Goal: Communication & Community: Answer question/provide support

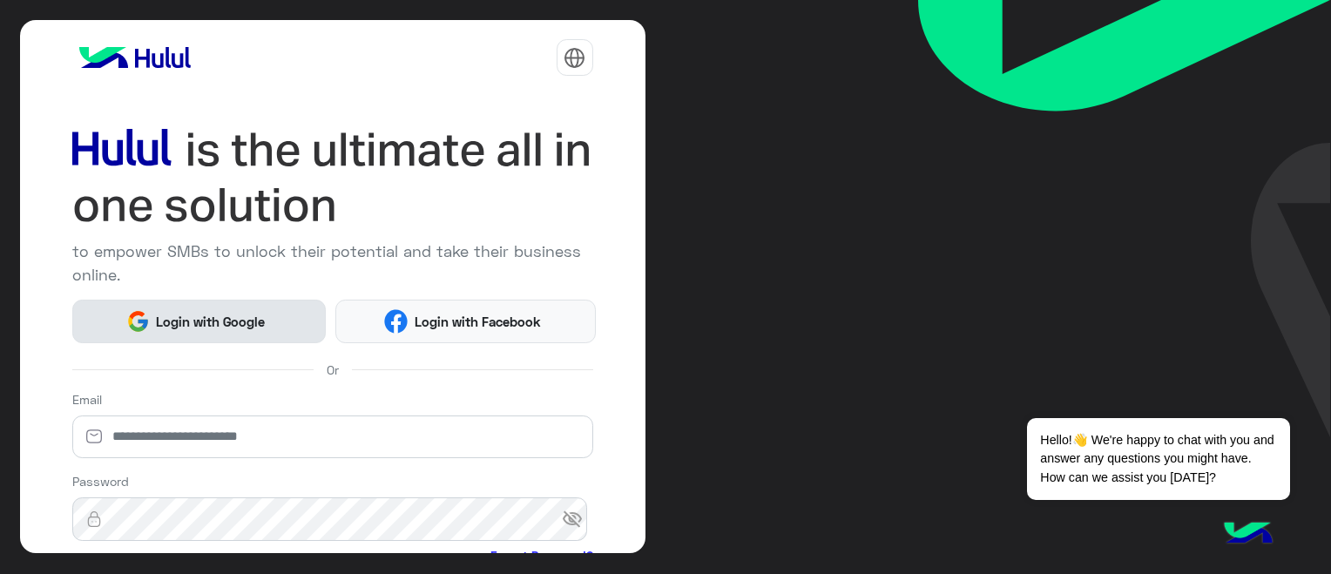
click at [188, 300] on button "Login with Google" at bounding box center [199, 322] width 254 height 44
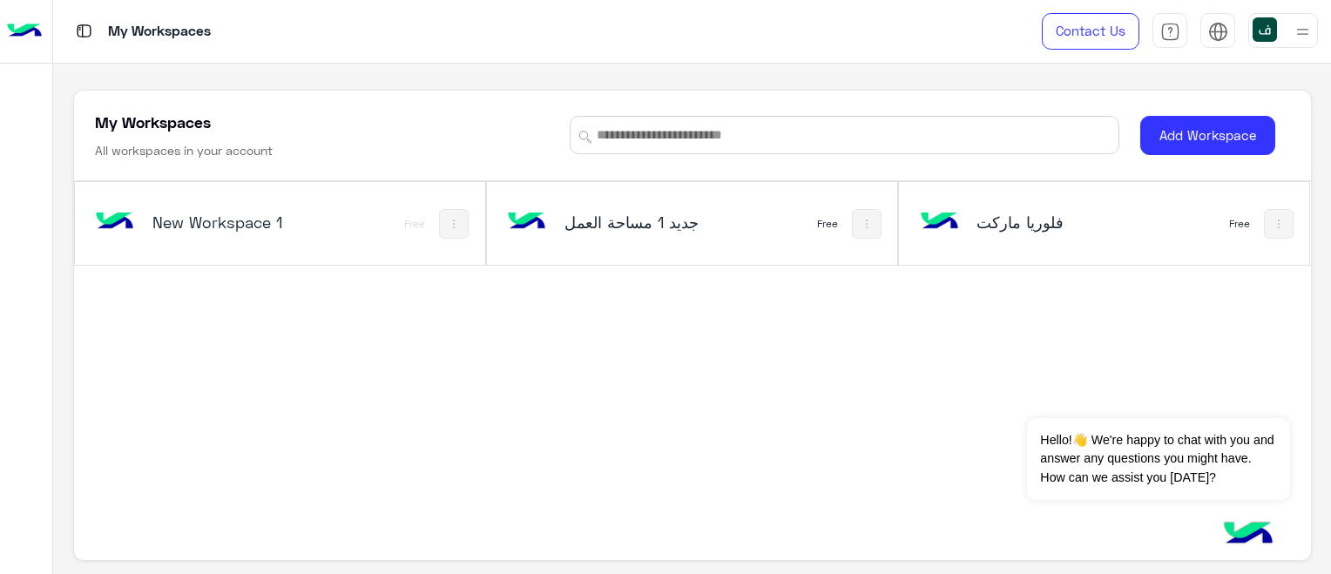
click at [1024, 223] on h5 "فلوريا ماركت" at bounding box center [1045, 222] width 136 height 21
click at [1034, 222] on h5 "فلوريا ماركت" at bounding box center [1045, 222] width 136 height 21
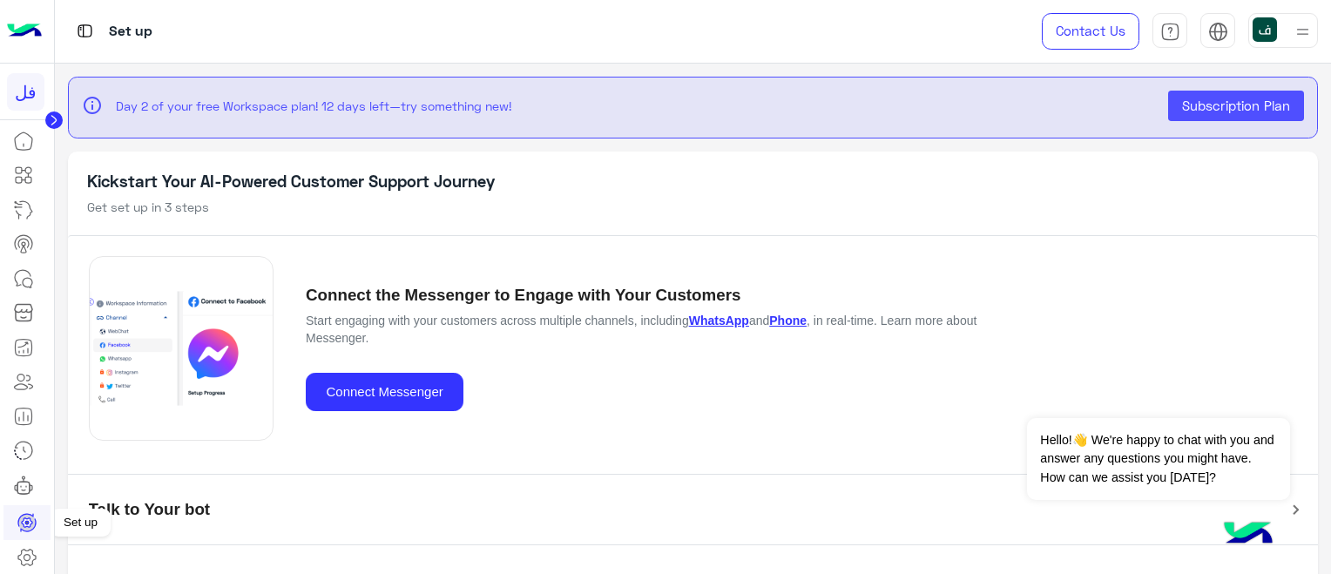
click at [24, 521] on icon at bounding box center [27, 522] width 21 height 21
click at [29, 555] on icon at bounding box center [27, 557] width 6 height 6
click at [24, 550] on icon at bounding box center [27, 557] width 21 height 21
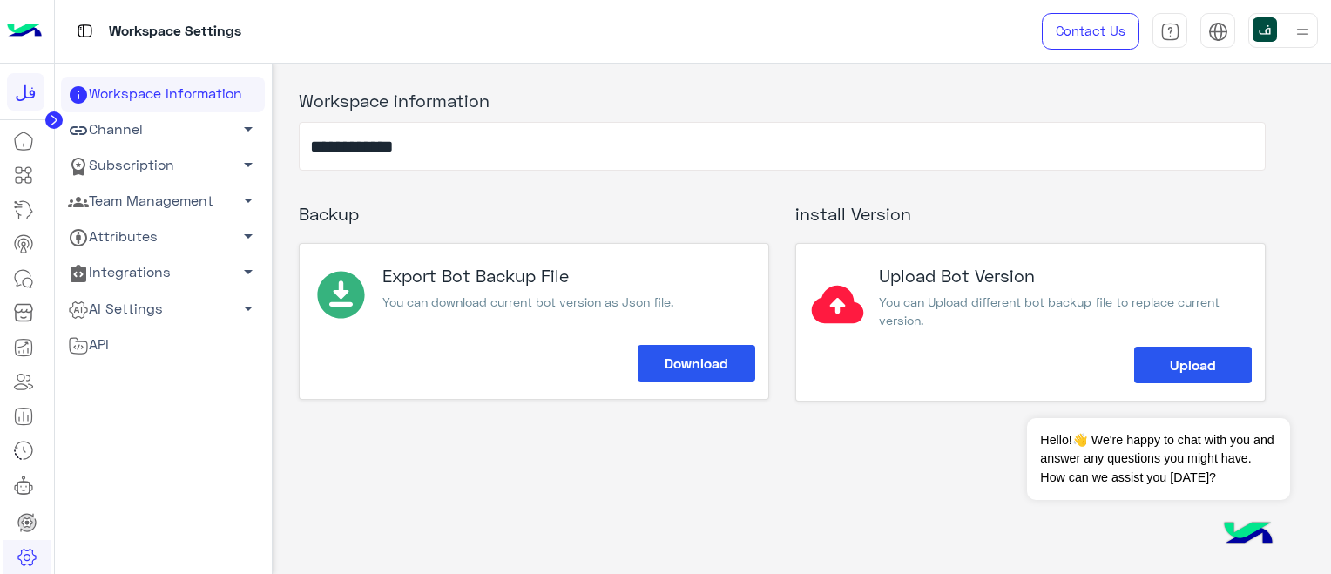
click at [197, 132] on link "Channel arrow_drop_down" at bounding box center [163, 130] width 204 height 36
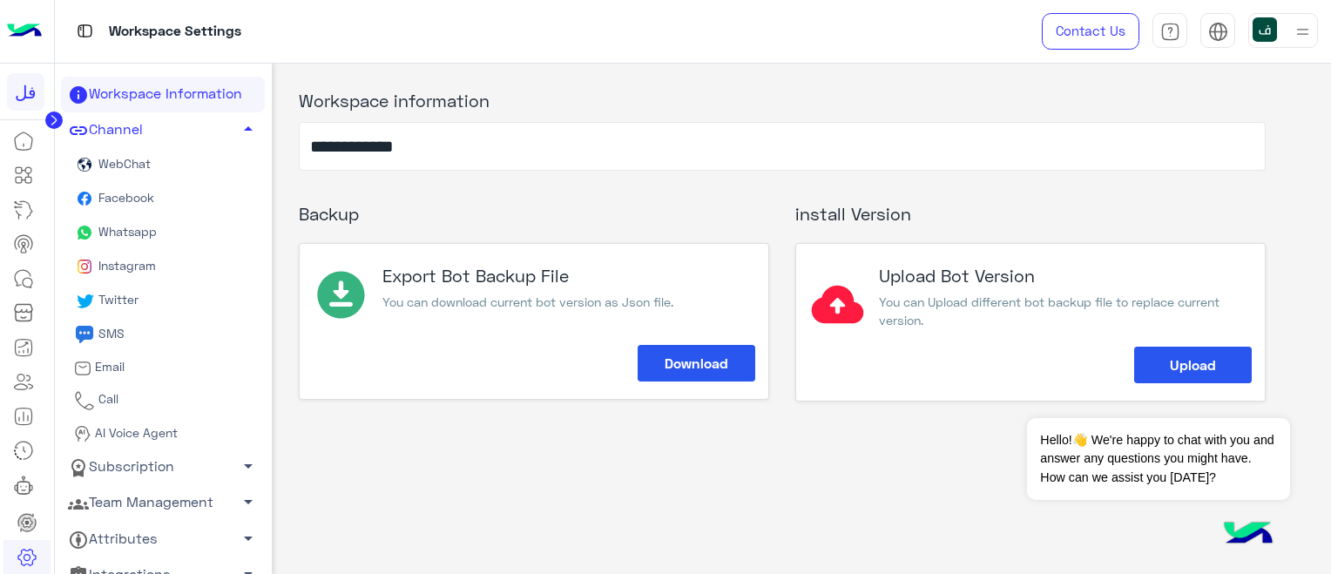
click at [139, 225] on span "Whatsapp" at bounding box center [126, 231] width 62 height 15
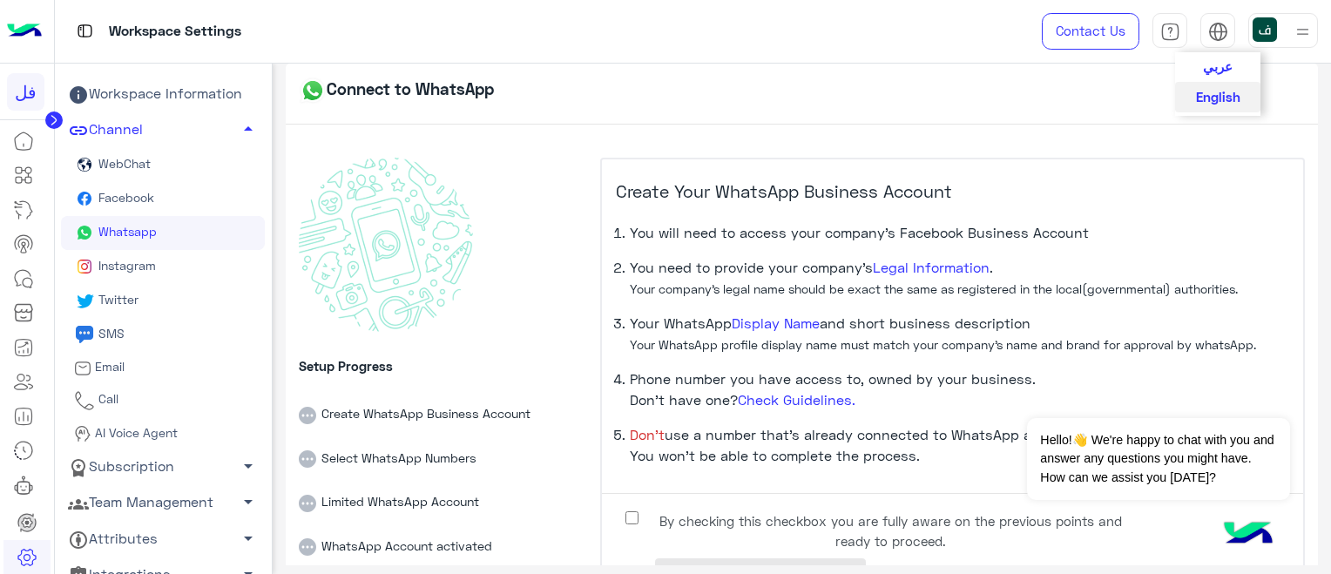
click at [1216, 68] on span "عربي" at bounding box center [1218, 66] width 30 height 16
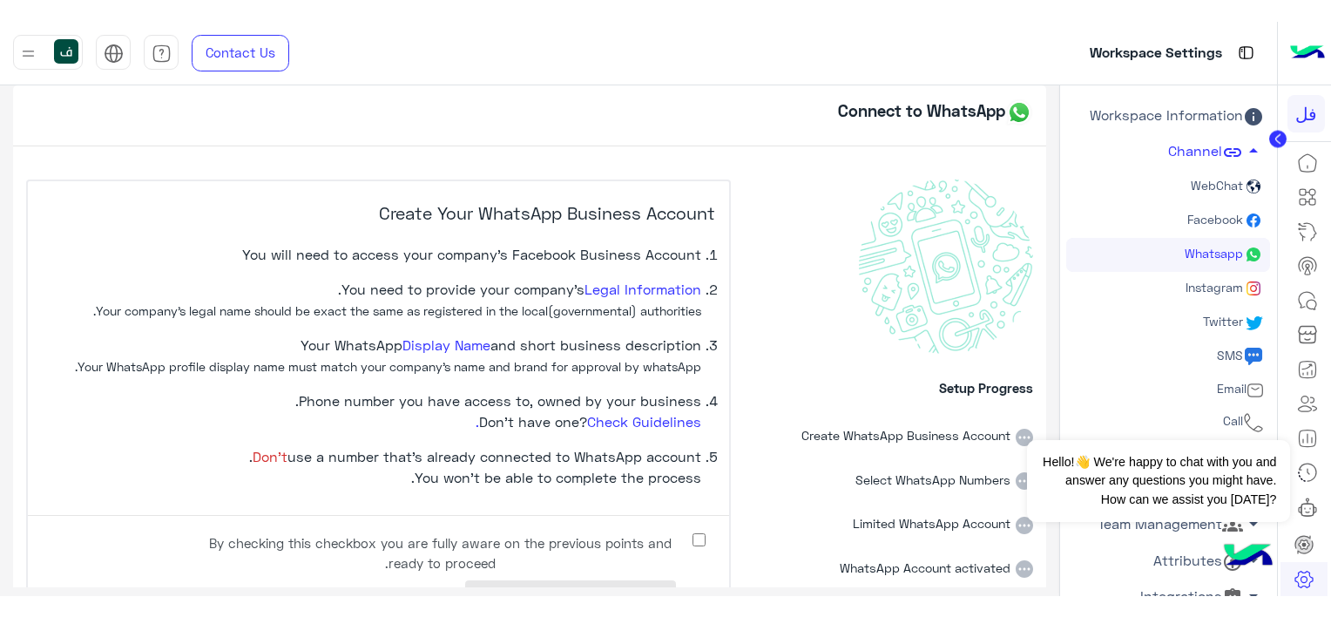
scroll to position [62, 0]
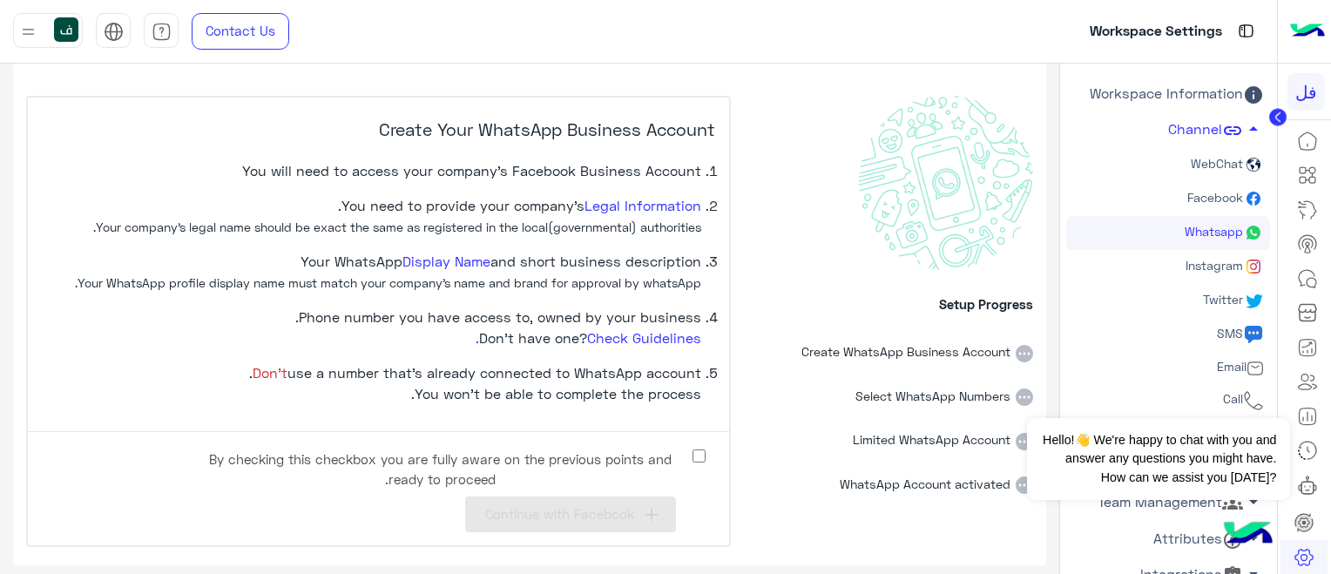
click at [701, 447] on label "By checking this checkbox you are fully aware on the previous points and ready …" at bounding box center [454, 464] width 523 height 39
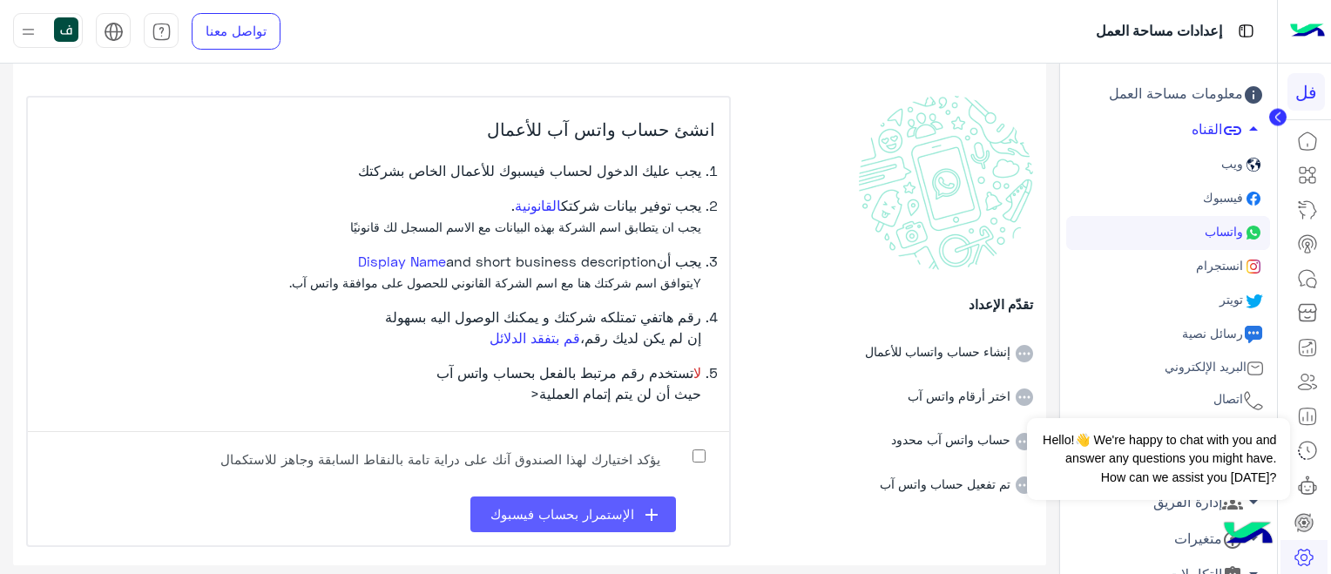
click at [602, 511] on span "الإستمرار بحساب فيسبوك" at bounding box center [563, 514] width 144 height 16
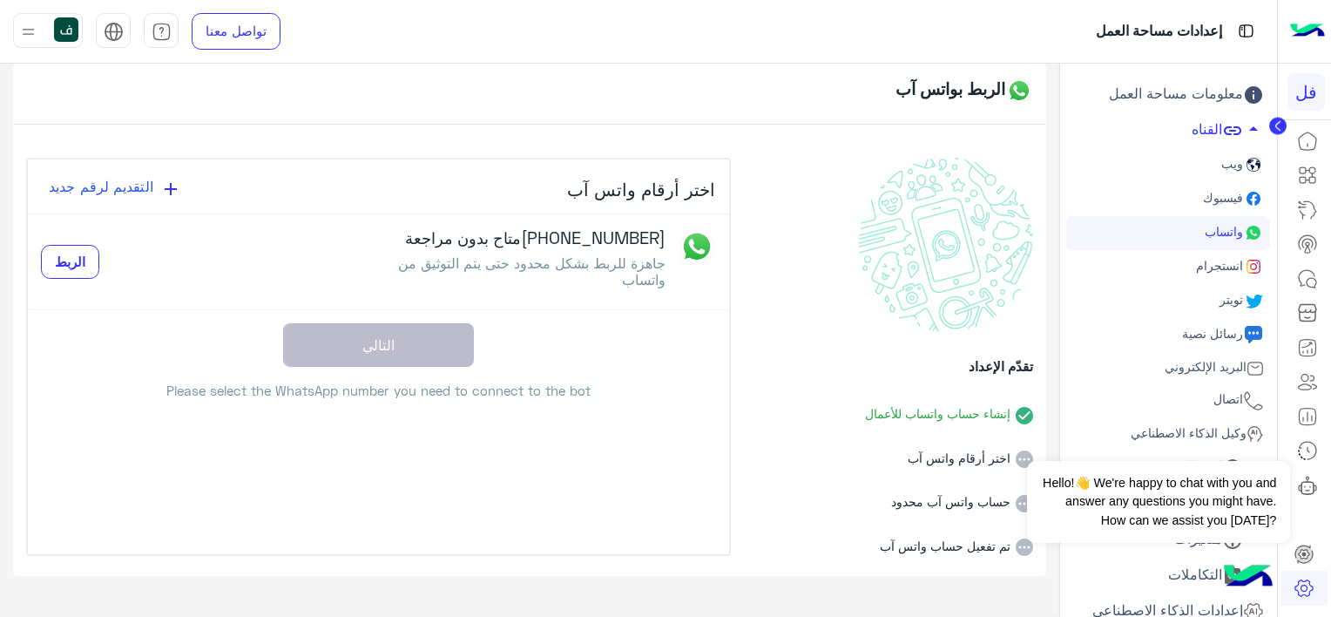
scroll to position [0, 0]
click at [64, 258] on span "الربط" at bounding box center [70, 262] width 30 height 16
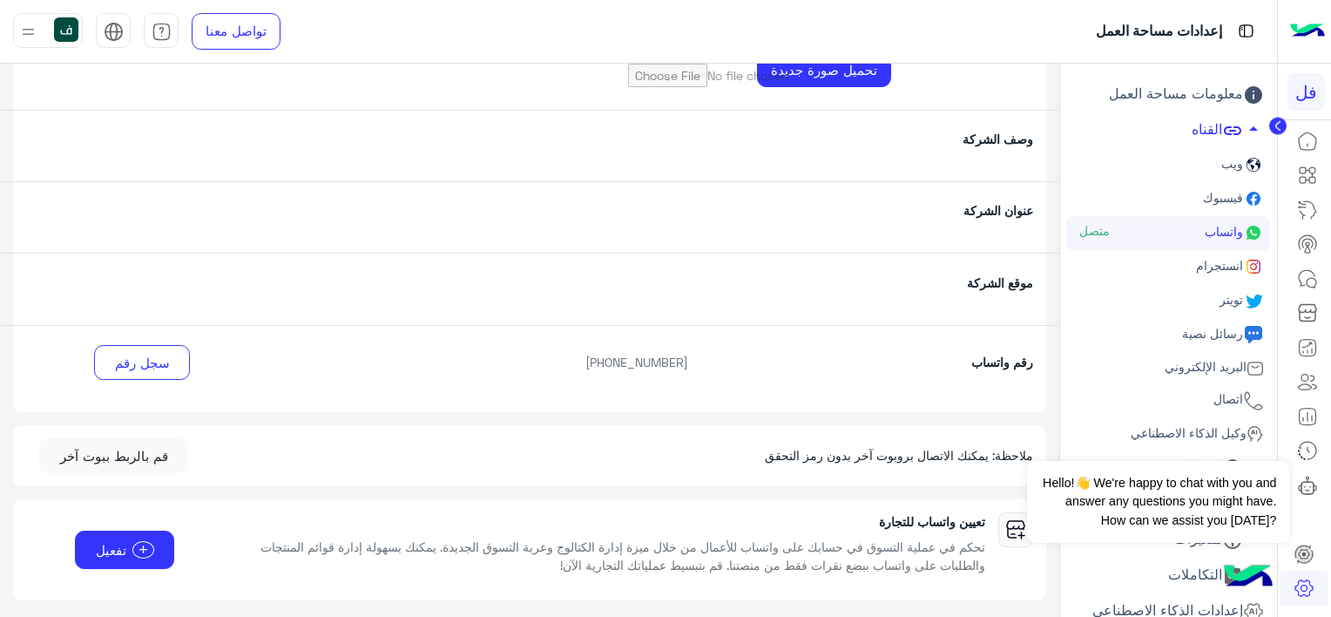
scroll to position [87, 0]
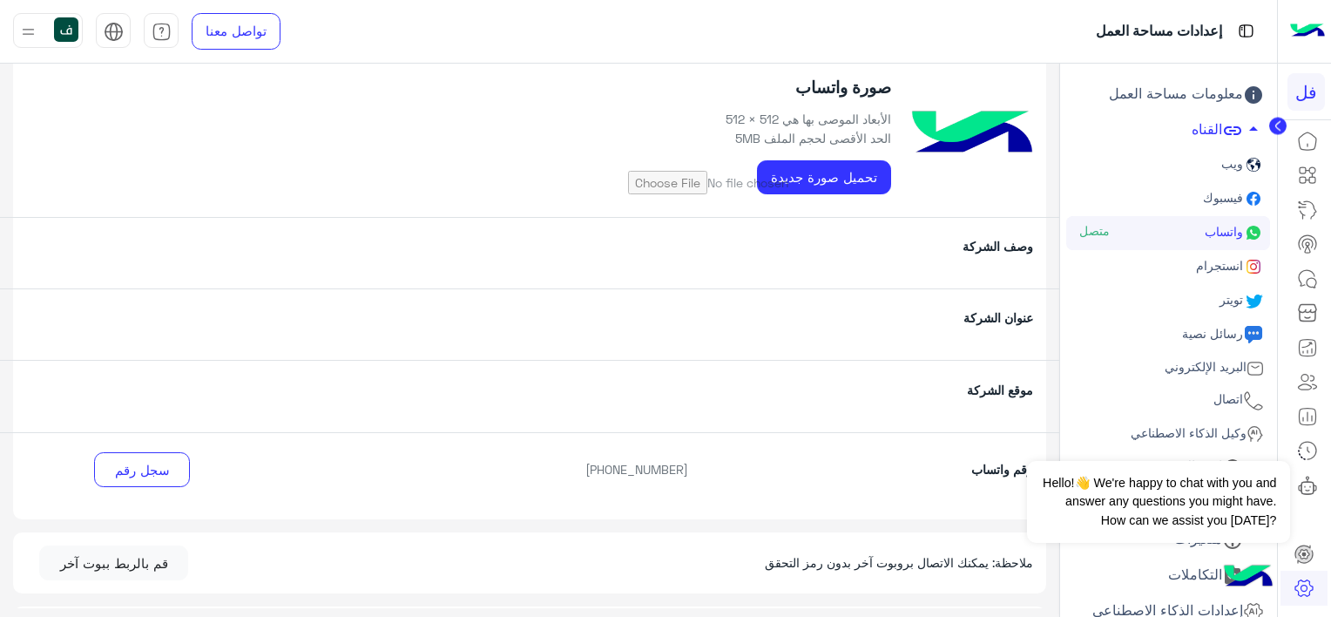
click at [834, 252] on p "وصف الشركة" at bounding box center [873, 246] width 344 height 18
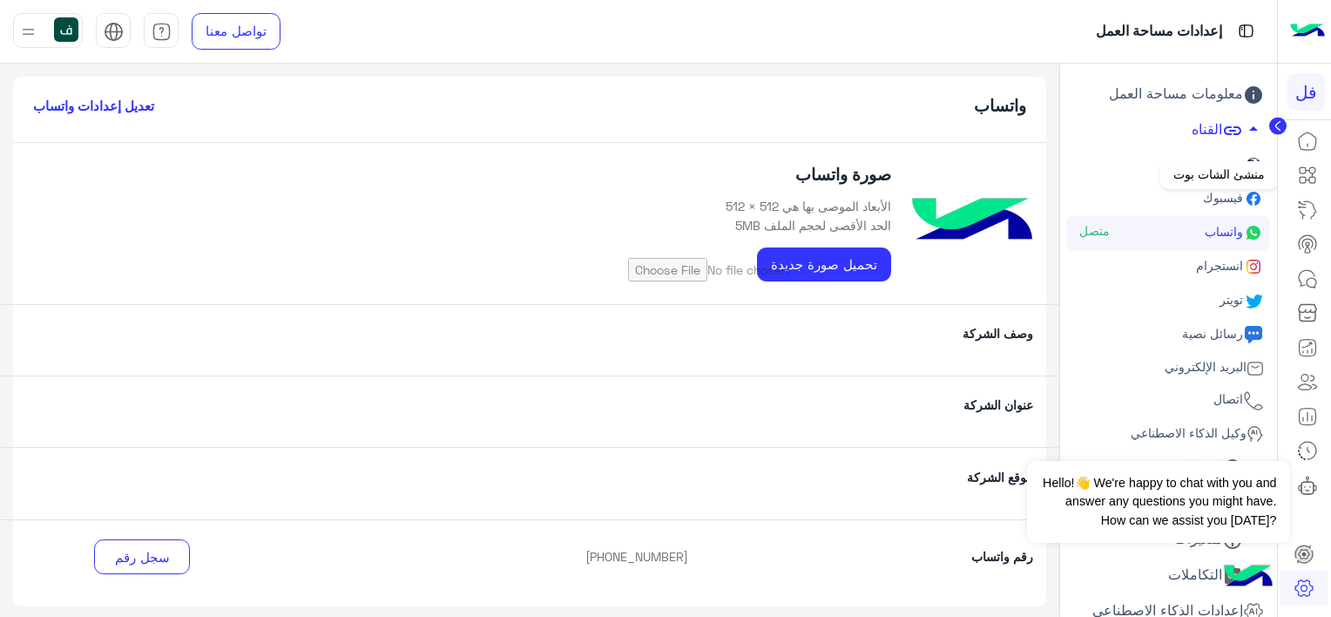
click at [1308, 168] on icon at bounding box center [1307, 175] width 21 height 21
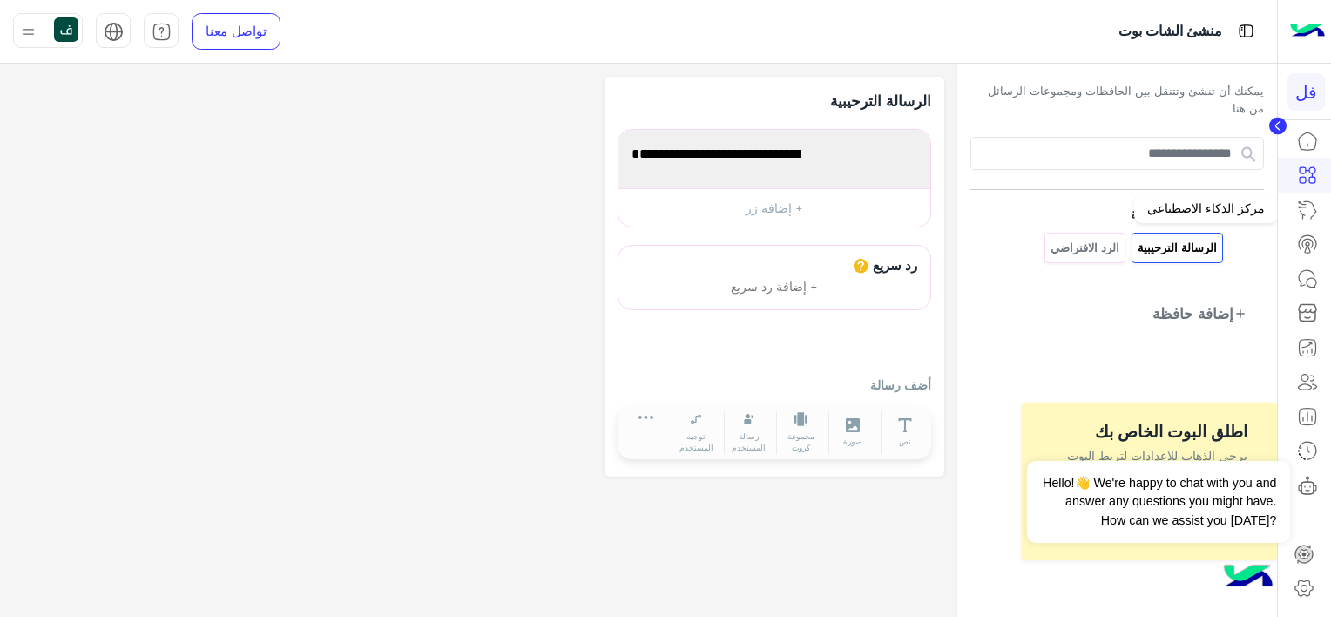
click at [1307, 213] on icon at bounding box center [1307, 210] width 21 height 21
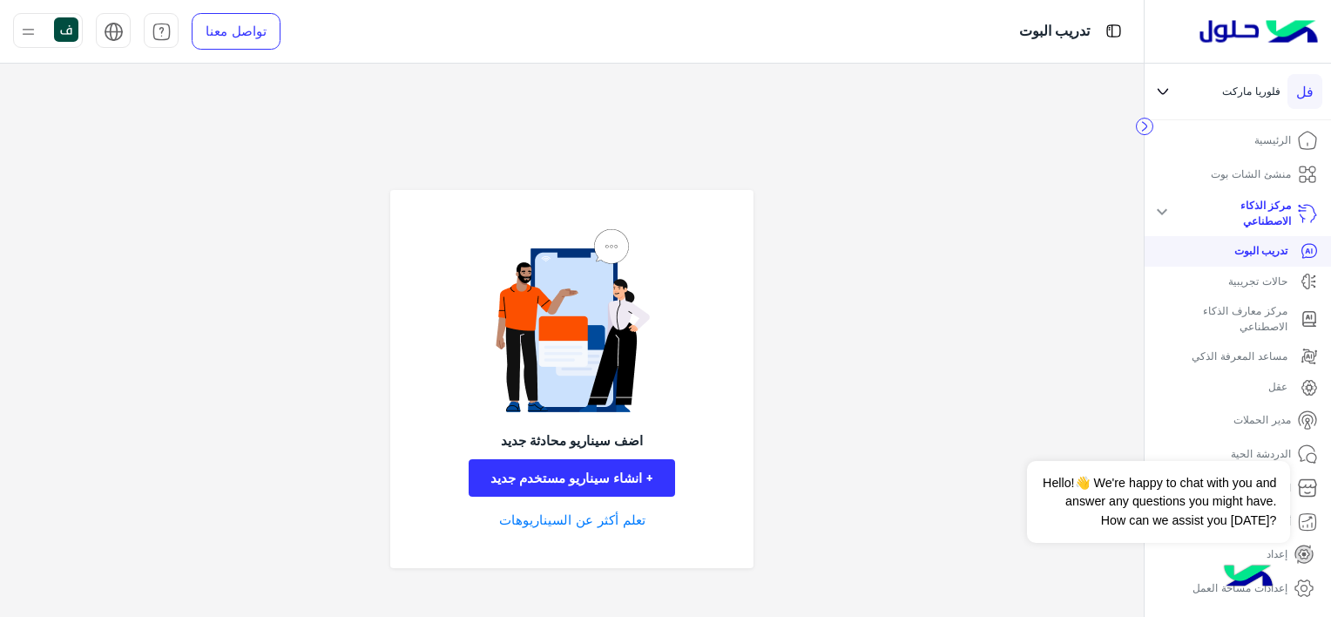
click at [1236, 176] on p "منشئ الشات بوت" at bounding box center [1251, 174] width 80 height 16
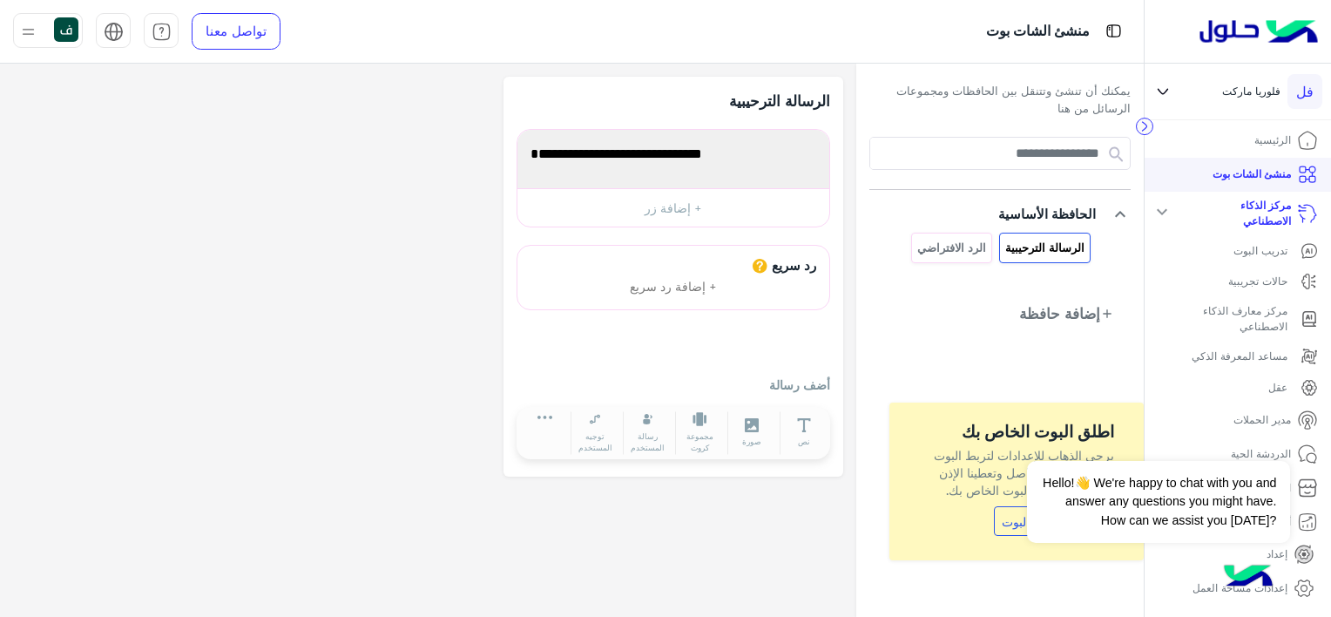
click at [1280, 133] on p "الرئيسية" at bounding box center [1273, 140] width 37 height 16
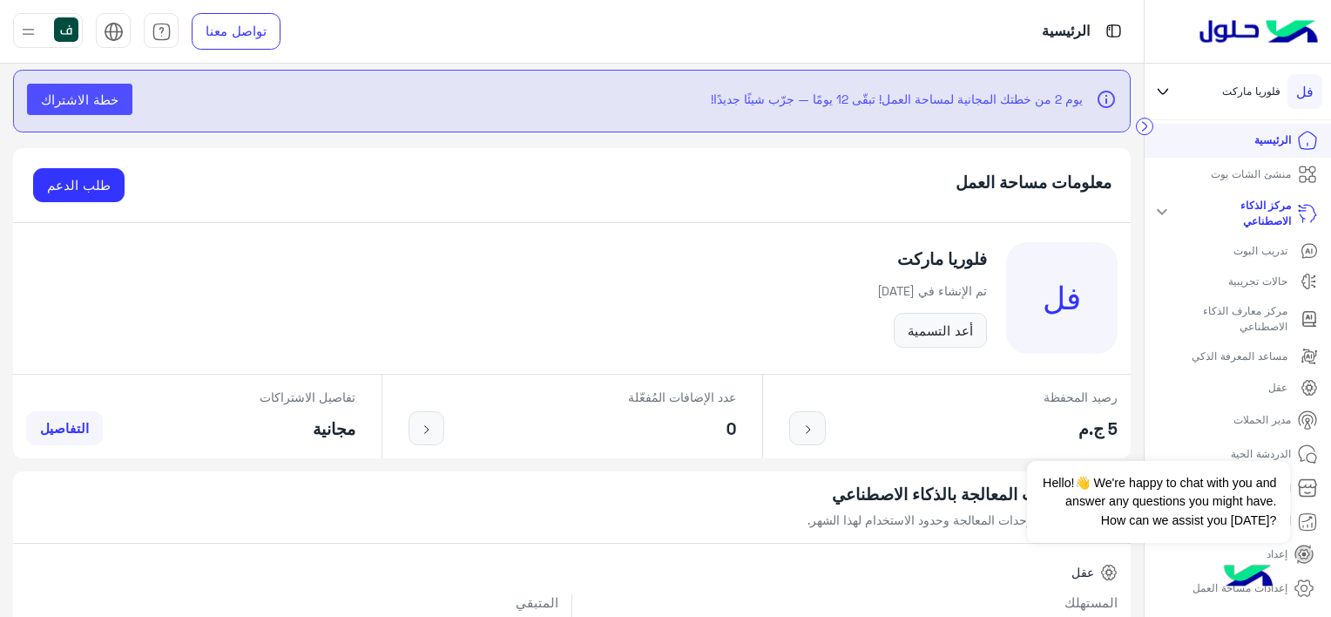
click at [1162, 215] on mat-icon "expand_more" at bounding box center [1162, 211] width 21 height 21
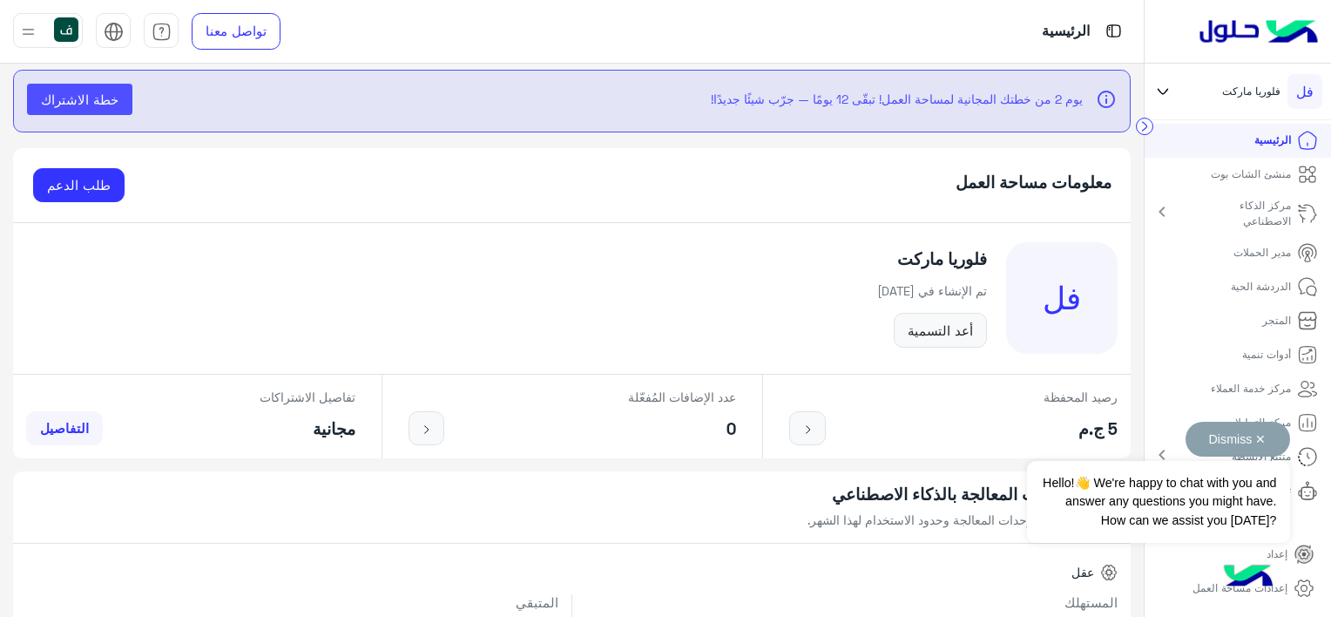
click at [1241, 429] on button "Dismiss ✕" at bounding box center [1238, 439] width 105 height 35
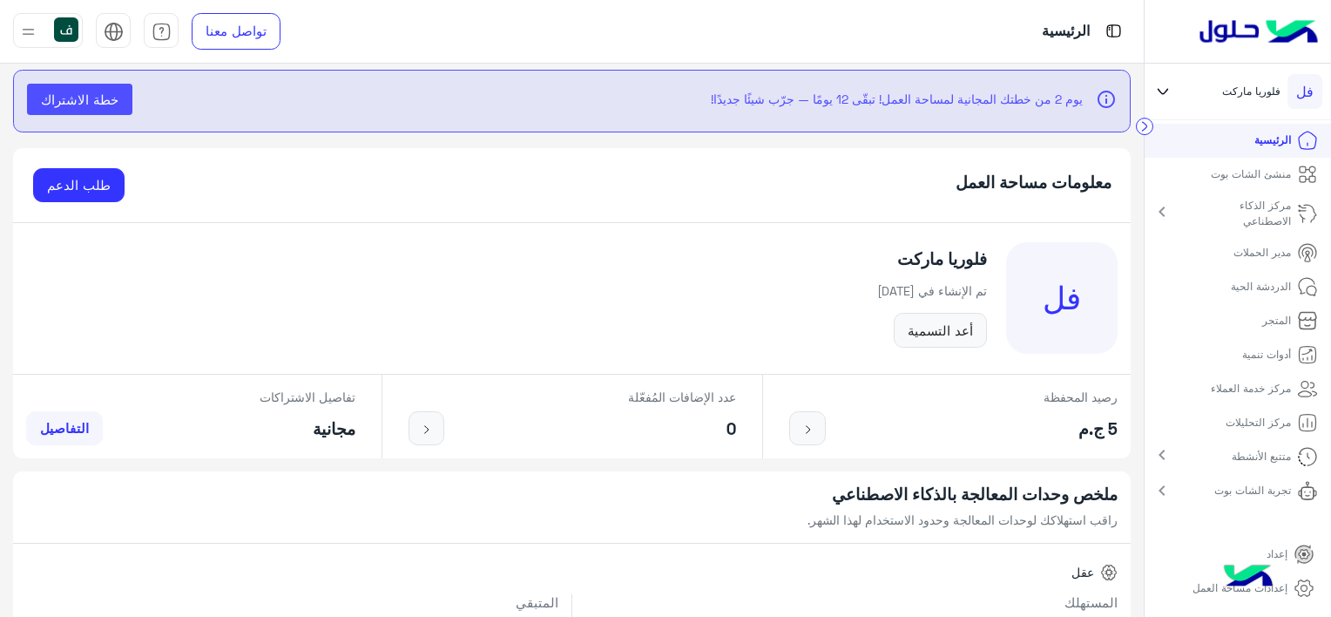
click at [21, 27] on img at bounding box center [28, 32] width 22 height 22
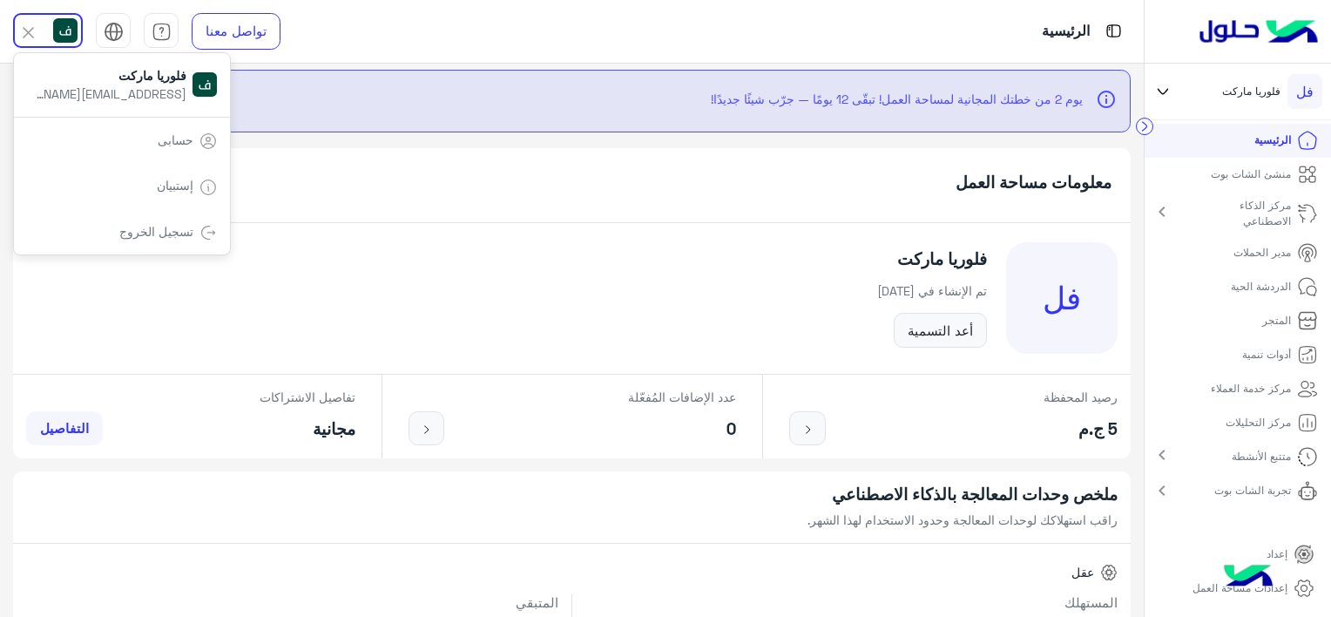
click at [33, 33] on img at bounding box center [28, 33] width 20 height 20
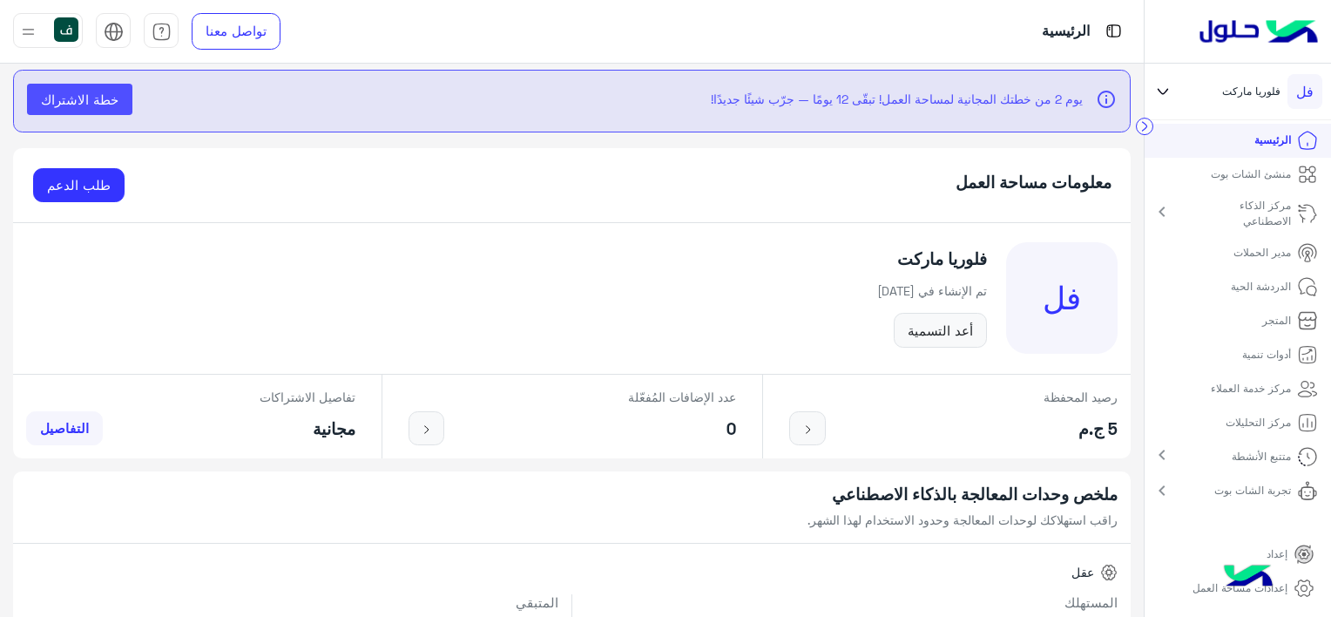
click at [1304, 586] on icon at bounding box center [1304, 588] width 21 height 21
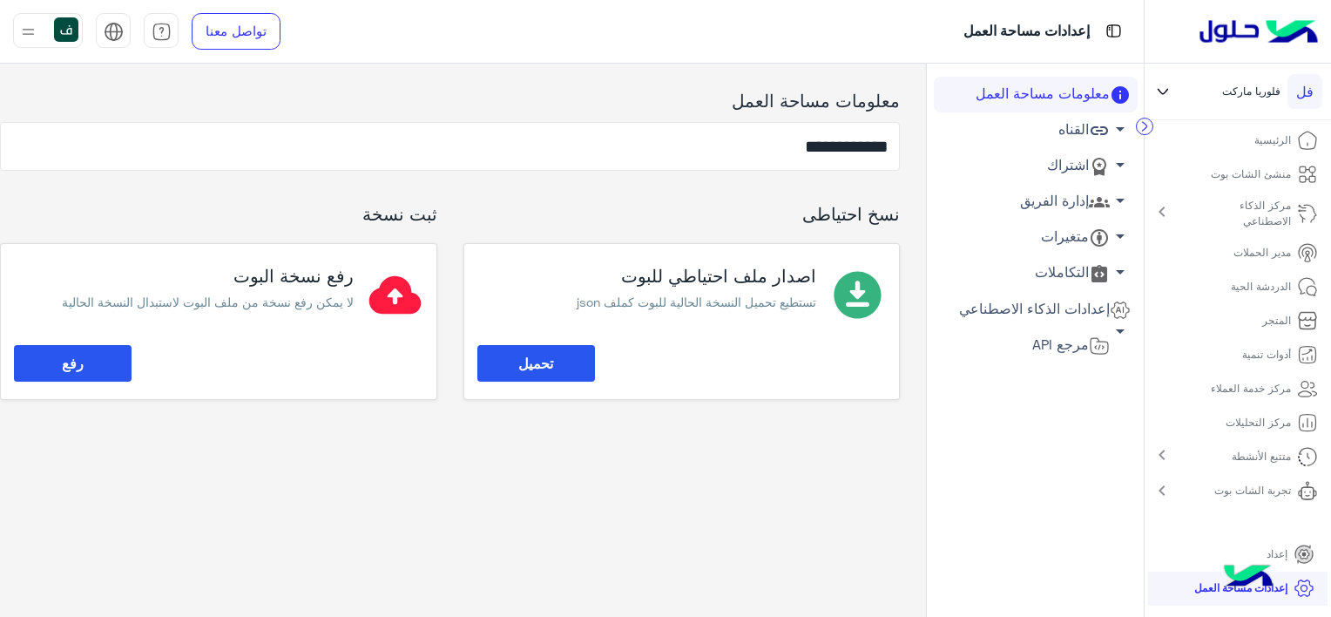
click at [1056, 127] on link "القناه arrow_drop_down" at bounding box center [1036, 130] width 204 height 36
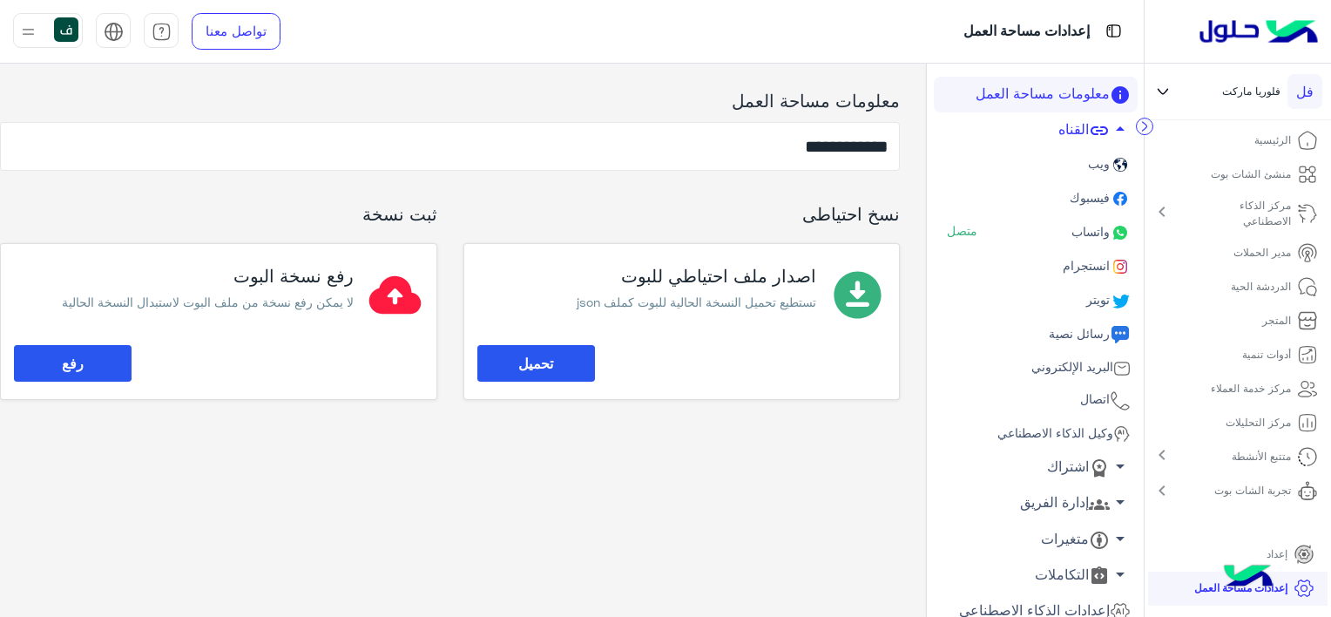
click at [1069, 202] on span "فيسبوك" at bounding box center [1089, 197] width 44 height 15
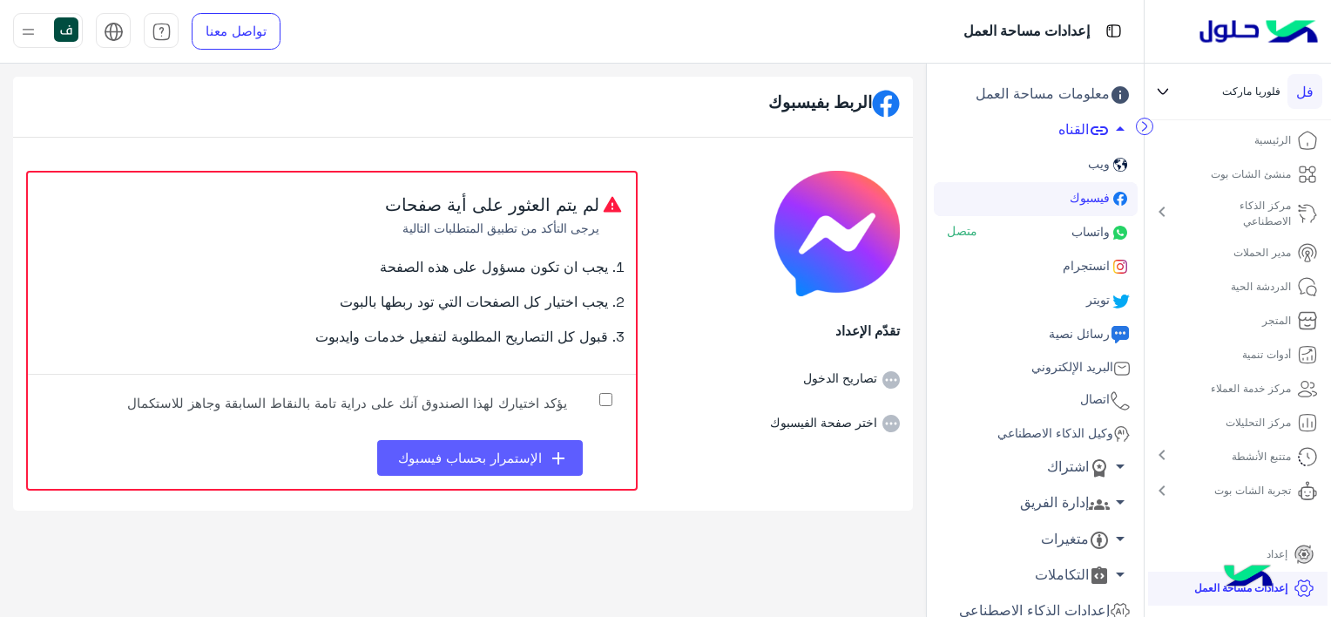
click at [540, 457] on span "الإستمرار بحساب فيسبوك" at bounding box center [470, 458] width 144 height 16
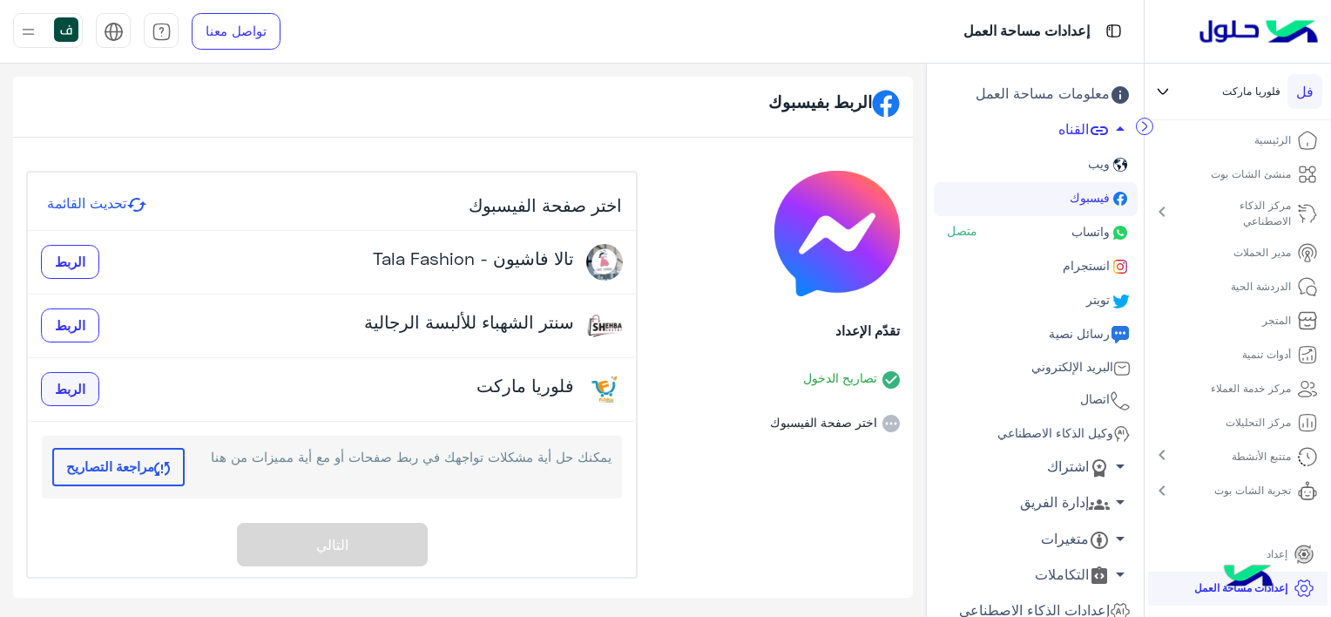
click at [66, 385] on span "الربط" at bounding box center [70, 389] width 30 height 16
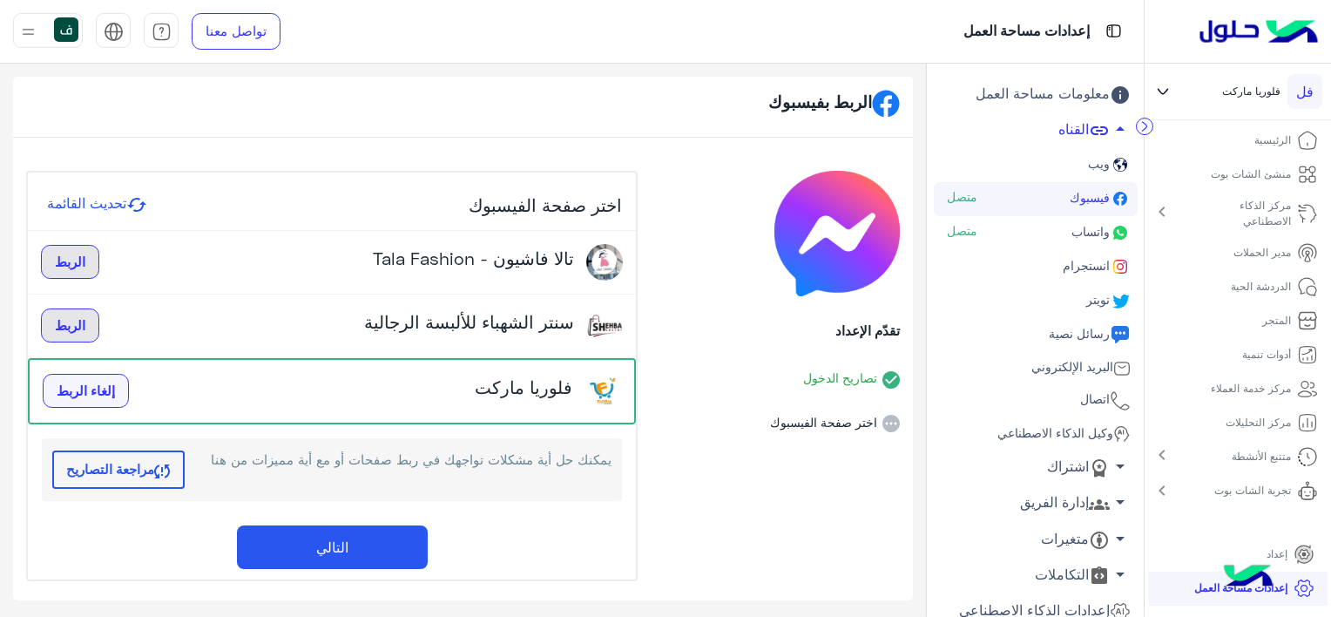
scroll to position [3, 0]
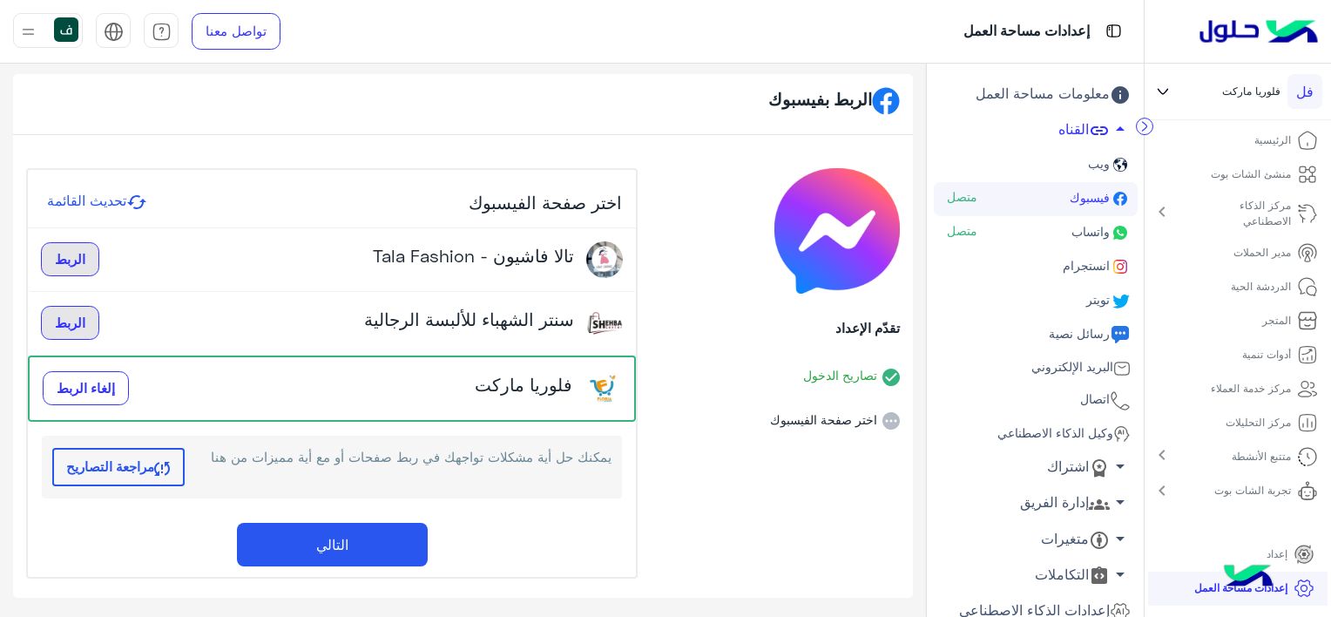
click at [367, 546] on button "التالي" at bounding box center [332, 545] width 191 height 44
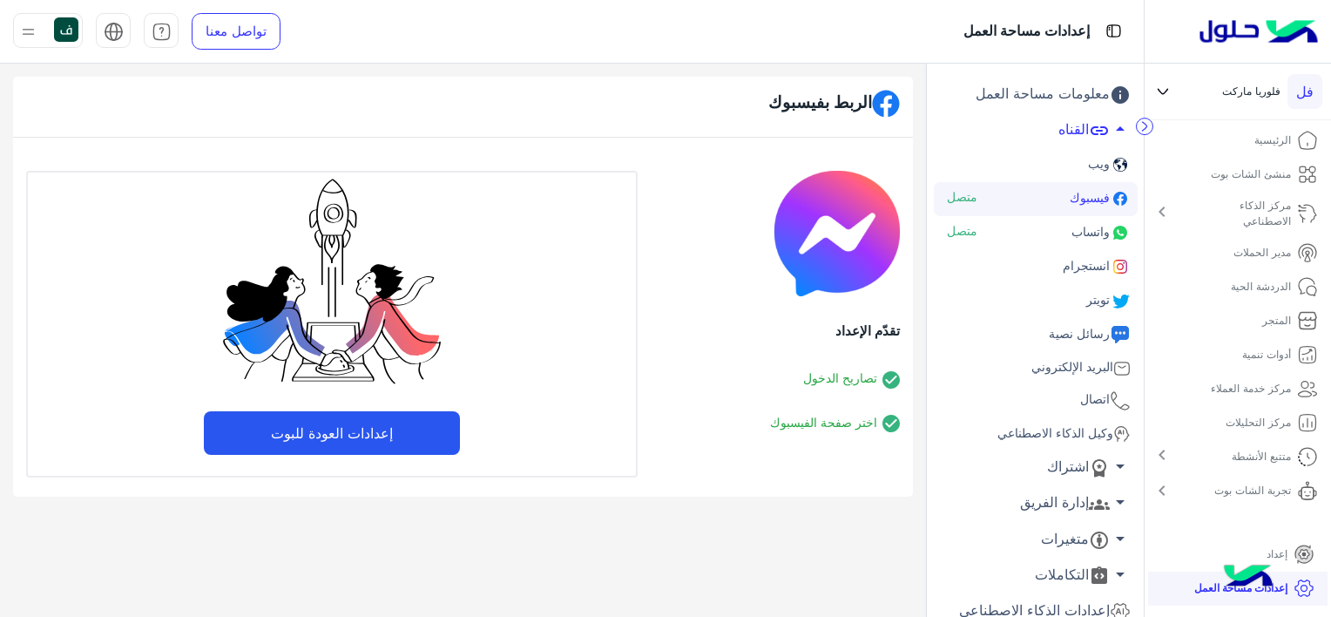
scroll to position [0, 0]
click at [371, 437] on button "إعدادات العودة للبوت" at bounding box center [332, 433] width 256 height 44
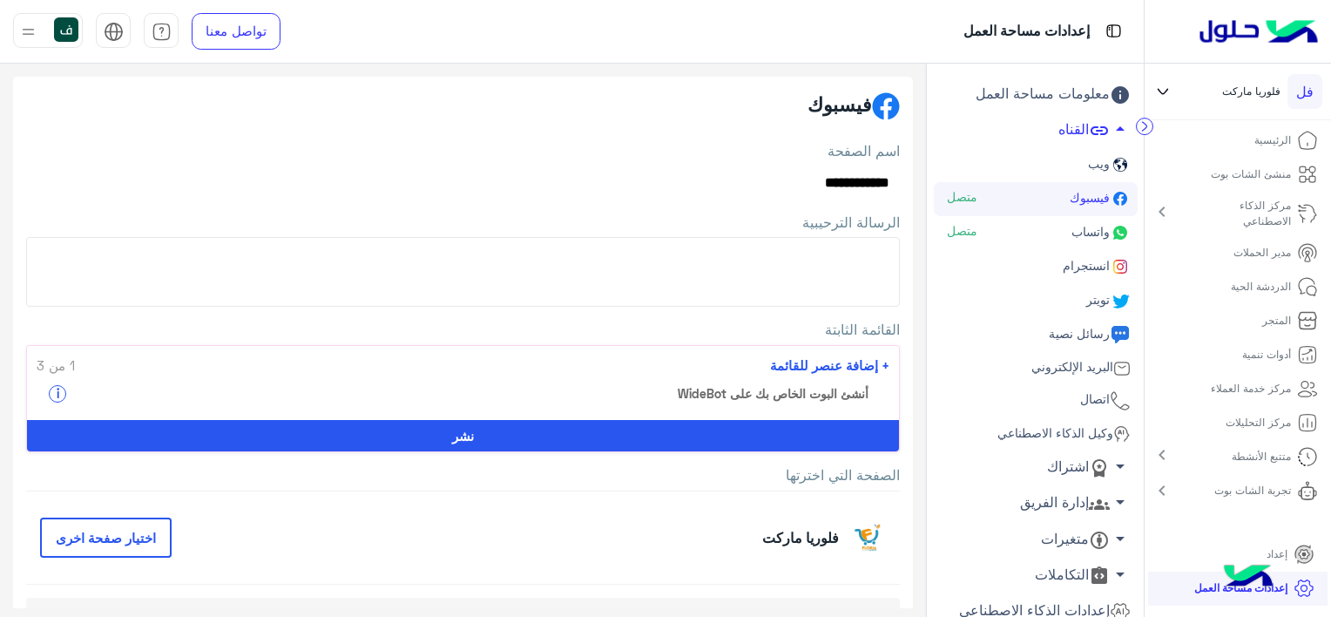
click at [1077, 261] on span "انستجرام" at bounding box center [1085, 265] width 51 height 15
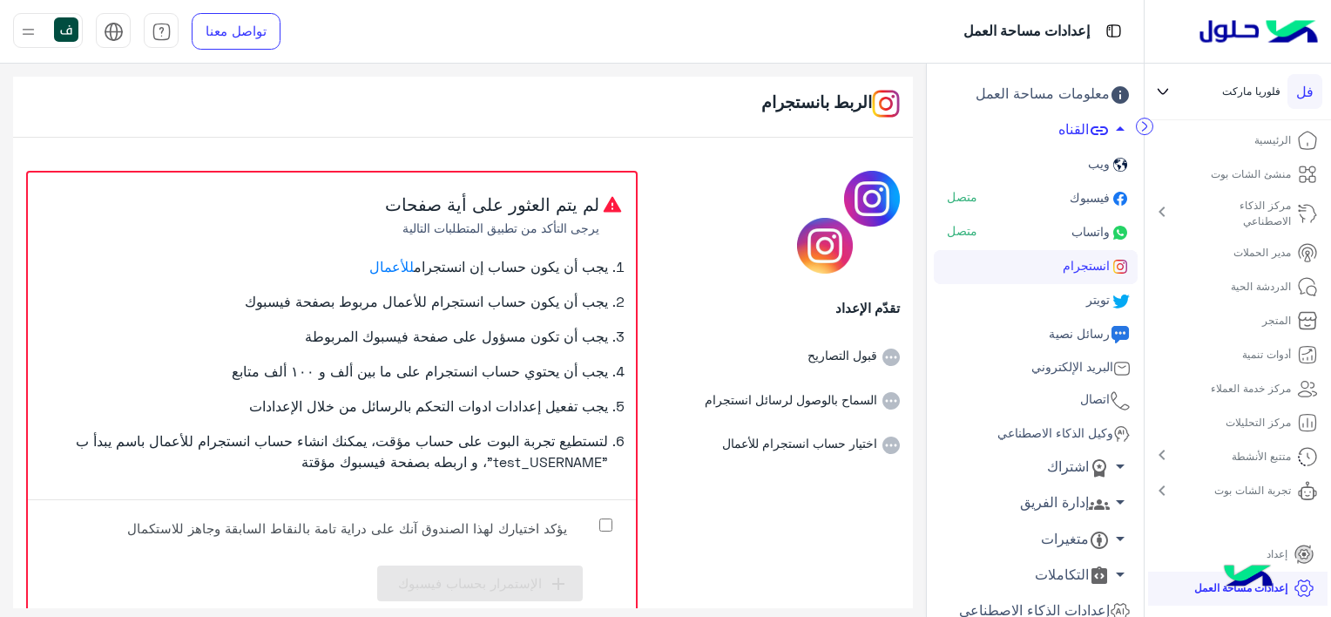
click at [1092, 403] on span "اتصال" at bounding box center [1093, 398] width 33 height 15
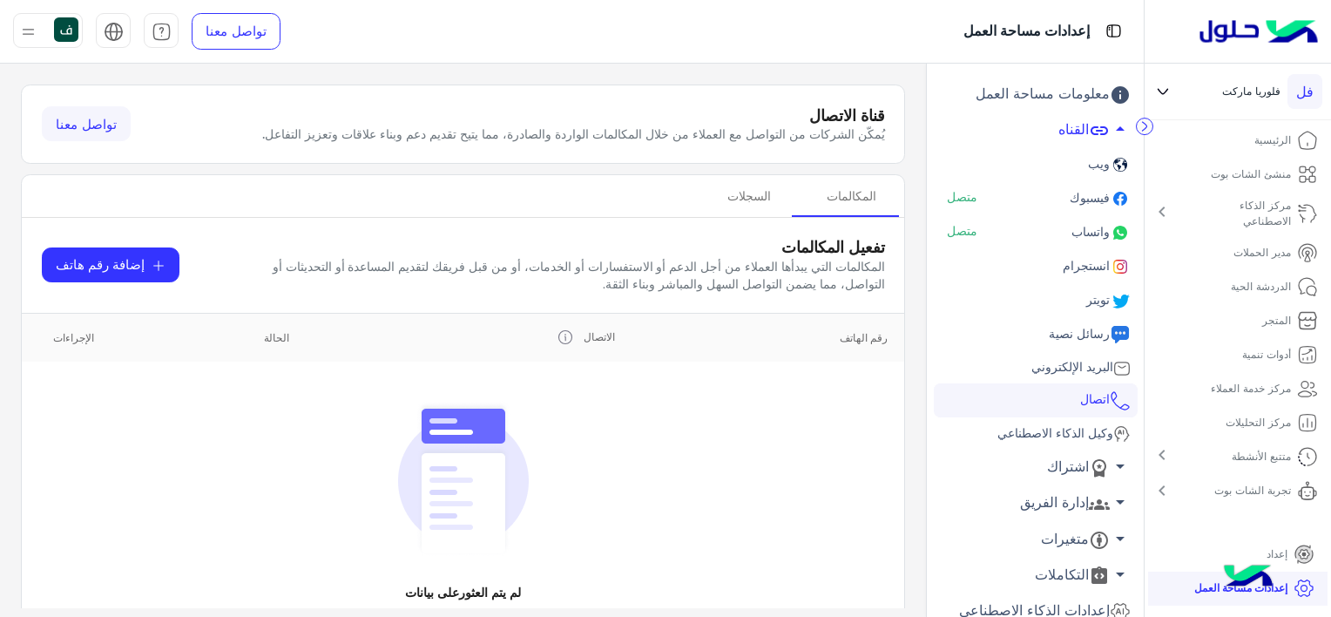
click at [1086, 260] on span "انستجرام" at bounding box center [1085, 265] width 51 height 15
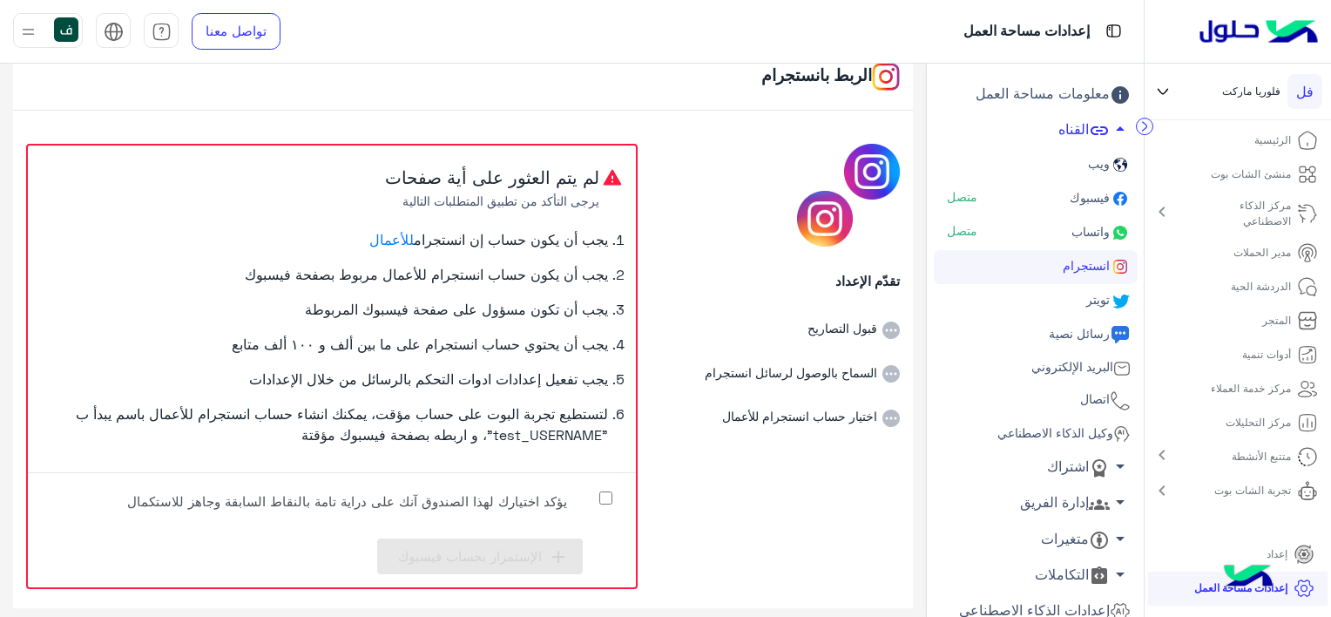
scroll to position [38, 0]
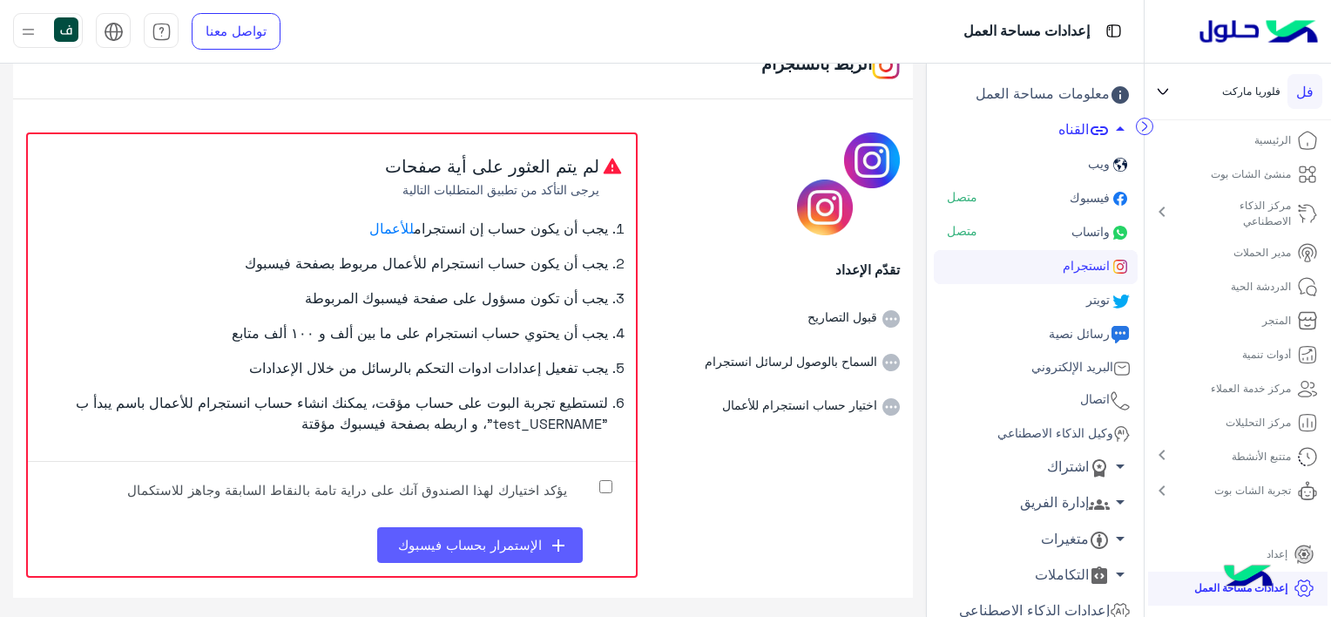
click at [523, 537] on span "الإستمرار بحساب فيسبوك" at bounding box center [470, 545] width 144 height 16
click at [490, 563] on div "لم يتم العثور على أية صفحات يرجى التأكد من تطبيق المتطلبات التالية يجب أن يكون …" at bounding box center [332, 355] width 612 height 446
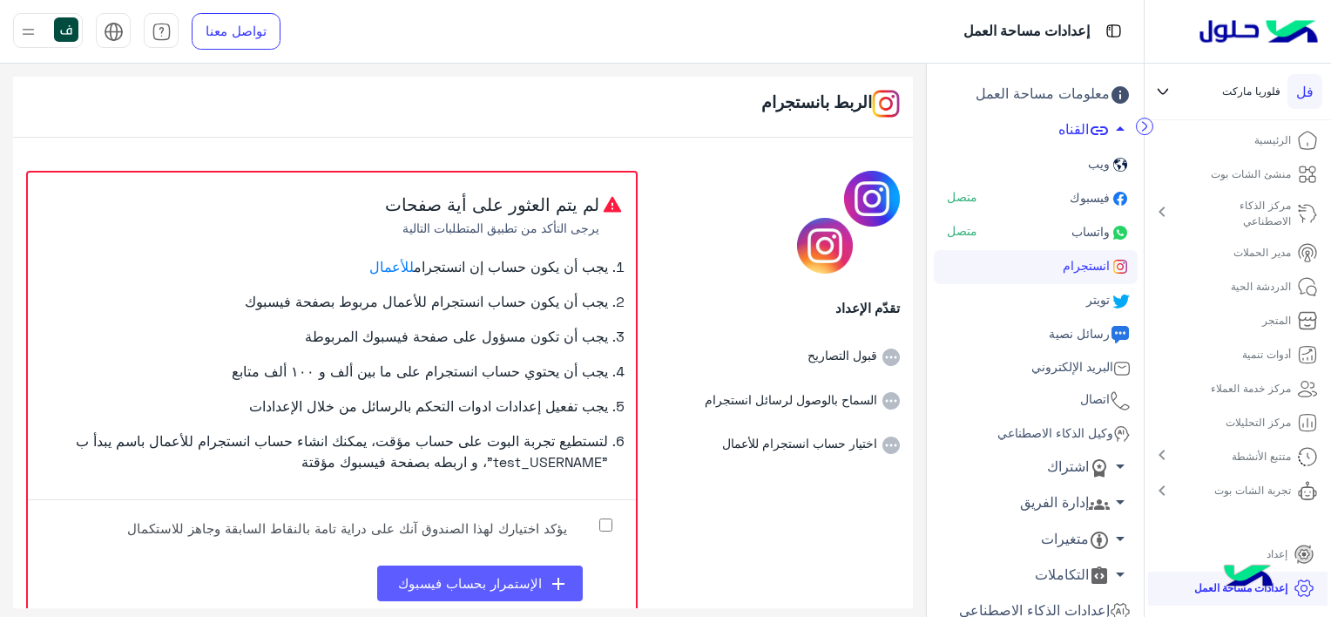
click at [562, 577] on icon "add" at bounding box center [558, 583] width 21 height 21
click at [615, 519] on label "يؤكد اختيارك لهذا الصندوق آنك على دراية تامة بالنقاط السابقة وجاهز للاستكمال" at bounding box center [360, 532] width 523 height 39
click at [550, 573] on icon "add" at bounding box center [558, 583] width 21 height 21
click at [548, 590] on button "add الإستمرار بحساب فيسبوك" at bounding box center [480, 584] width 206 height 36
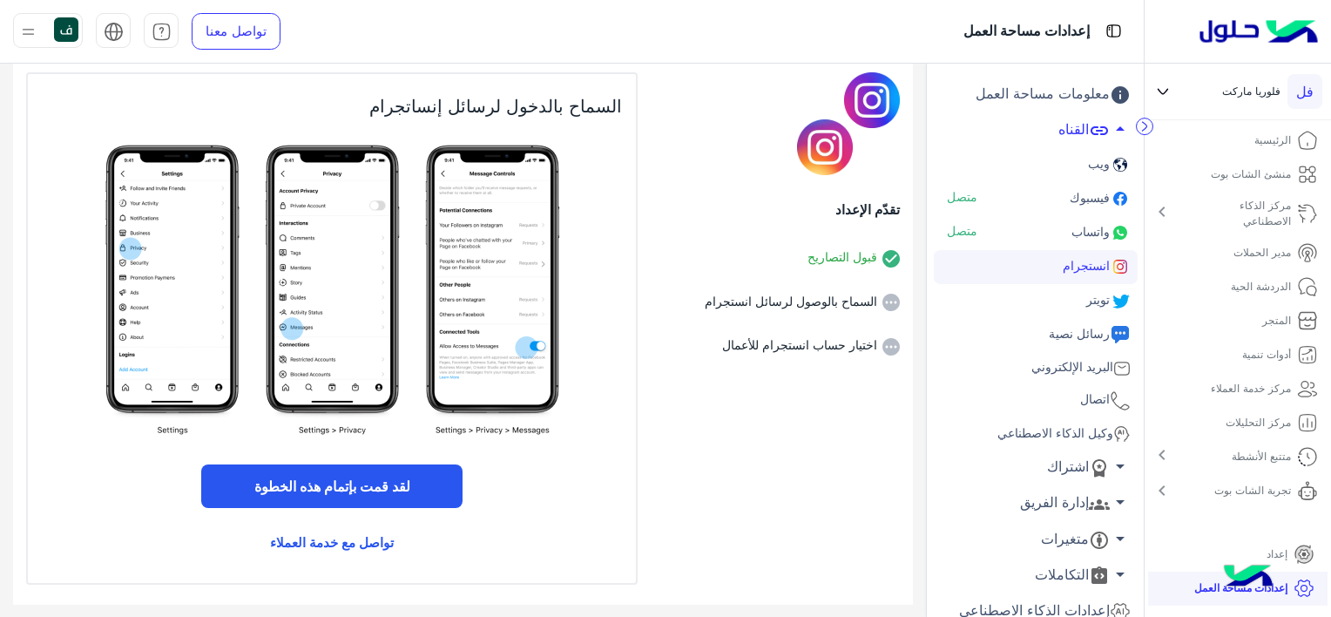
scroll to position [105, 0]
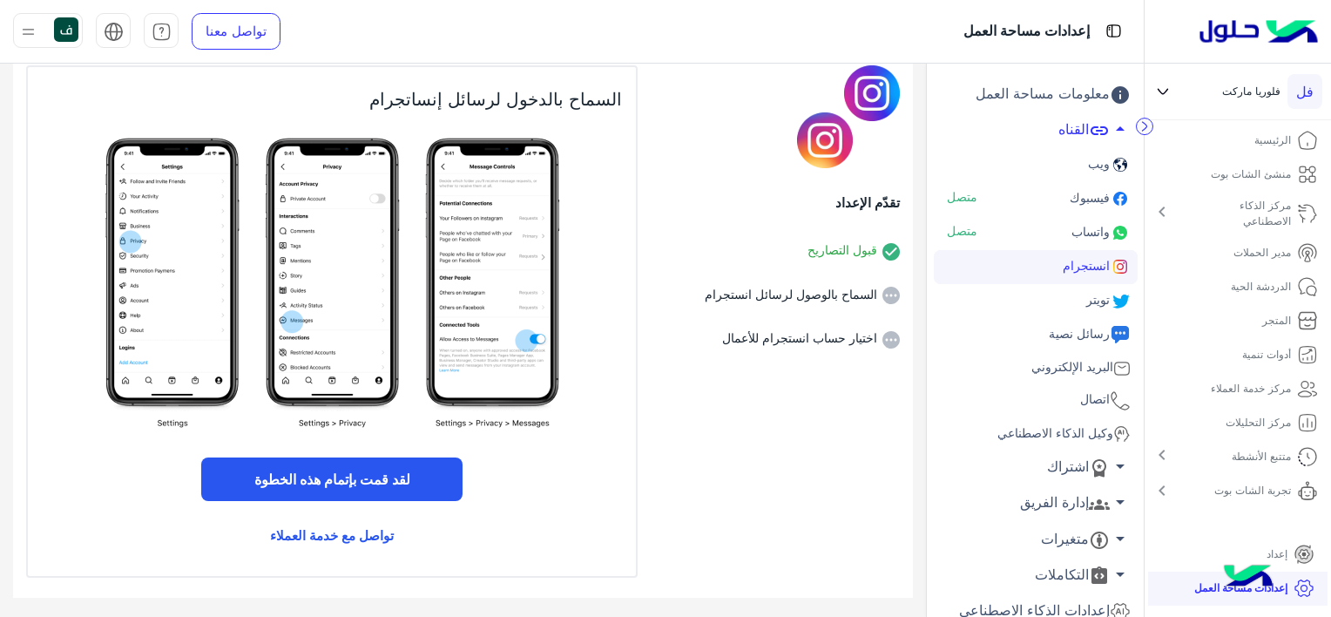
click at [415, 486] on button "لقد قمت بإتمام هذه الخطوة" at bounding box center [331, 479] width 261 height 44
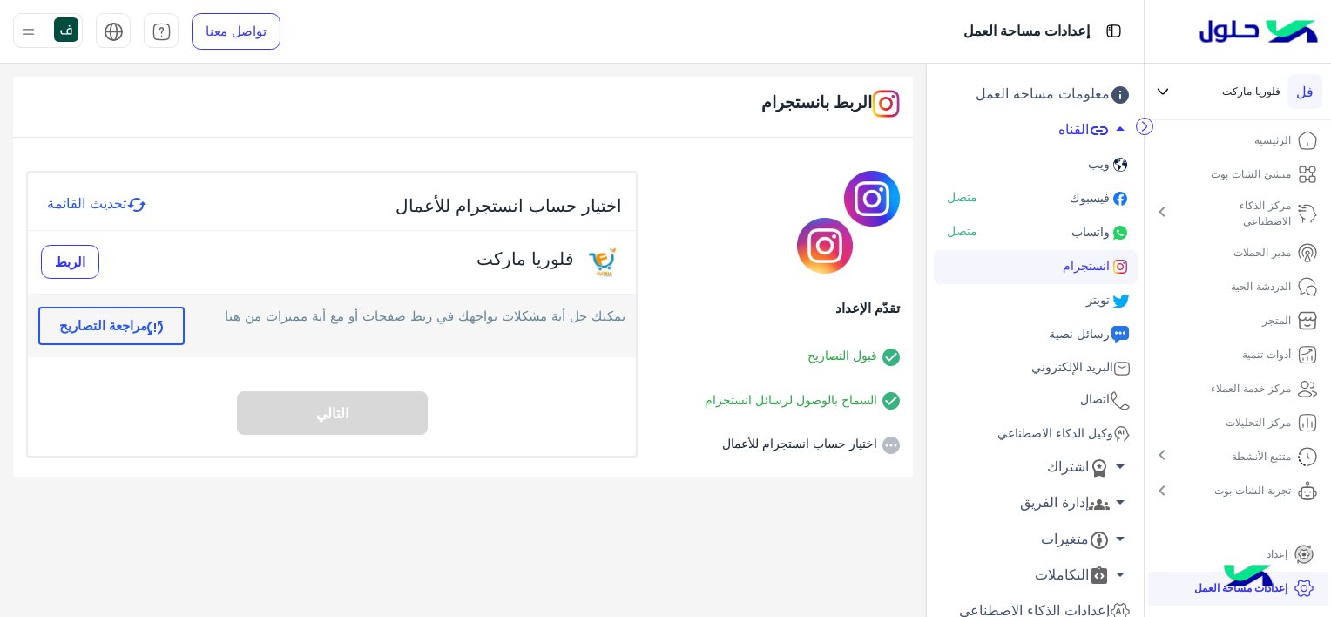
scroll to position [0, 0]
click at [59, 258] on span "الربط" at bounding box center [70, 262] width 30 height 16
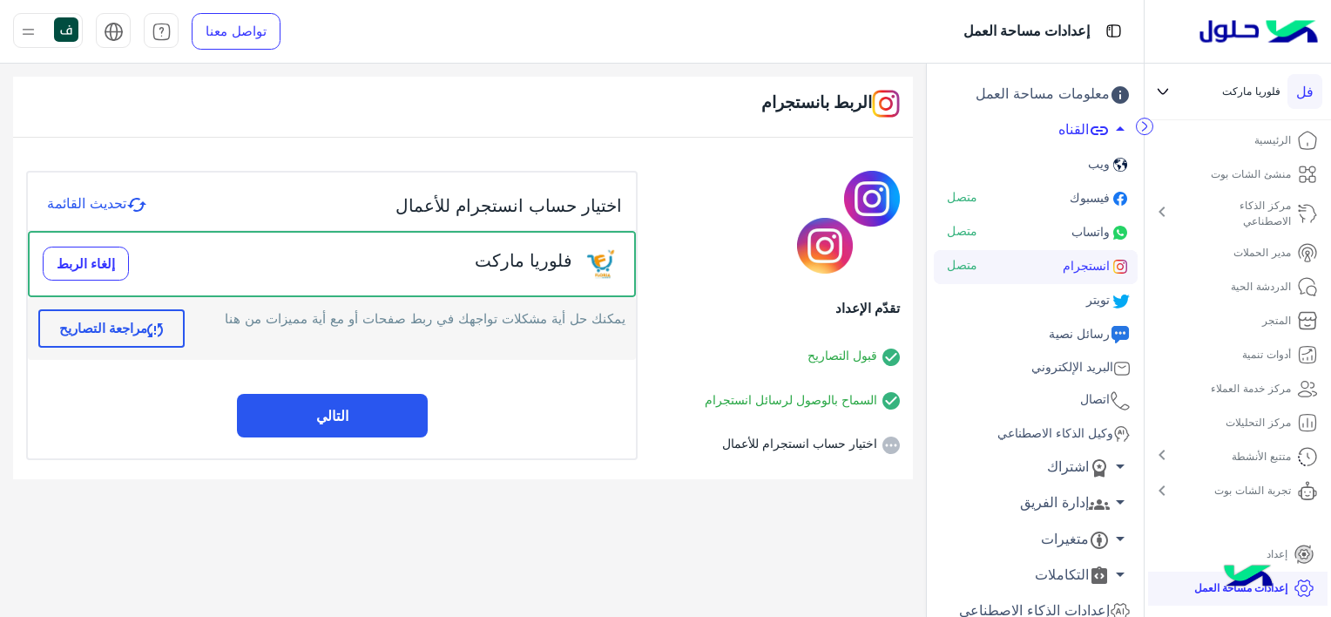
click at [384, 414] on button "التالي" at bounding box center [332, 416] width 191 height 44
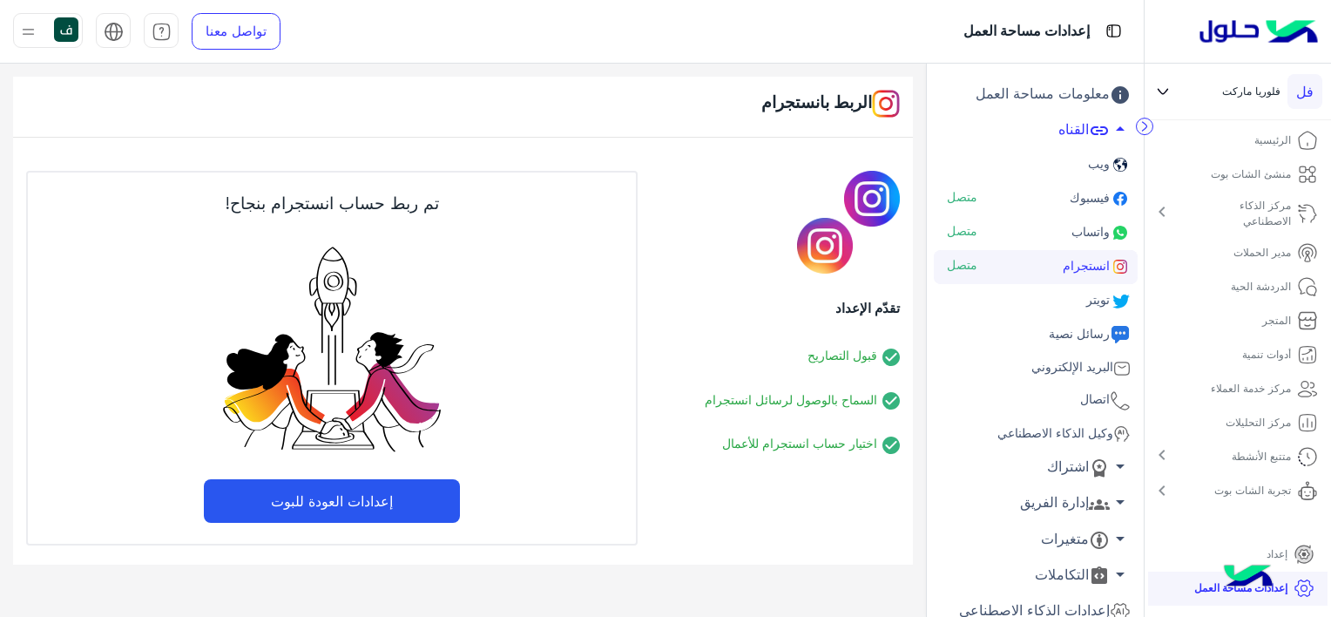
click at [410, 495] on button "إعدادات العودة للبوت" at bounding box center [332, 501] width 256 height 44
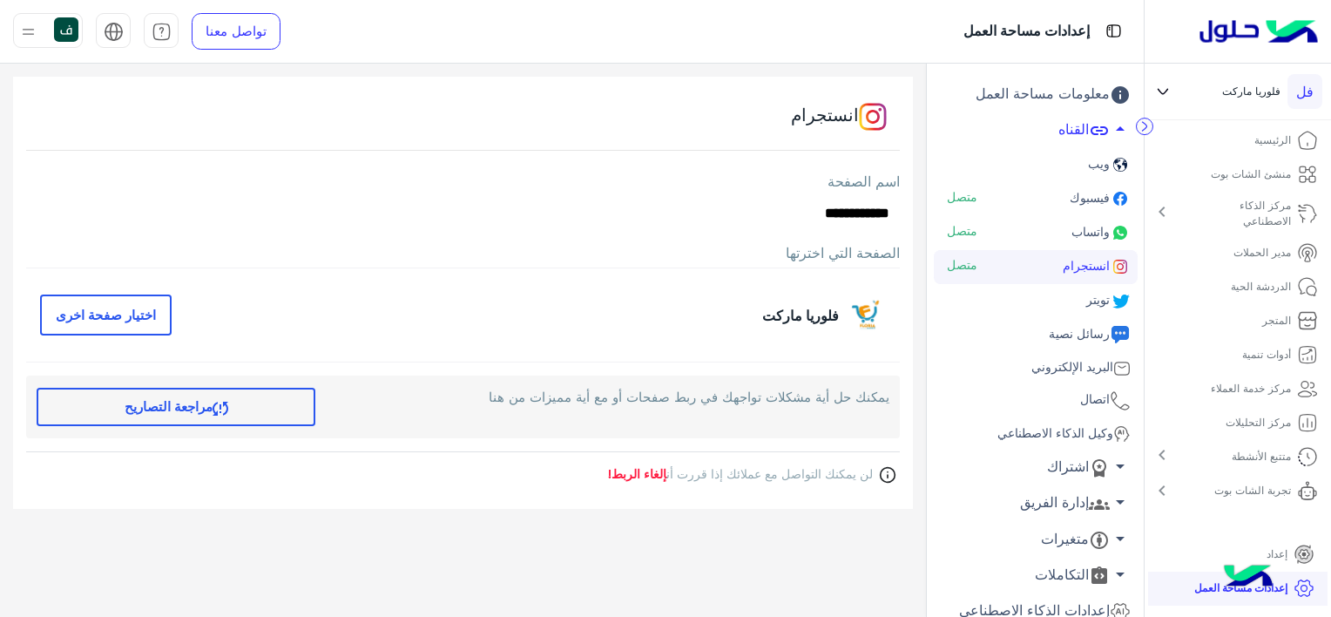
click at [1110, 161] on icon at bounding box center [1120, 164] width 21 height 21
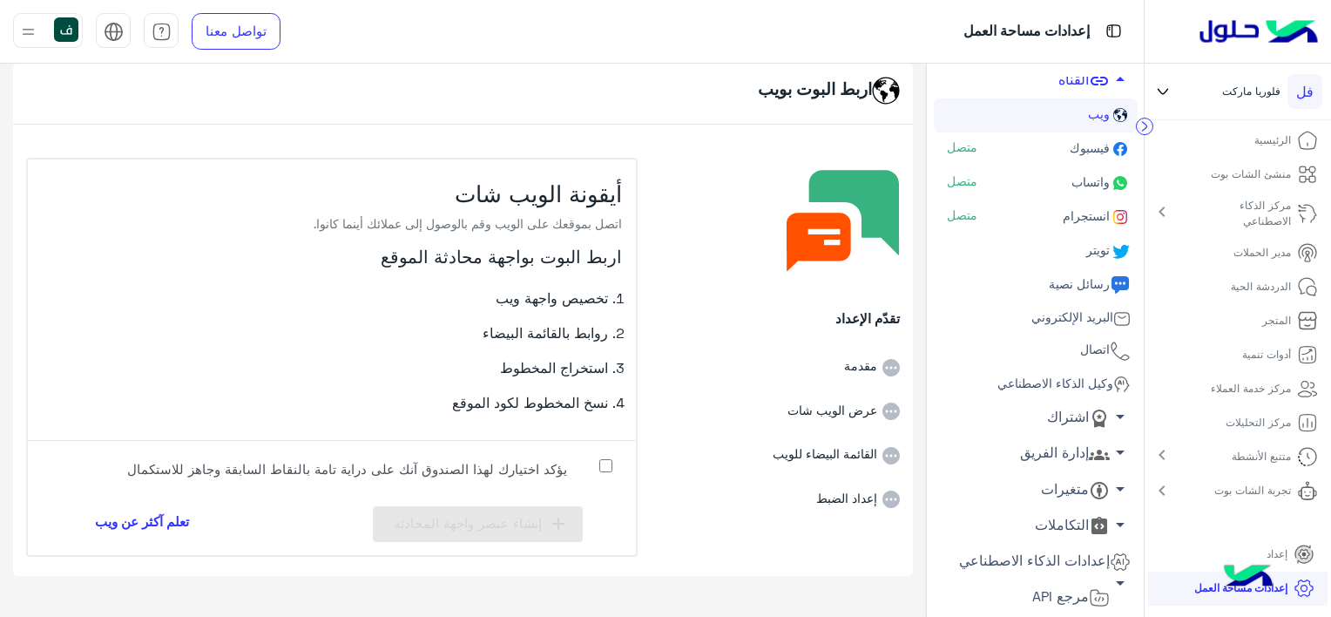
scroll to position [52, 0]
click at [1077, 189] on link "واتساب متصل" at bounding box center [1036, 183] width 204 height 34
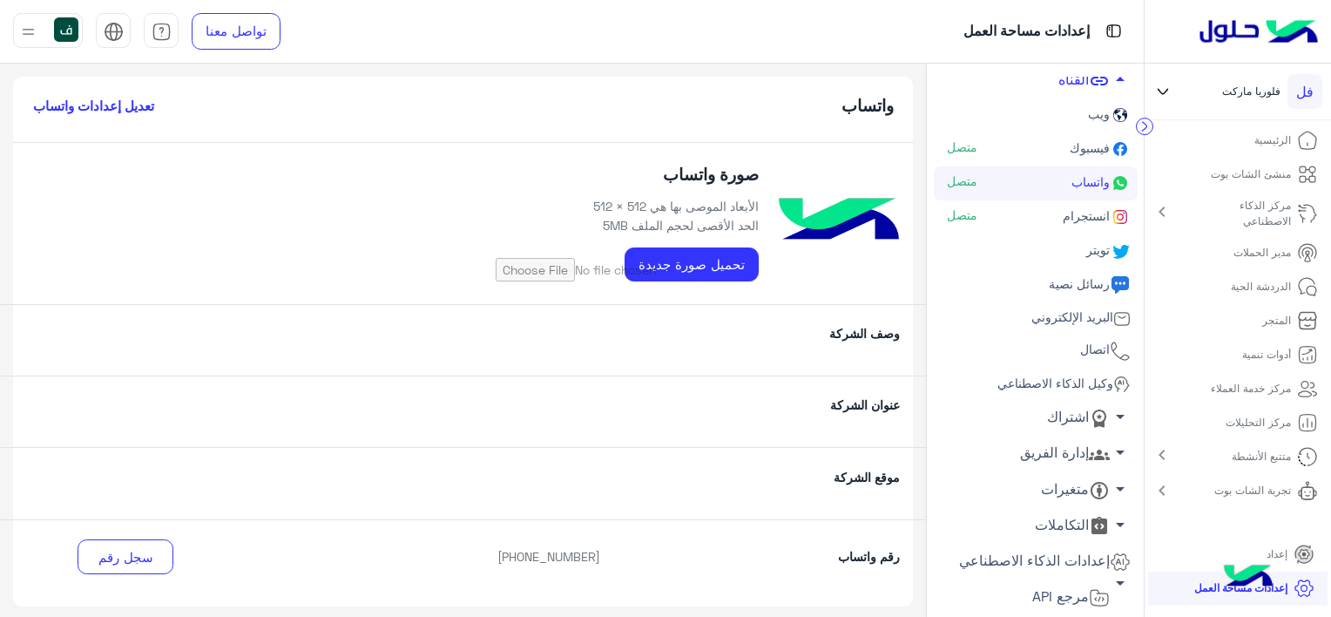
click at [702, 265] on input "file" at bounding box center [625, 263] width 267 height 37
type input "**********"
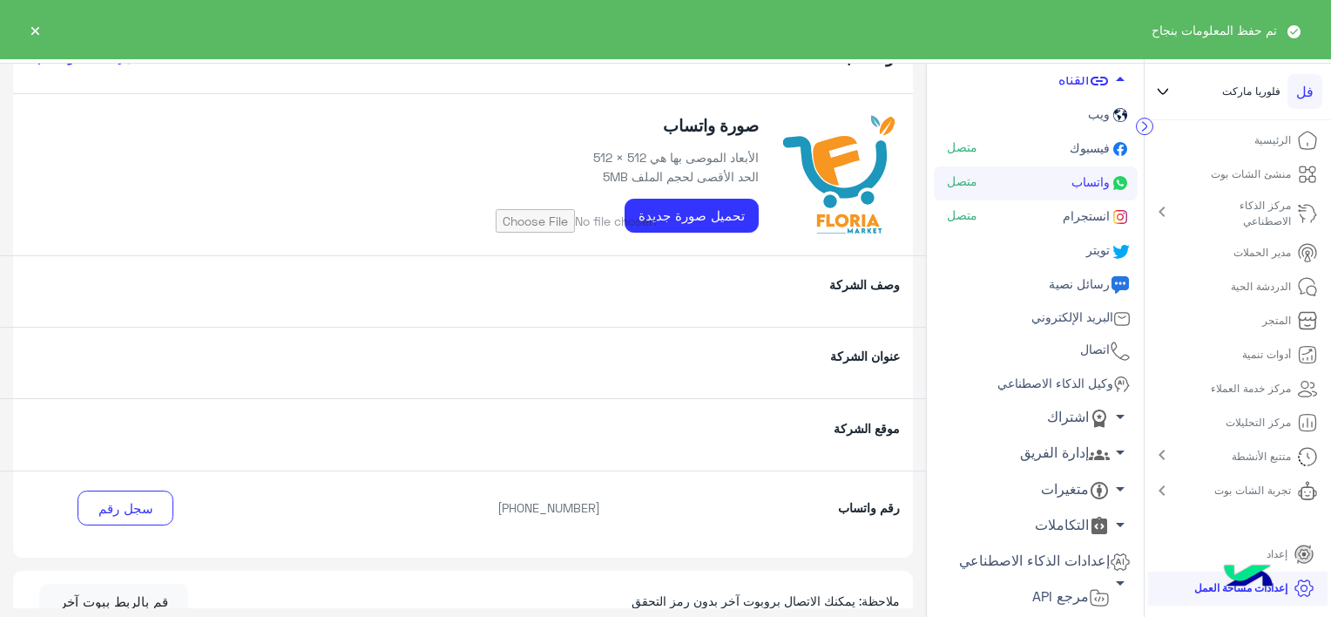
scroll to position [87, 0]
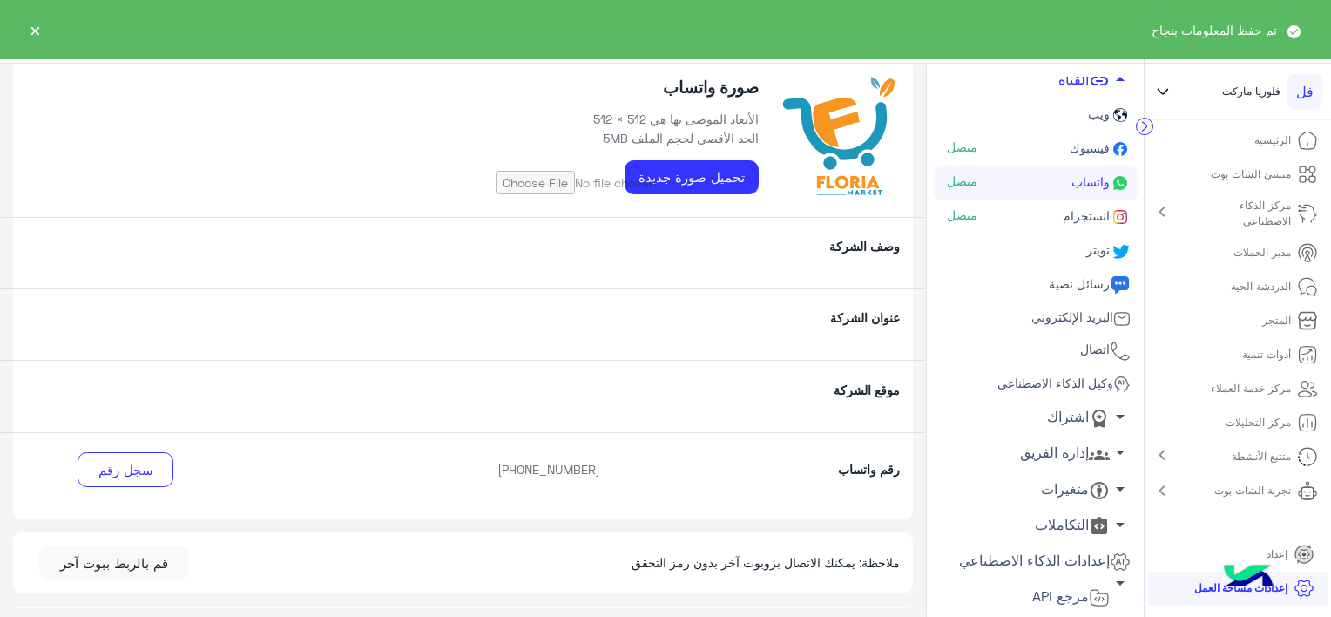
click at [677, 247] on p "وصف الشركة" at bounding box center [763, 246] width 300 height 18
click at [772, 396] on p "موقع الشركة" at bounding box center [763, 390] width 300 height 18
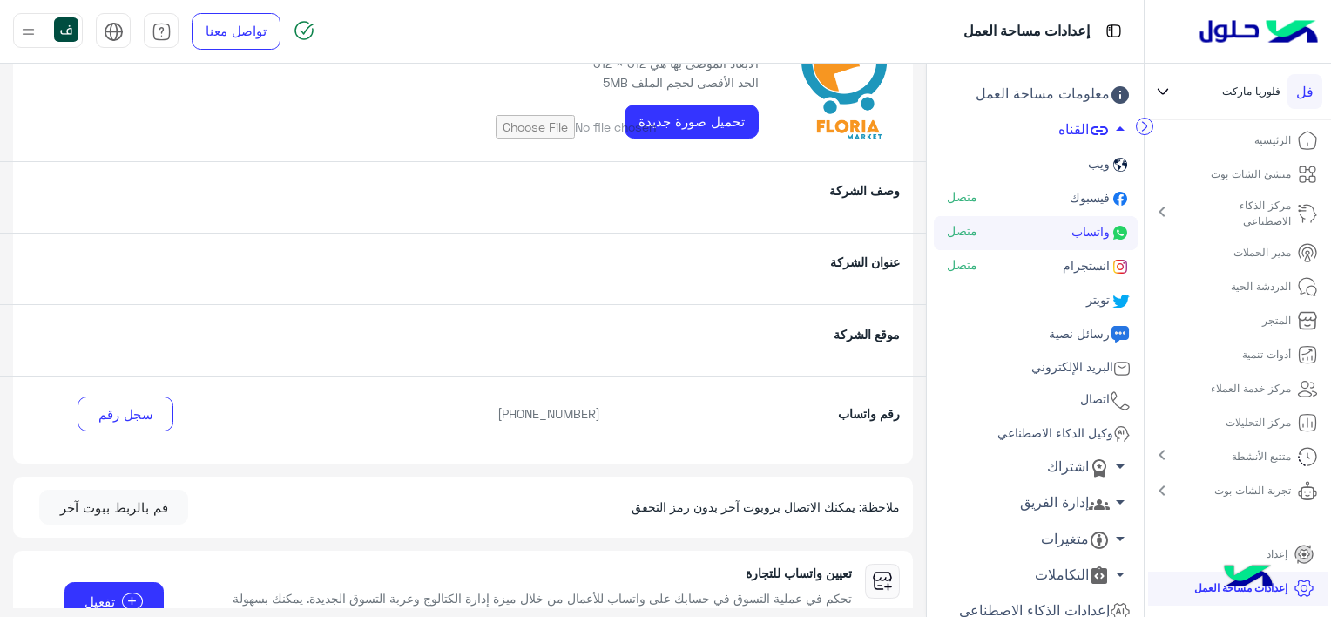
scroll to position [0, 0]
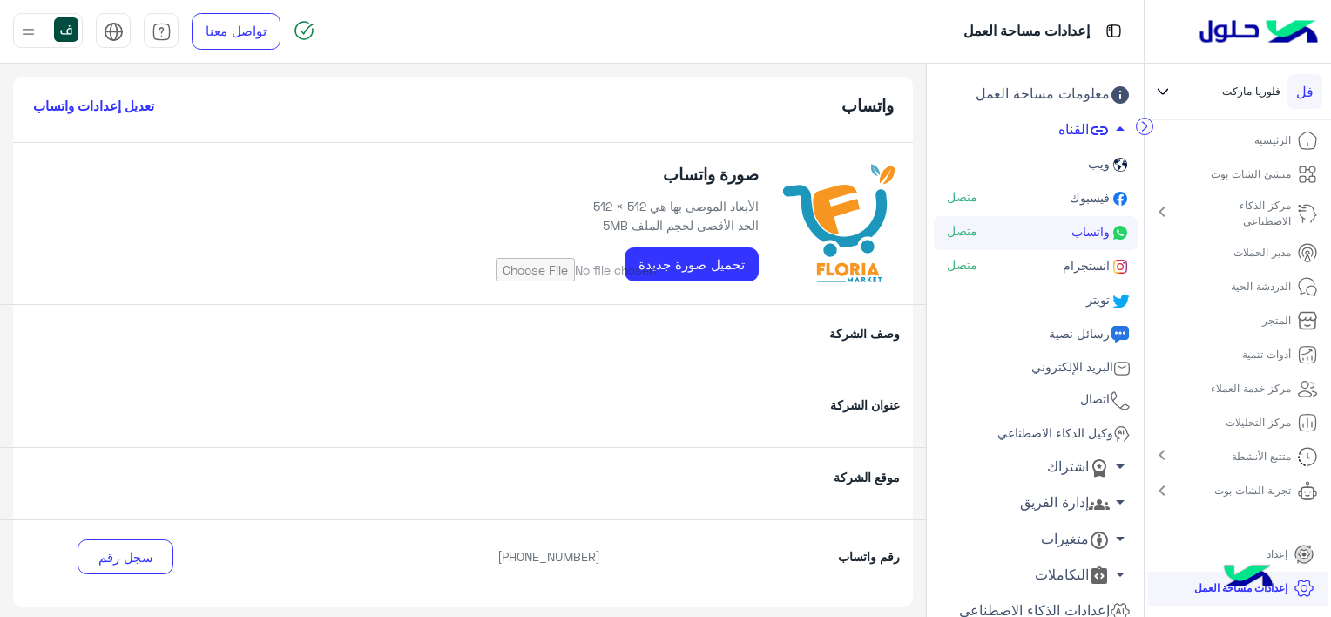
click at [1249, 182] on link "منشئ الشات بوت" at bounding box center [1265, 175] width 134 height 34
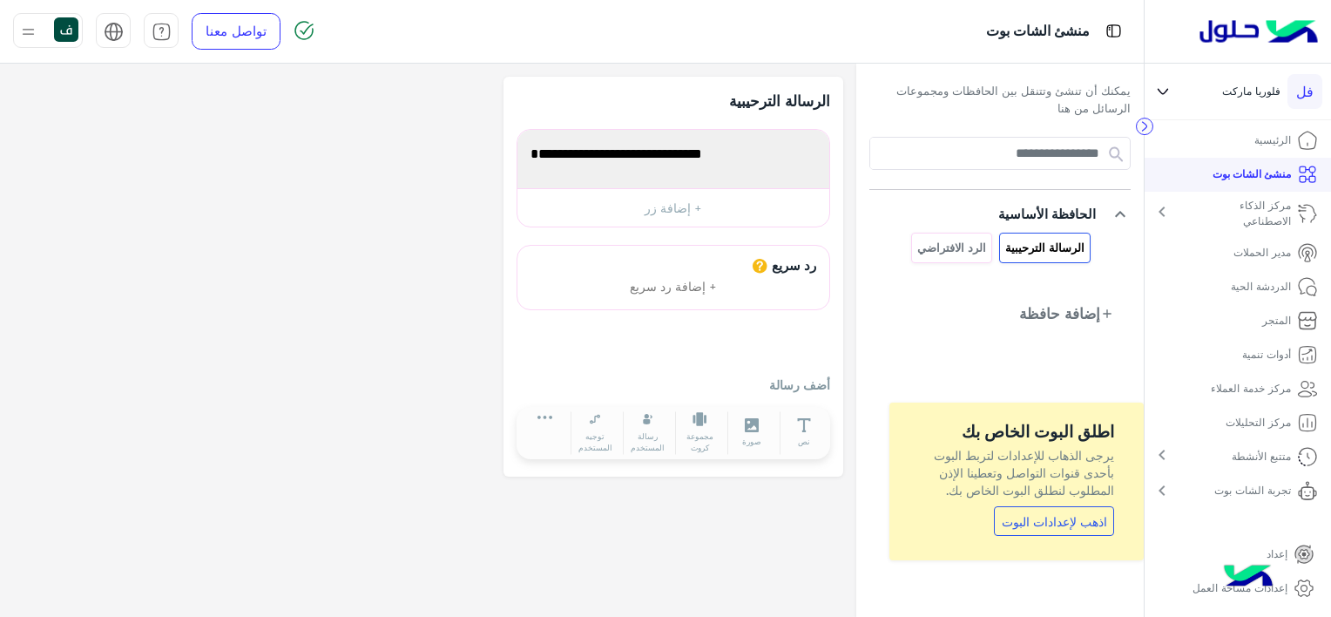
drag, startPoint x: 593, startPoint y: 151, endPoint x: 900, endPoint y: 144, distance: 307.7
click at [900, 144] on div "**********" at bounding box center [572, 341] width 1144 height 554
click at [666, 183] on div "**********" at bounding box center [674, 159] width 312 height 58
click at [556, 415] on button at bounding box center [545, 421] width 49 height 20
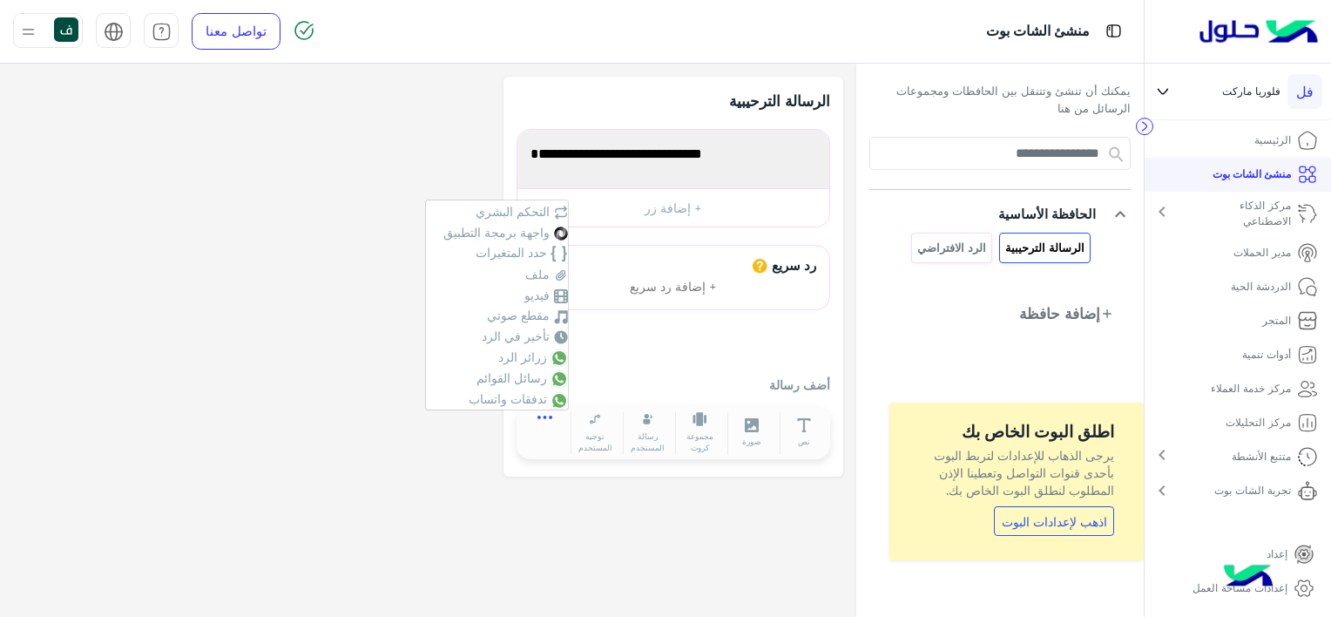
click at [556, 415] on button at bounding box center [545, 421] width 49 height 20
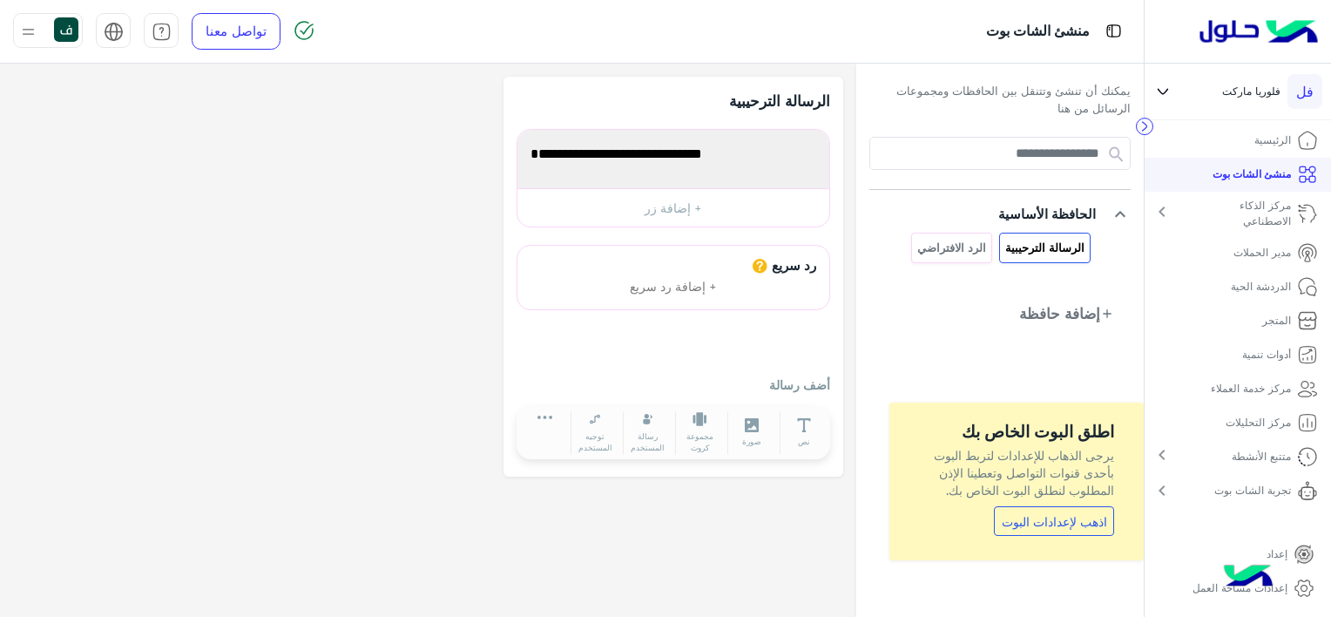
click at [1071, 507] on link "اذهب لإعدادات البوت" at bounding box center [1054, 521] width 120 height 30
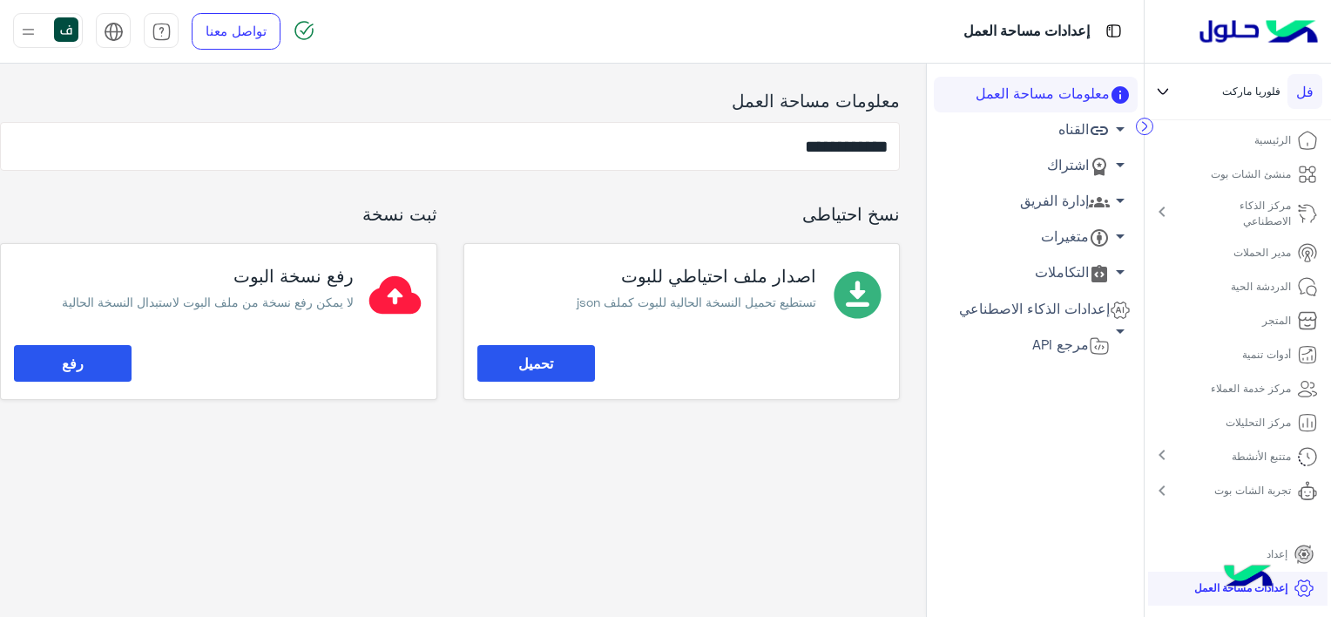
click at [1067, 137] on link "القناه arrow_drop_down" at bounding box center [1036, 130] width 204 height 36
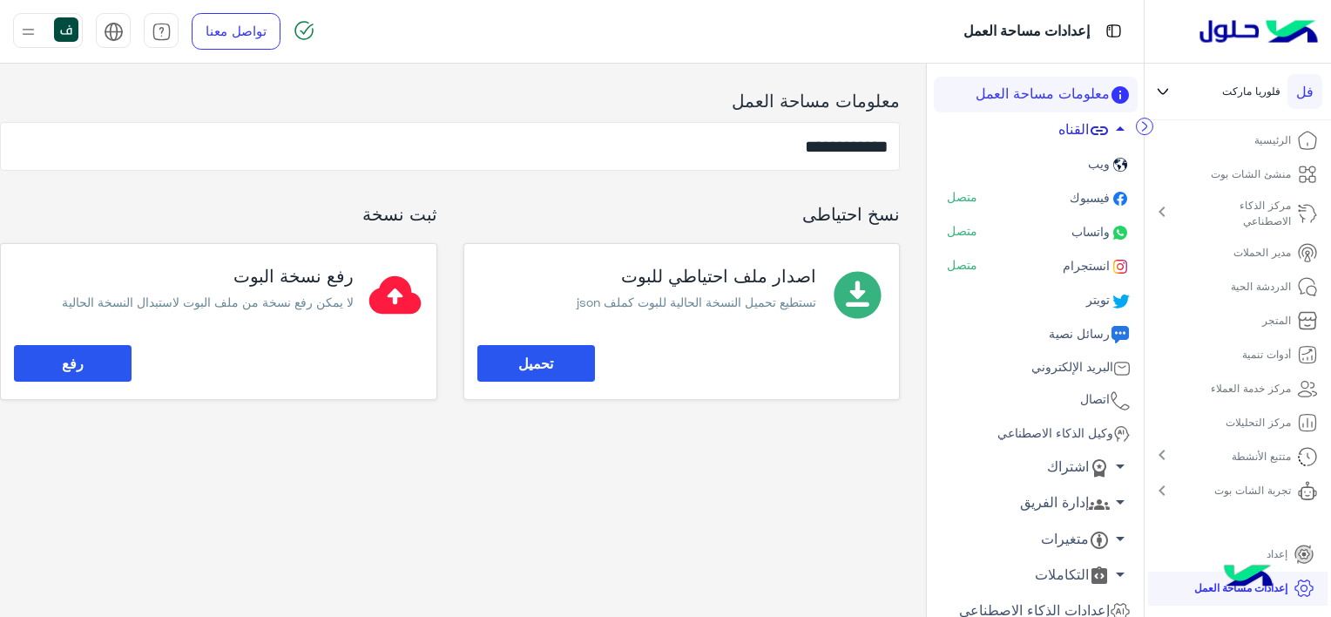
click at [1067, 137] on link "القناه arrow_drop_up" at bounding box center [1036, 130] width 204 height 36
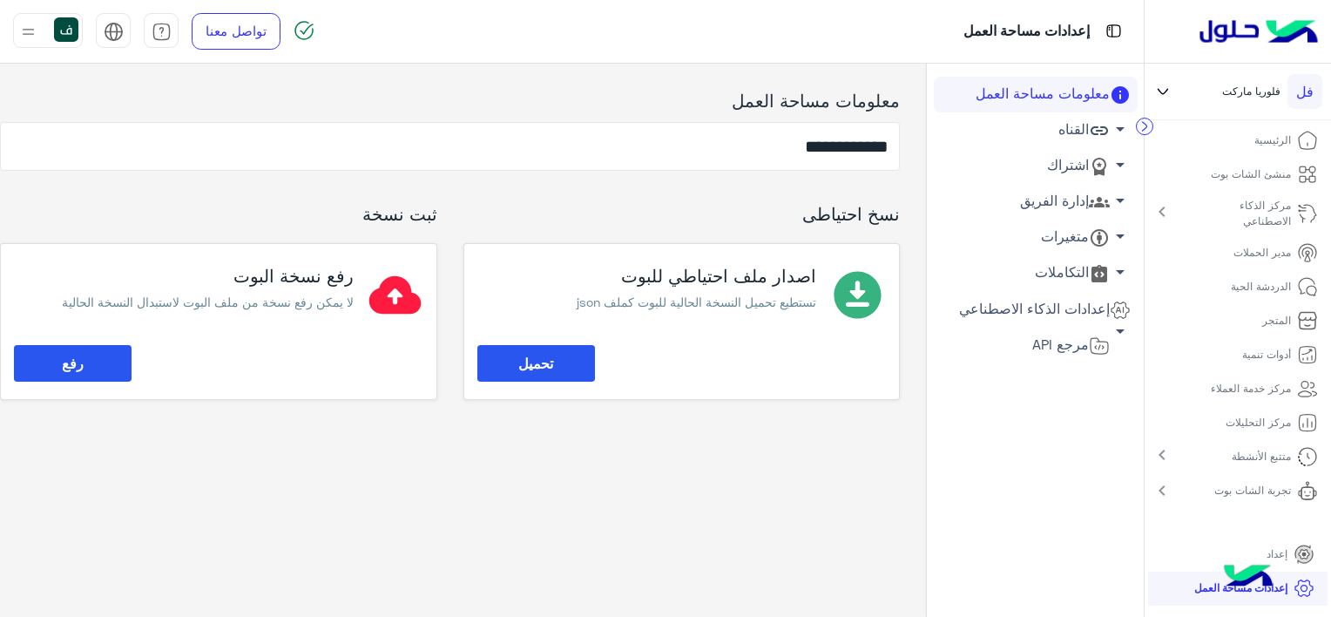
click at [1070, 159] on link "اشتراك arrow_drop_down" at bounding box center [1036, 166] width 204 height 36
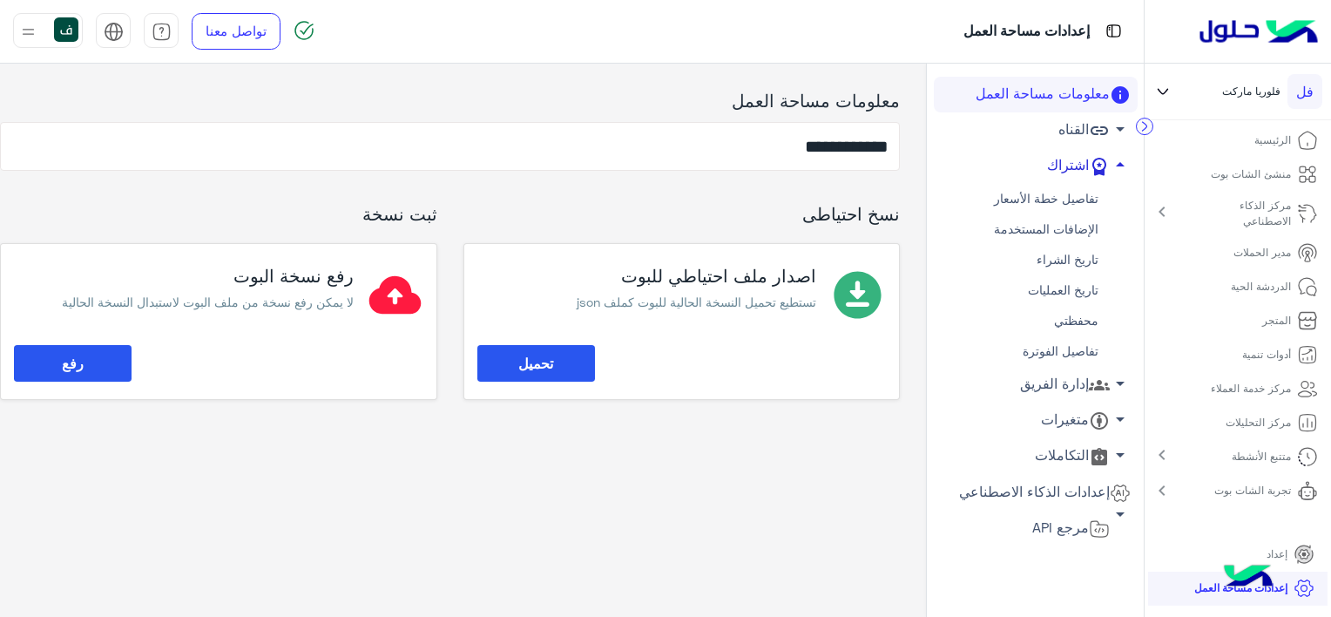
click at [1068, 173] on link "اشتراك arrow_drop_up" at bounding box center [1036, 166] width 204 height 36
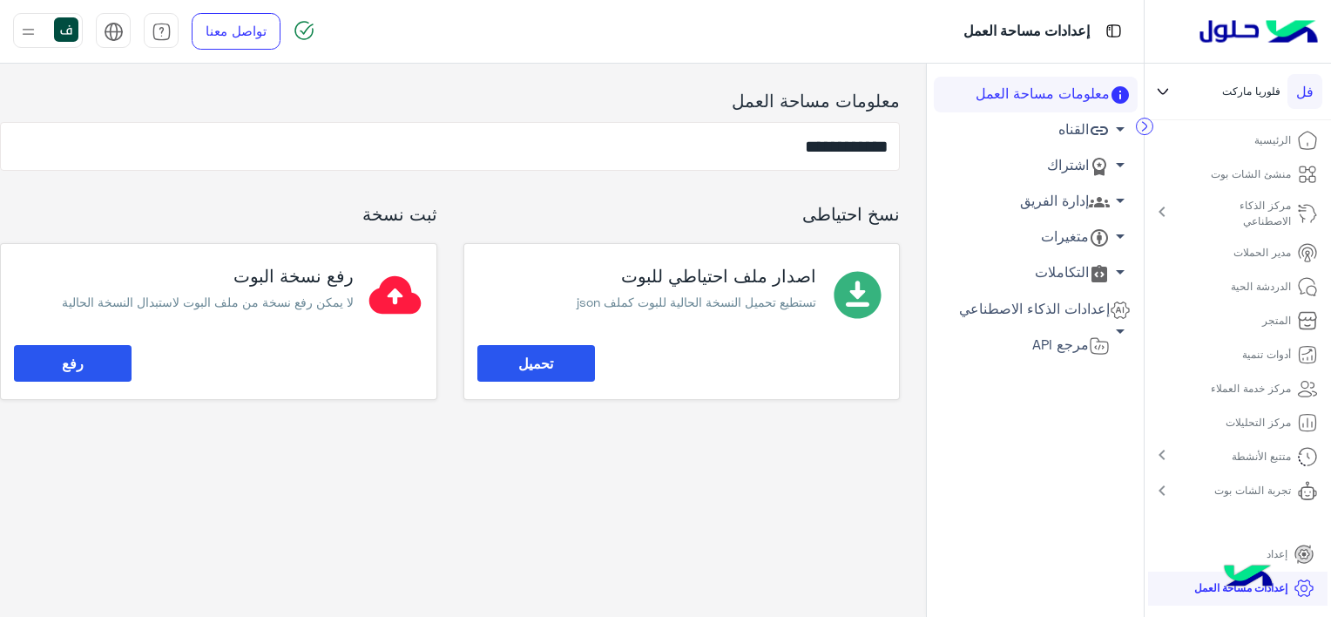
click at [1060, 208] on link "إدارة الفريق arrow_drop_down" at bounding box center [1036, 202] width 204 height 36
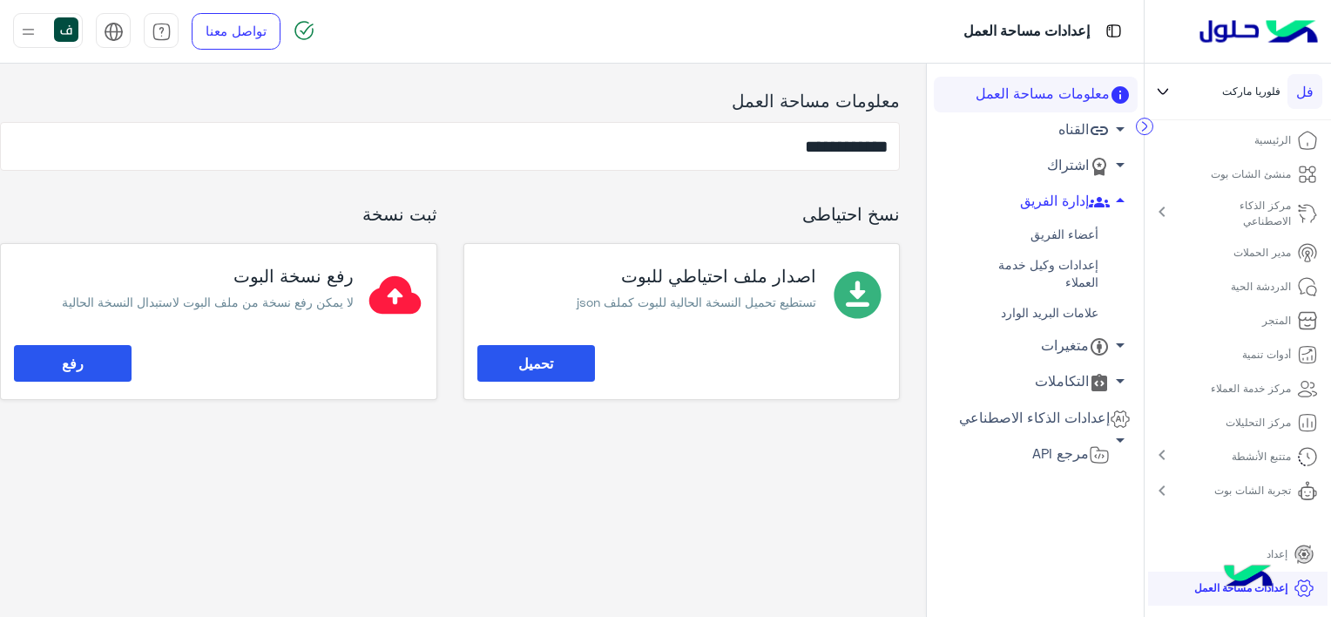
click at [1053, 235] on link "أعضاء الفريق" at bounding box center [1036, 235] width 204 height 30
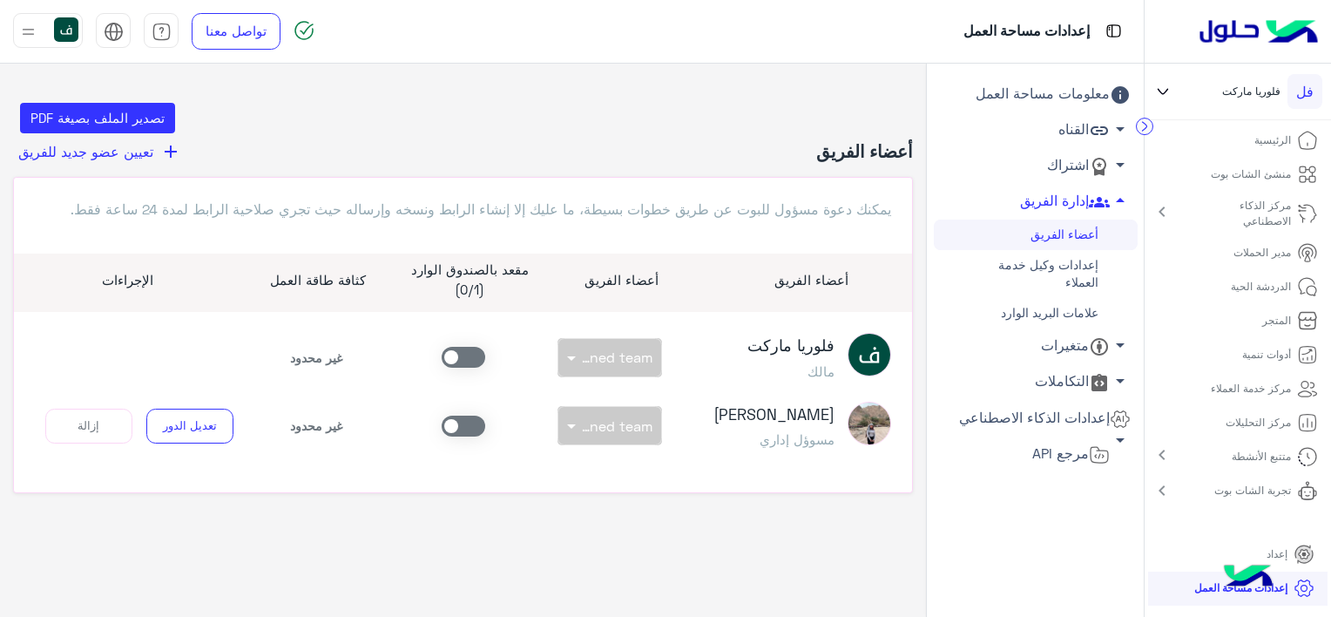
click at [139, 146] on span "تعيين عضو جديد للفريق" at bounding box center [85, 151] width 135 height 17
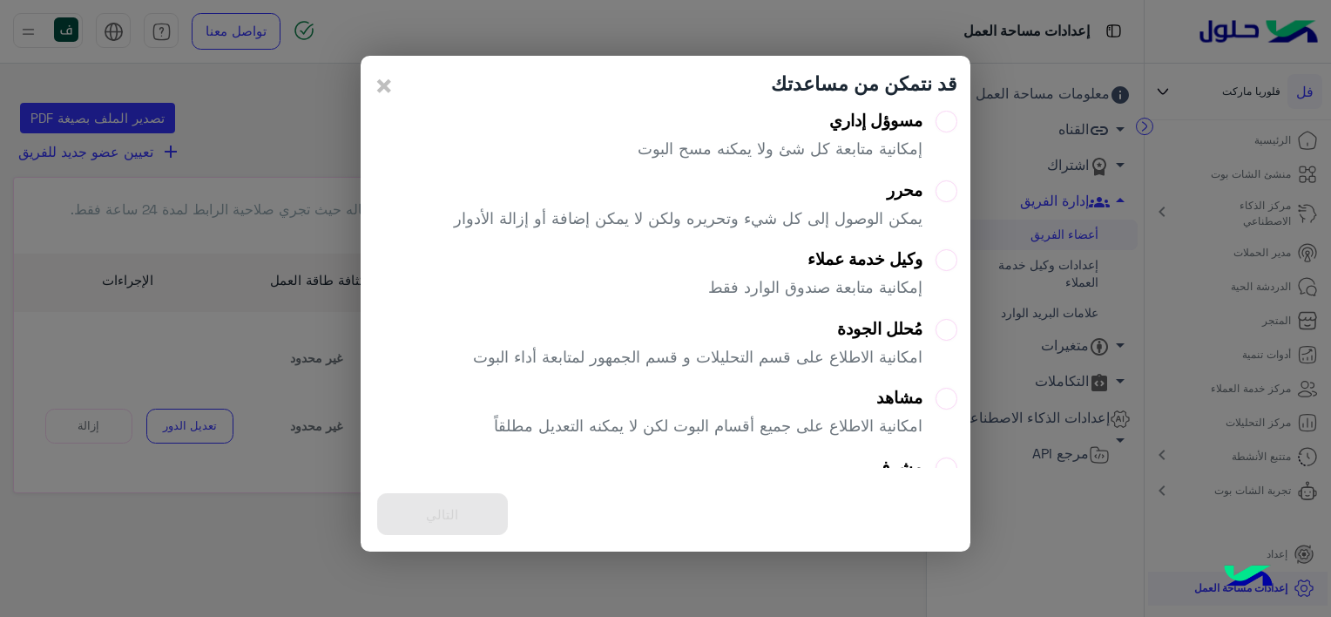
click at [912, 271] on div "وكيل خدمة عملاء إمكانية متابعة صندوق الوارد فقط" at bounding box center [815, 280] width 214 height 63
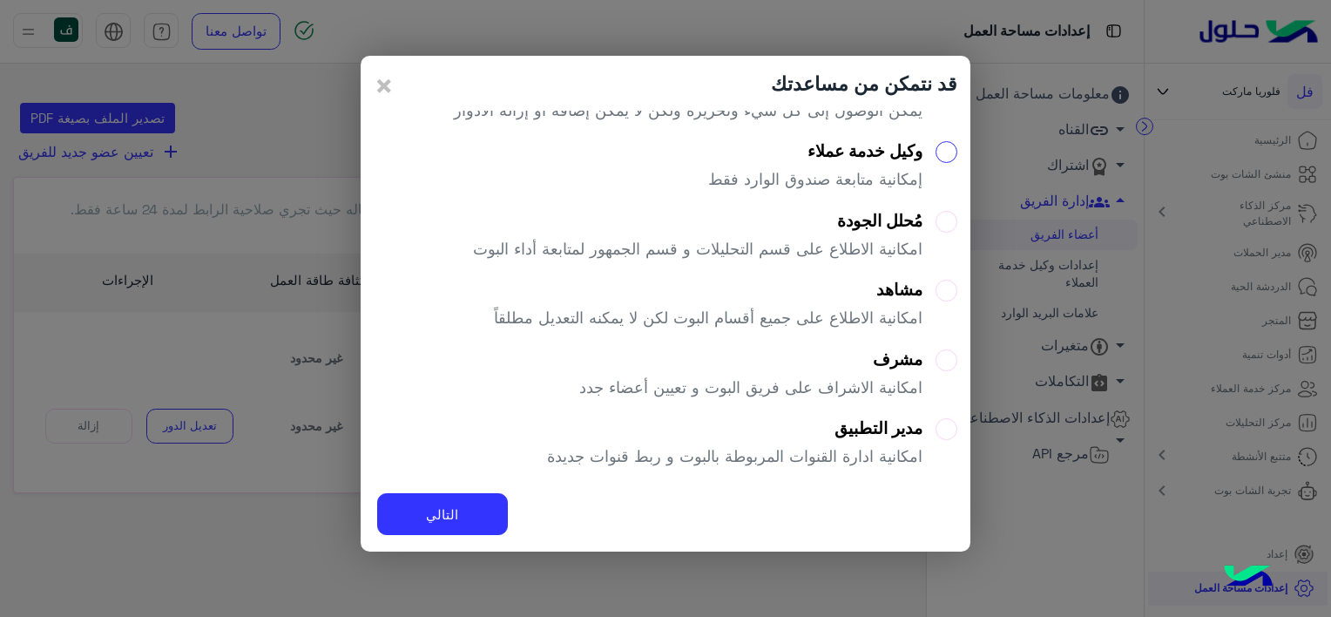
scroll to position [127, 0]
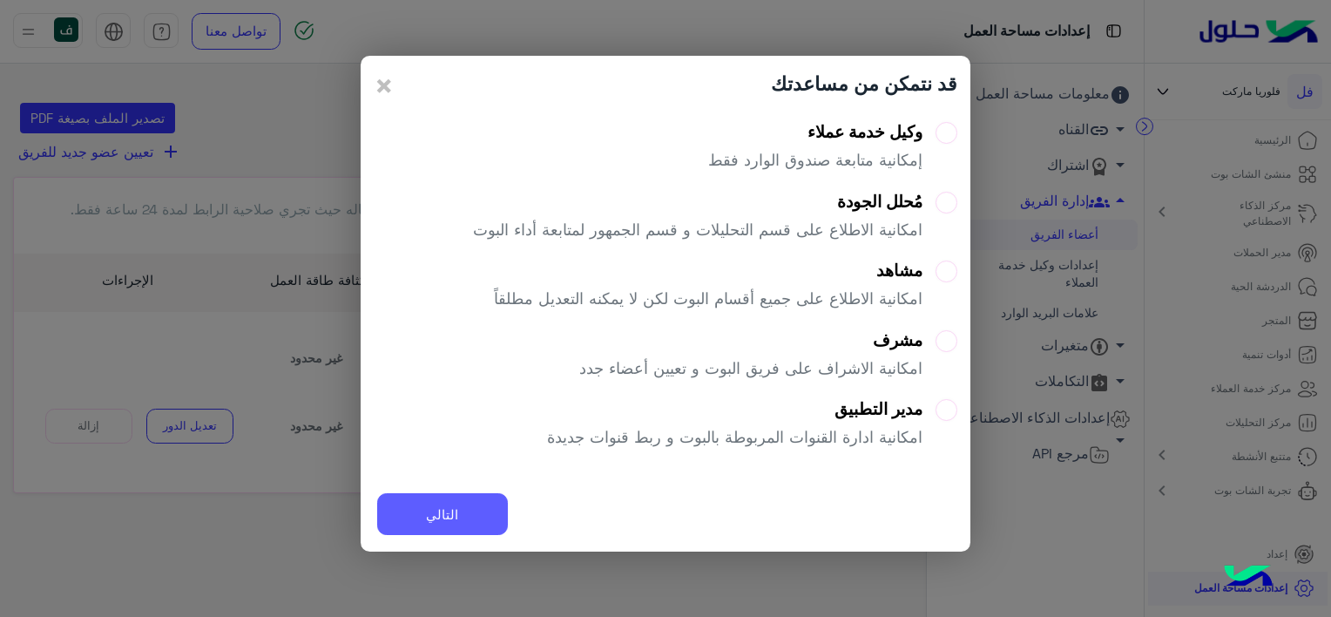
click at [473, 519] on button "التالي" at bounding box center [442, 514] width 131 height 43
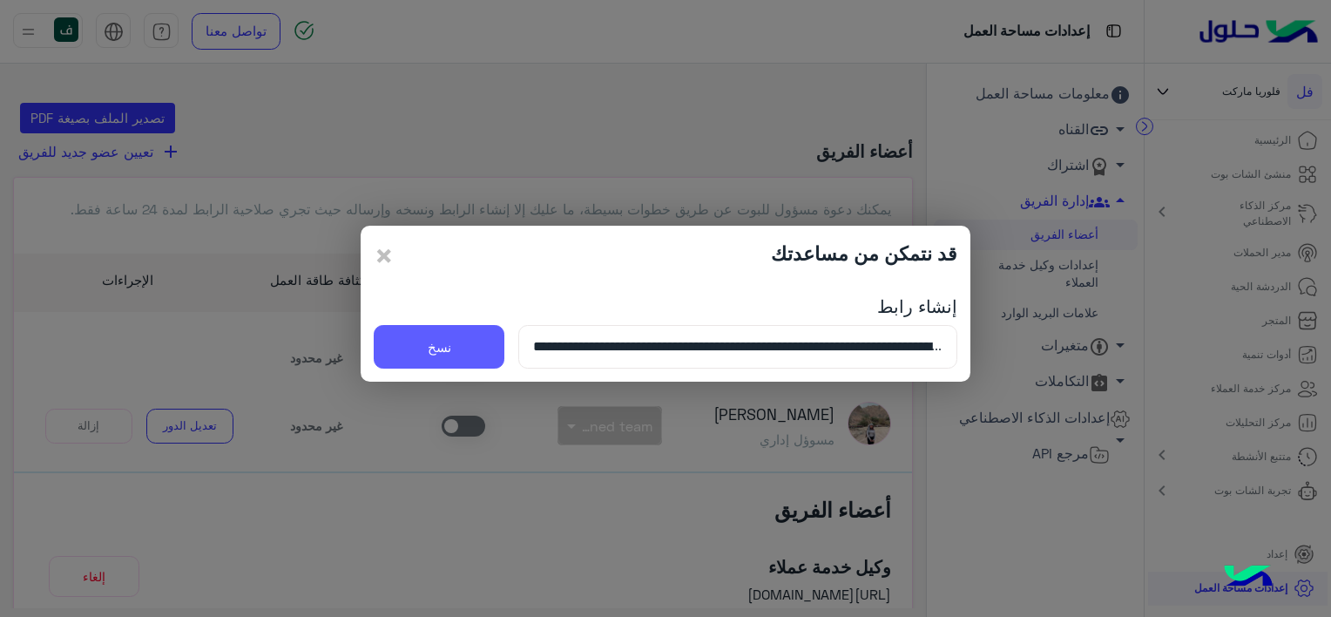
click at [462, 348] on button "نسخ" at bounding box center [439, 347] width 131 height 44
click at [379, 258] on span "×" at bounding box center [384, 254] width 21 height 39
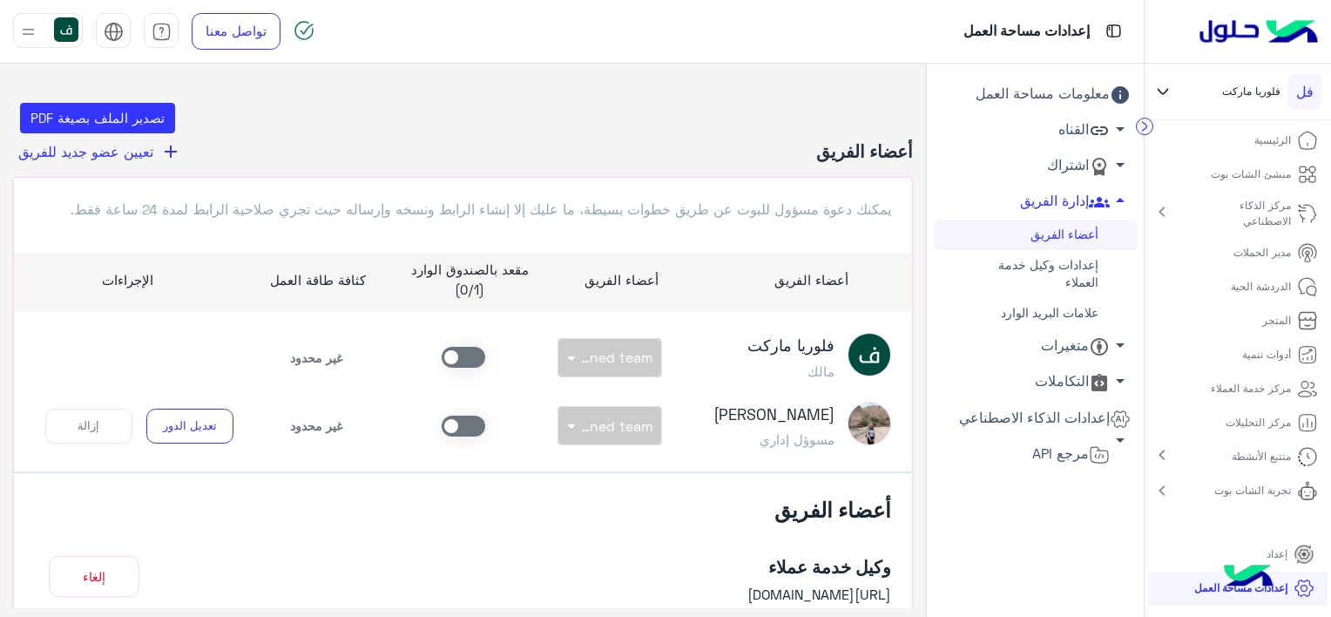
click at [1070, 90] on link "معلومات مساحة العمل" at bounding box center [1036, 95] width 204 height 36
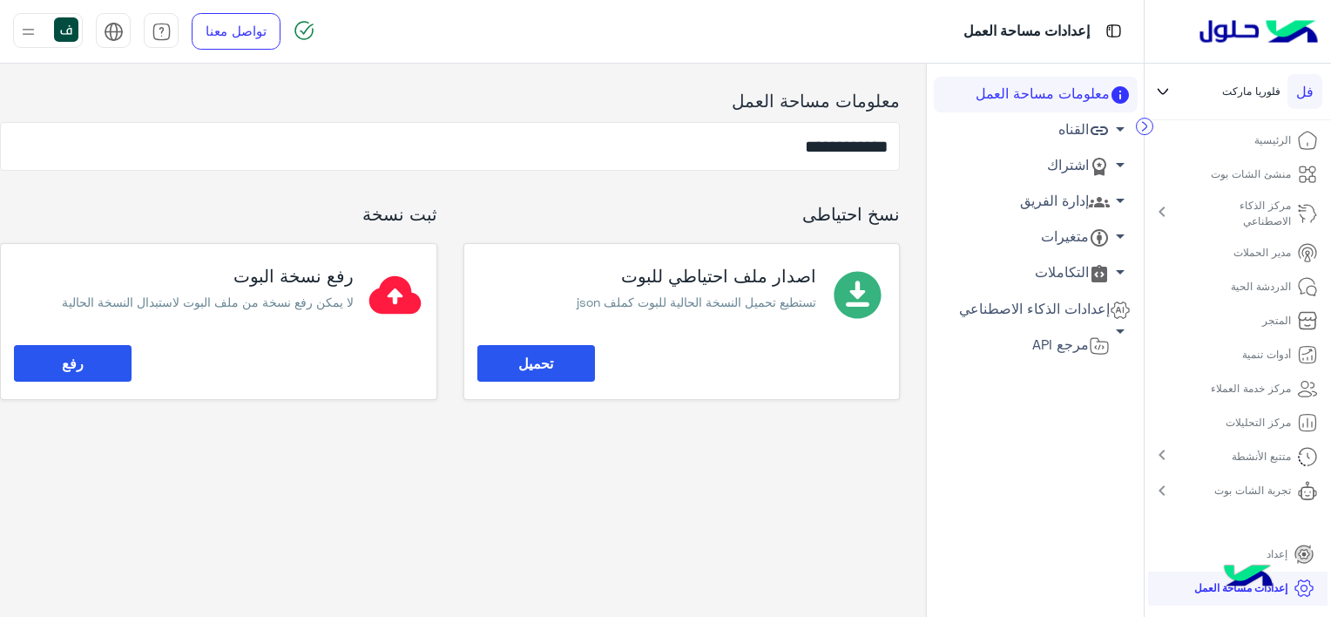
click at [1249, 281] on p "الدردشة الحية" at bounding box center [1261, 287] width 60 height 16
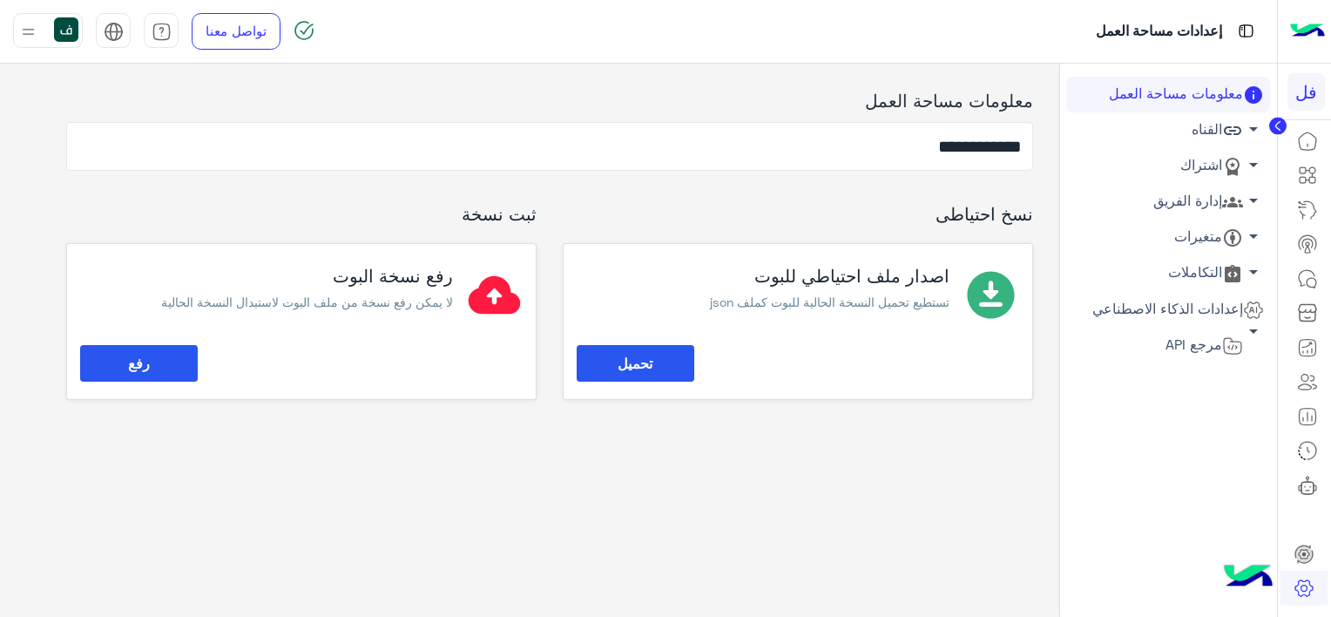
click at [1202, 139] on link "القناه arrow_drop_down" at bounding box center [1169, 130] width 204 height 36
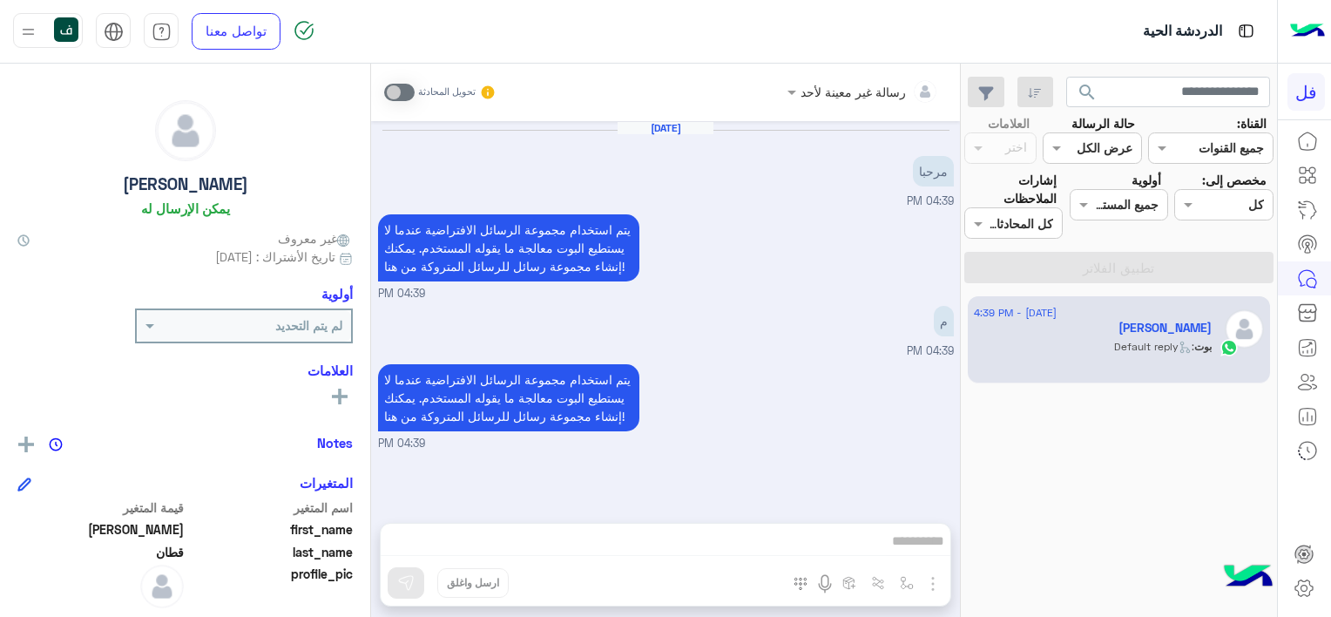
click at [837, 558] on div "رسالة غير معينة لأحد تحويل المحادثة Sep 2, 2025 مرحبا 04:39 PM يتم استخدام مجمو…" at bounding box center [665, 344] width 589 height 560
click at [827, 518] on div "رسالة غير معينة لأحد تحويل المحادثة Sep 2, 2025 مرحبا 04:39 PM يتم استخدام مجمو…" at bounding box center [665, 344] width 589 height 560
click at [836, 538] on div "رسالة غير معينة لأحد تحويل المحادثة Sep 2, 2025 مرحبا 04:39 PM يتم استخدام مجمو…" at bounding box center [665, 344] width 589 height 560
click at [401, 94] on span at bounding box center [399, 92] width 30 height 17
click at [408, 92] on span at bounding box center [399, 92] width 30 height 17
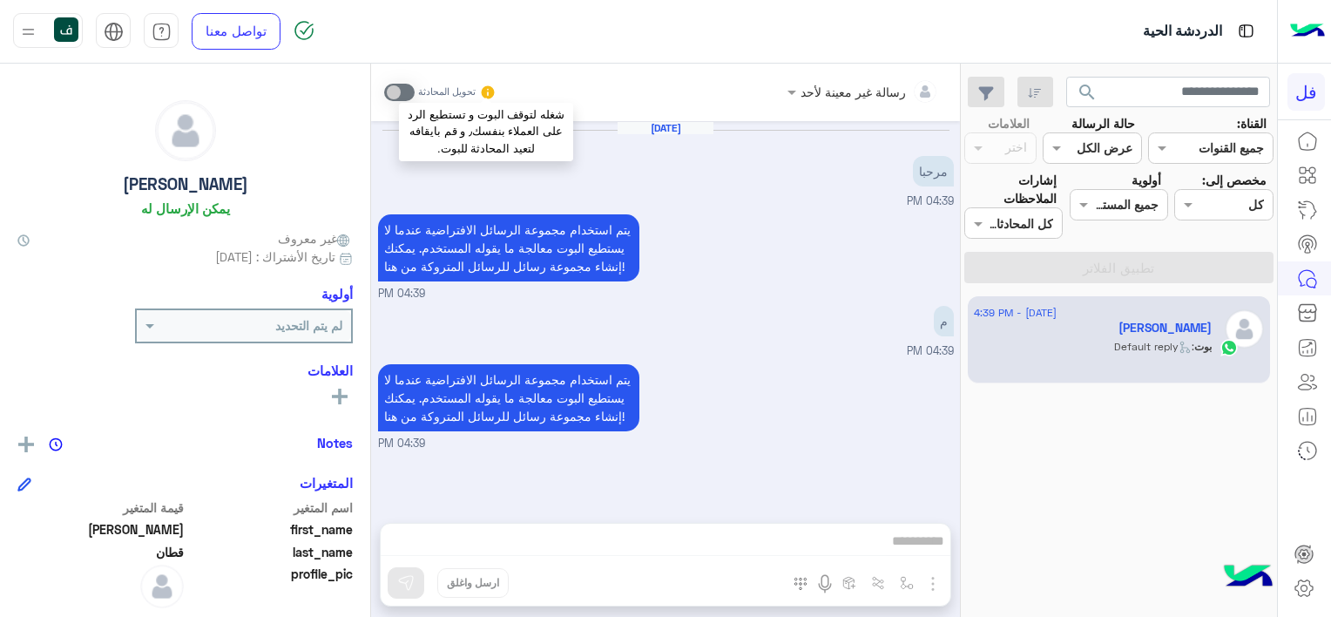
click at [489, 85] on icon at bounding box center [487, 92] width 15 height 15
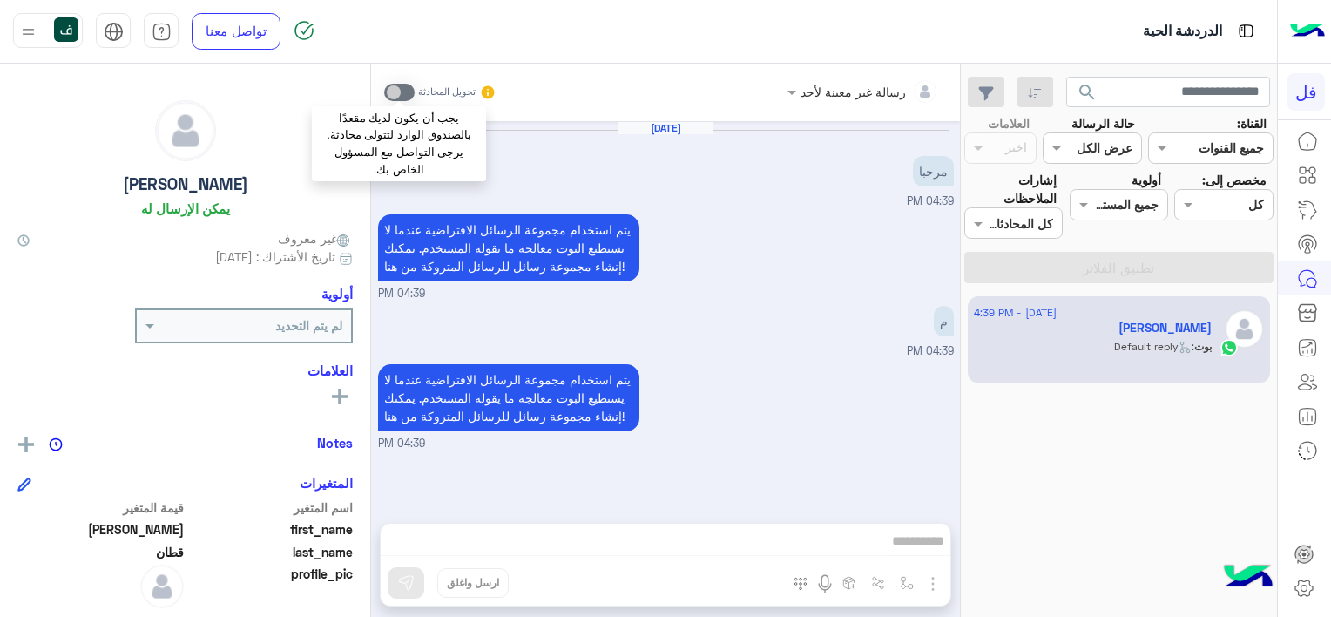
click at [400, 88] on span at bounding box center [399, 92] width 30 height 17
click at [32, 24] on img at bounding box center [28, 32] width 22 height 22
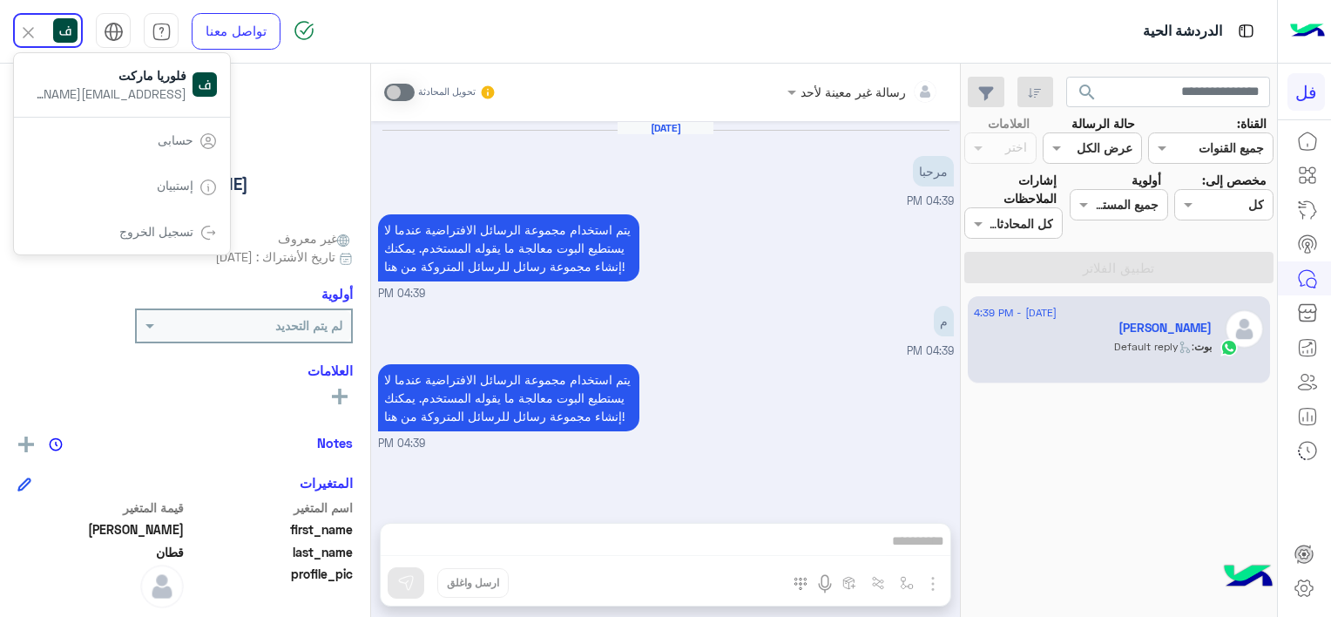
click at [167, 139] on link "حسابى" at bounding box center [176, 139] width 36 height 15
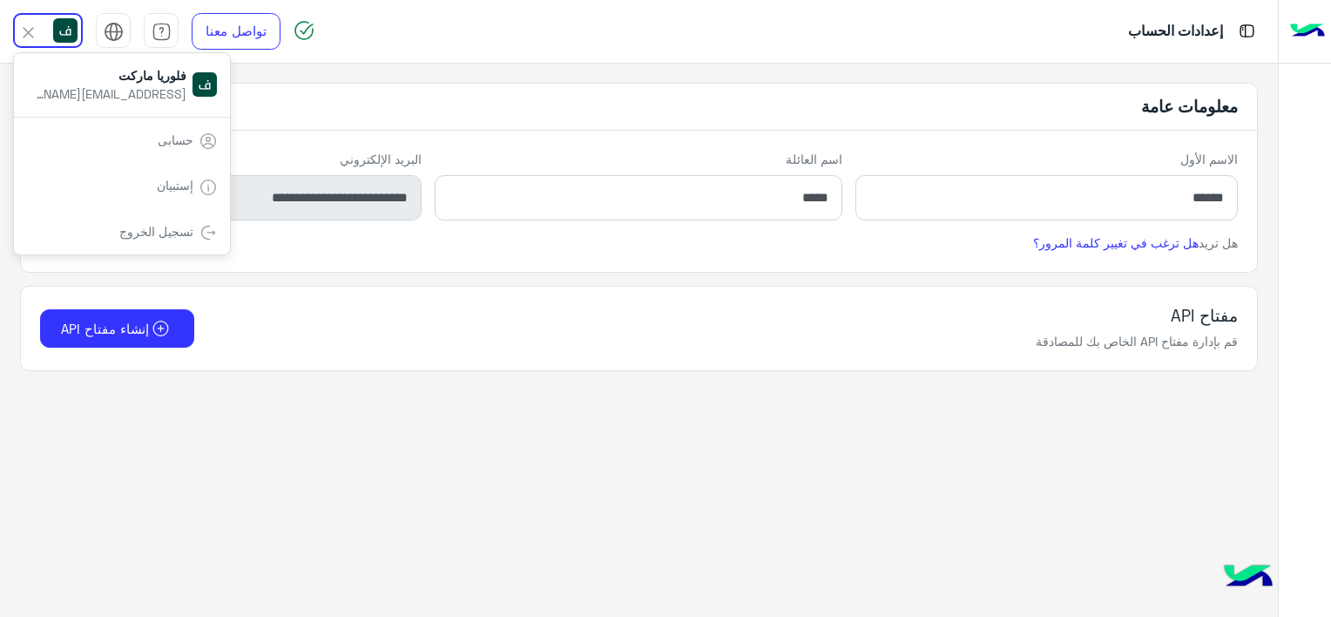
click at [25, 34] on img at bounding box center [28, 33] width 20 height 20
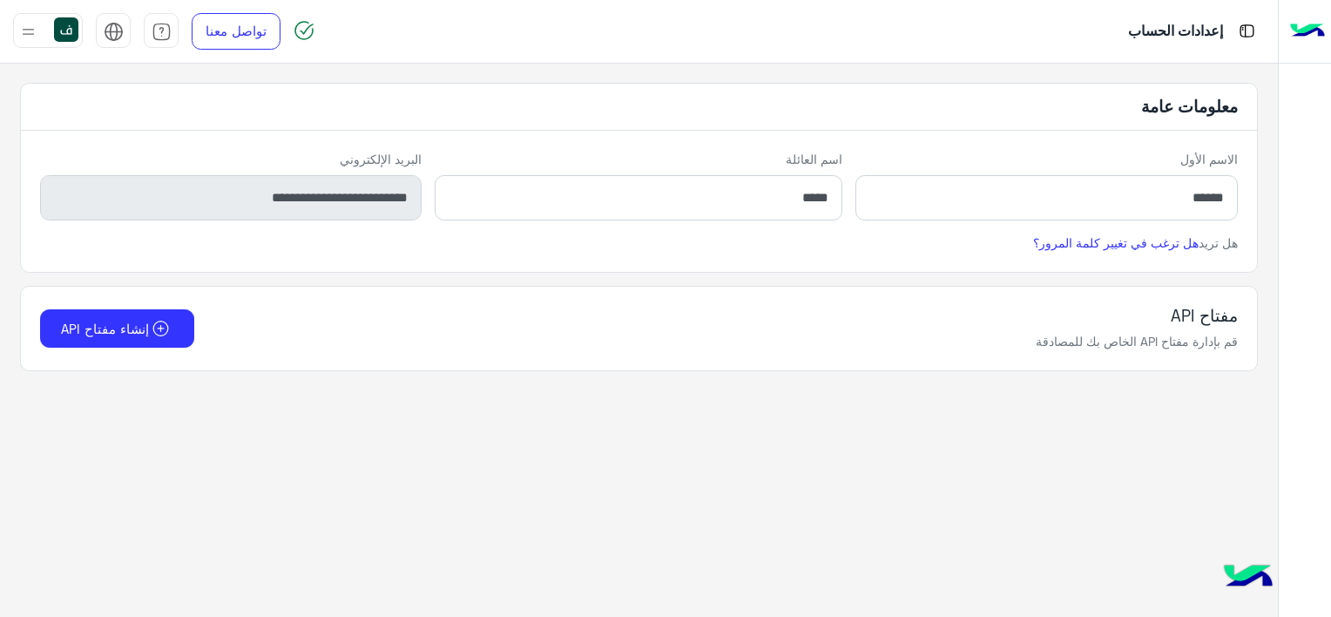
click at [25, 36] on img at bounding box center [28, 32] width 22 height 22
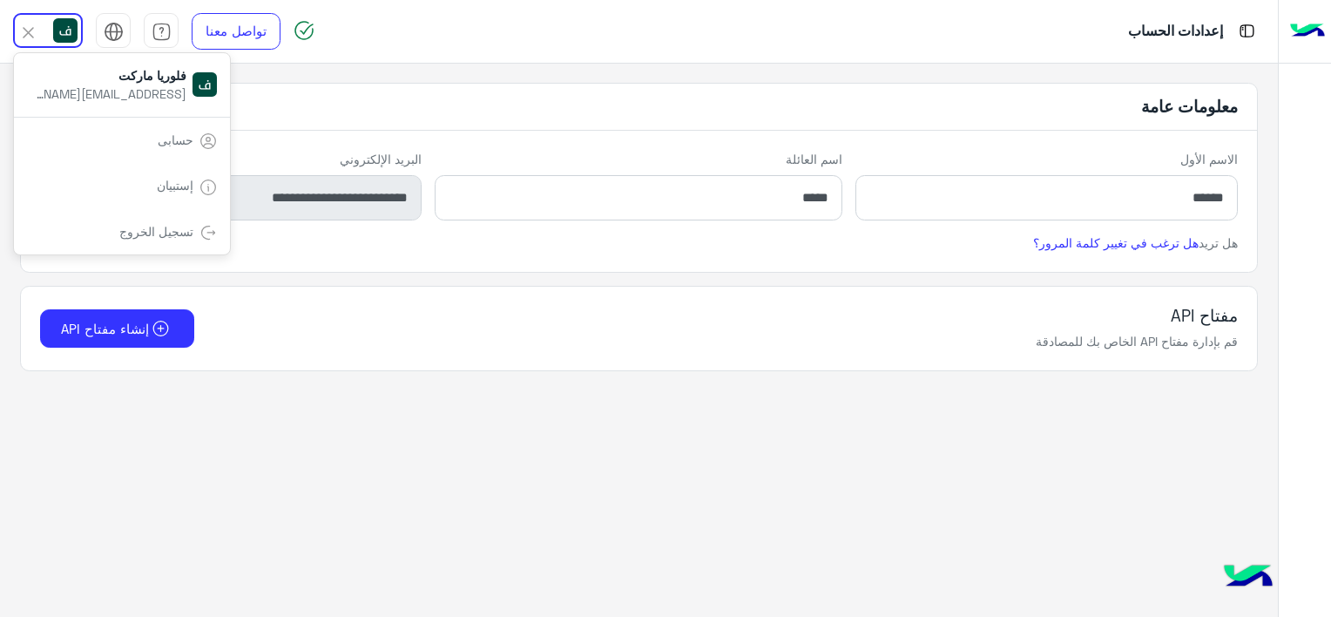
click at [25, 36] on img at bounding box center [28, 33] width 20 height 20
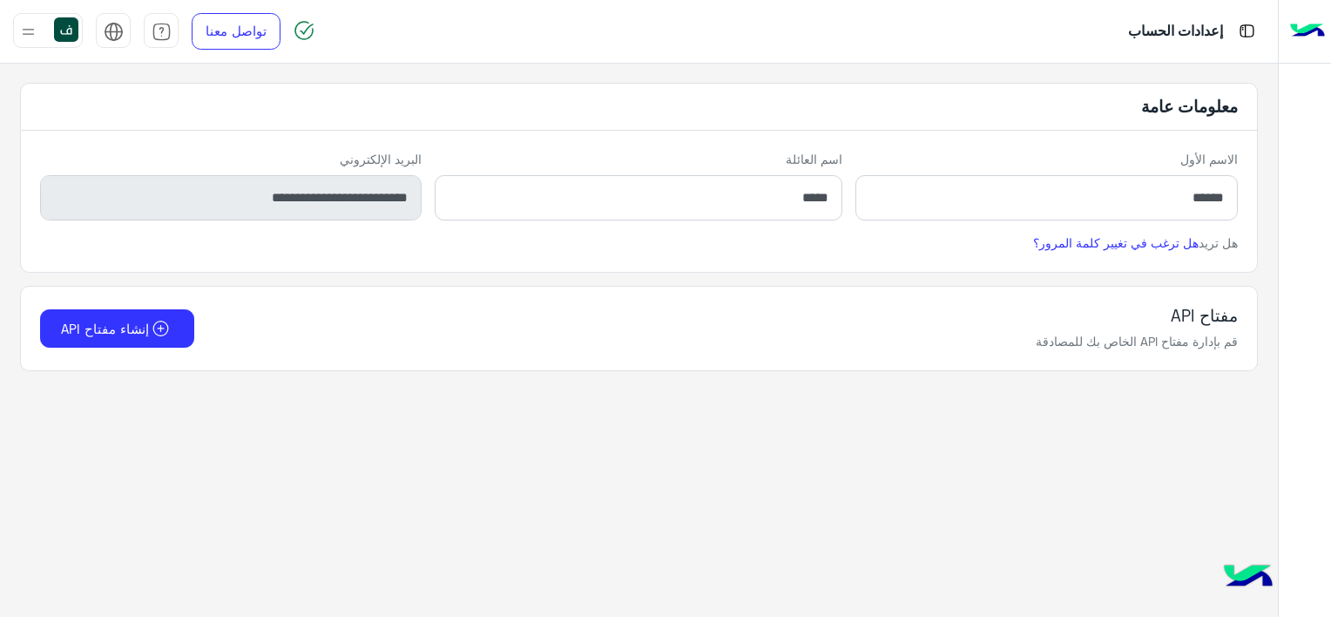
click at [1243, 29] on img at bounding box center [1247, 31] width 22 height 22
click at [1328, 30] on div at bounding box center [1305, 32] width 52 height 64
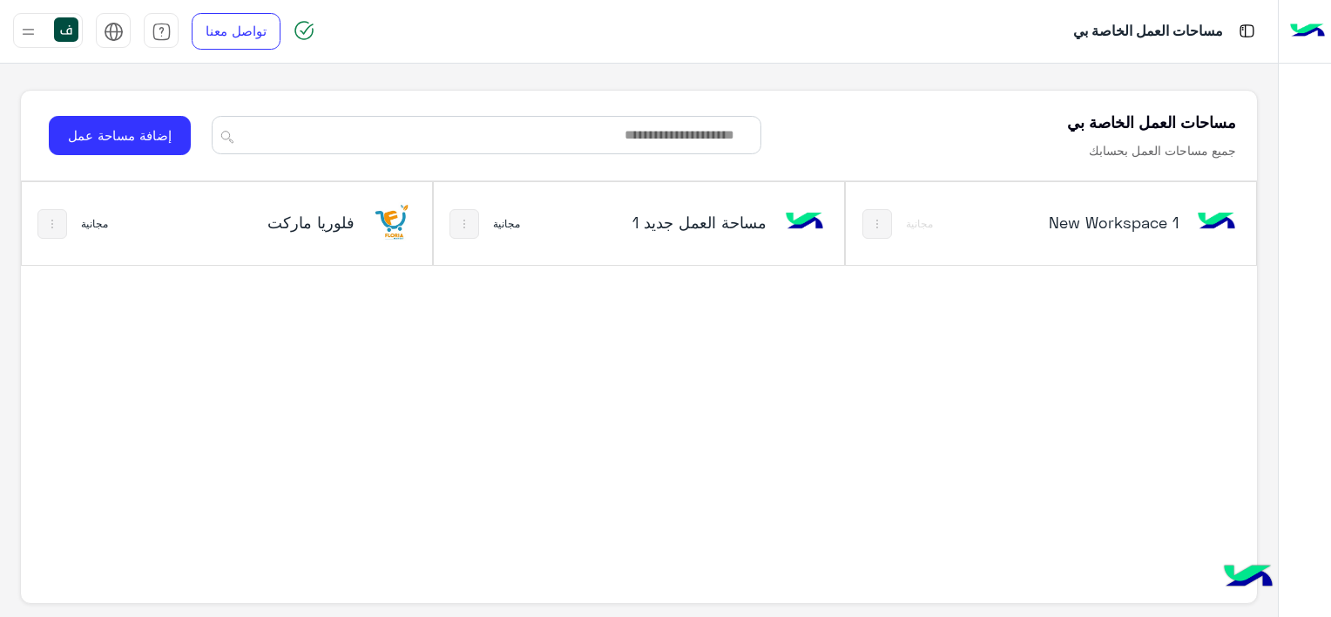
click at [471, 224] on img at bounding box center [464, 224] width 14 height 14
click at [470, 223] on div at bounding box center [665, 308] width 1331 height 617
click at [293, 224] on h5 "فلوريا ماركت" at bounding box center [287, 222] width 136 height 21
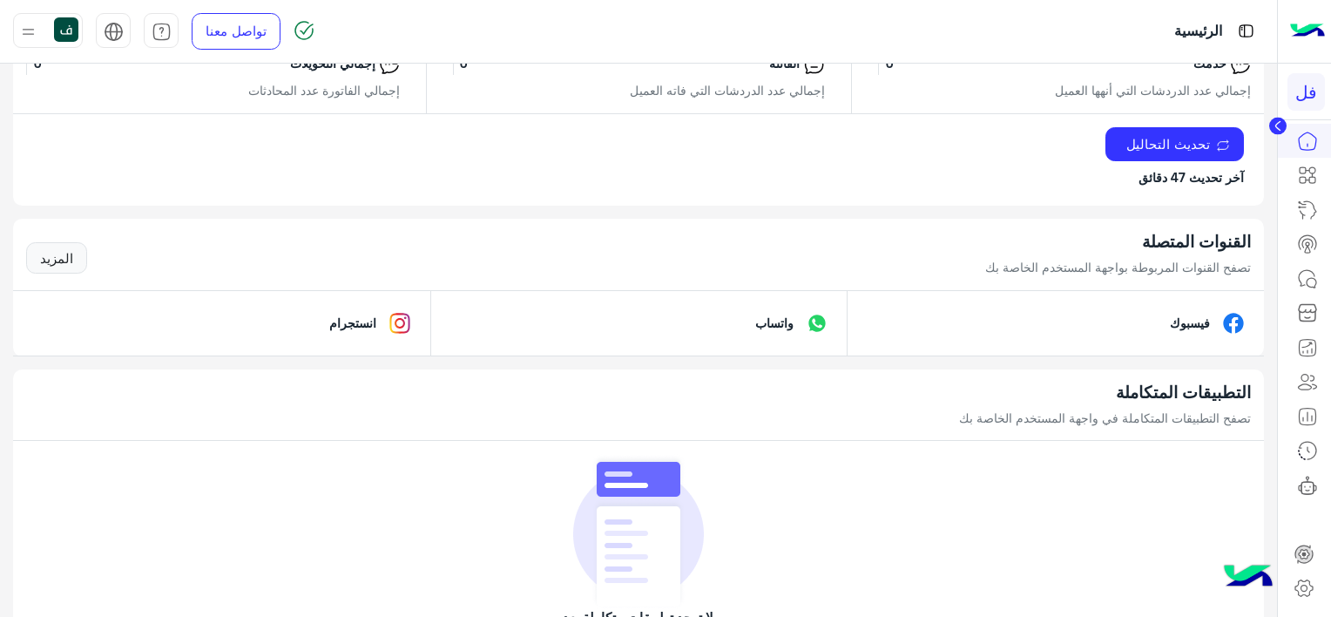
scroll to position [1133, 0]
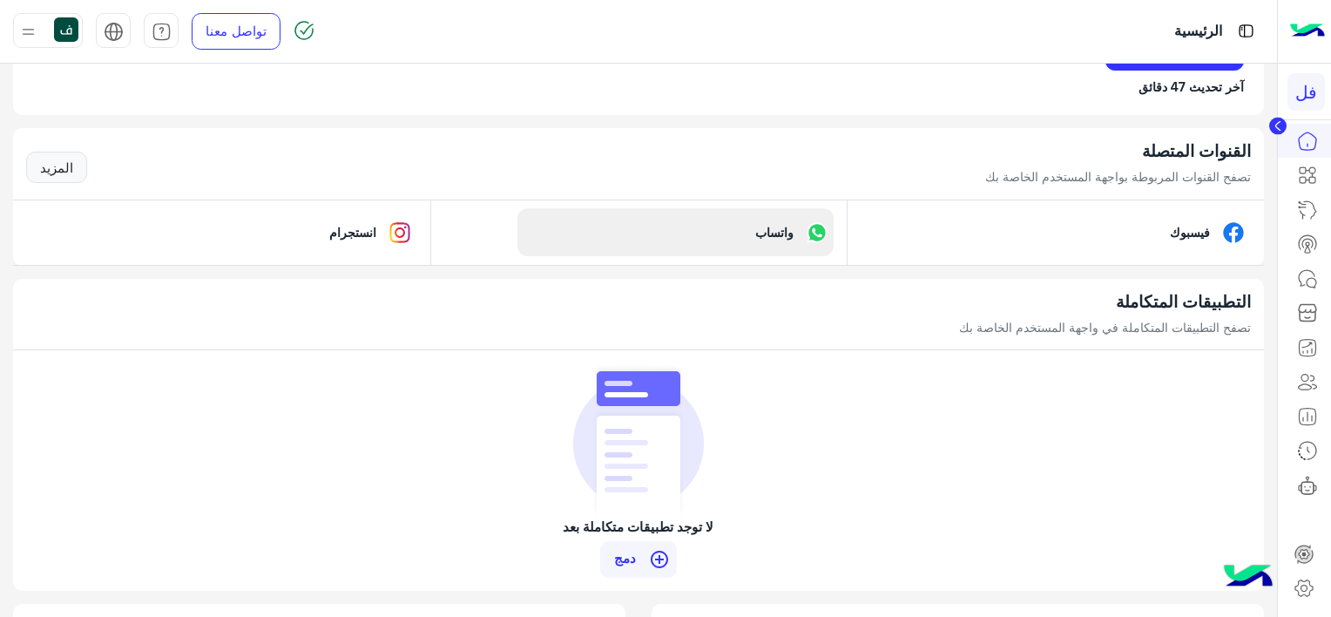
click at [784, 227] on p "واتساب" at bounding box center [774, 232] width 64 height 18
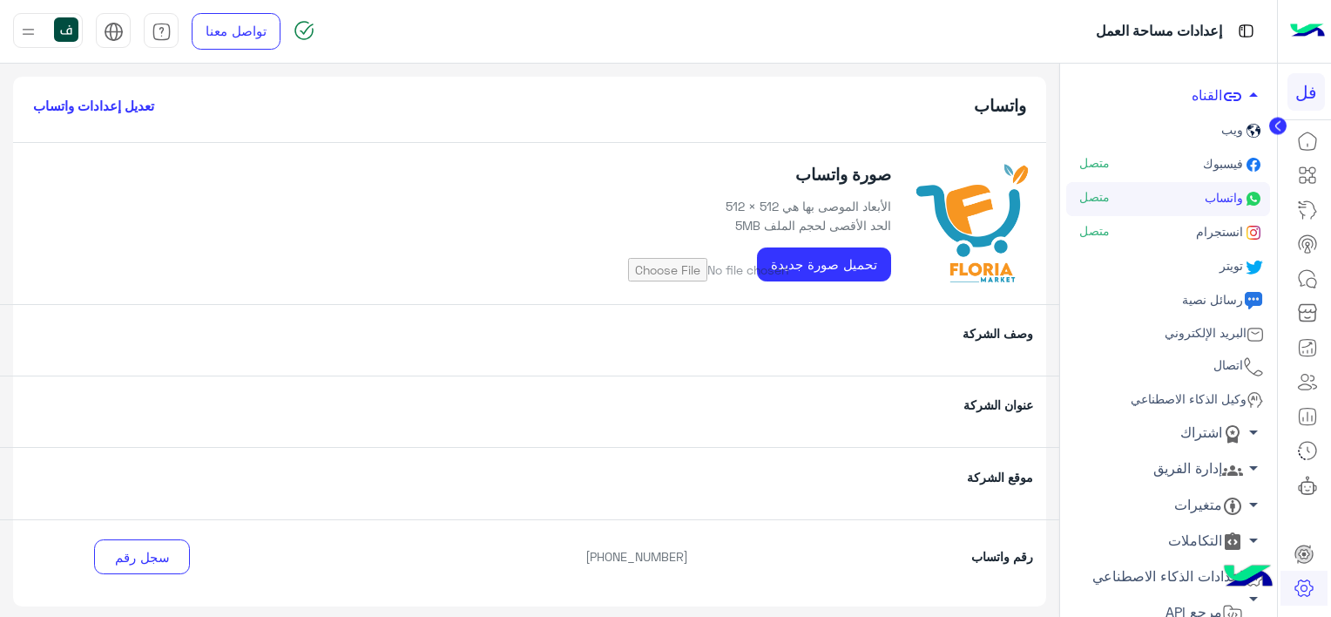
scroll to position [52, 0]
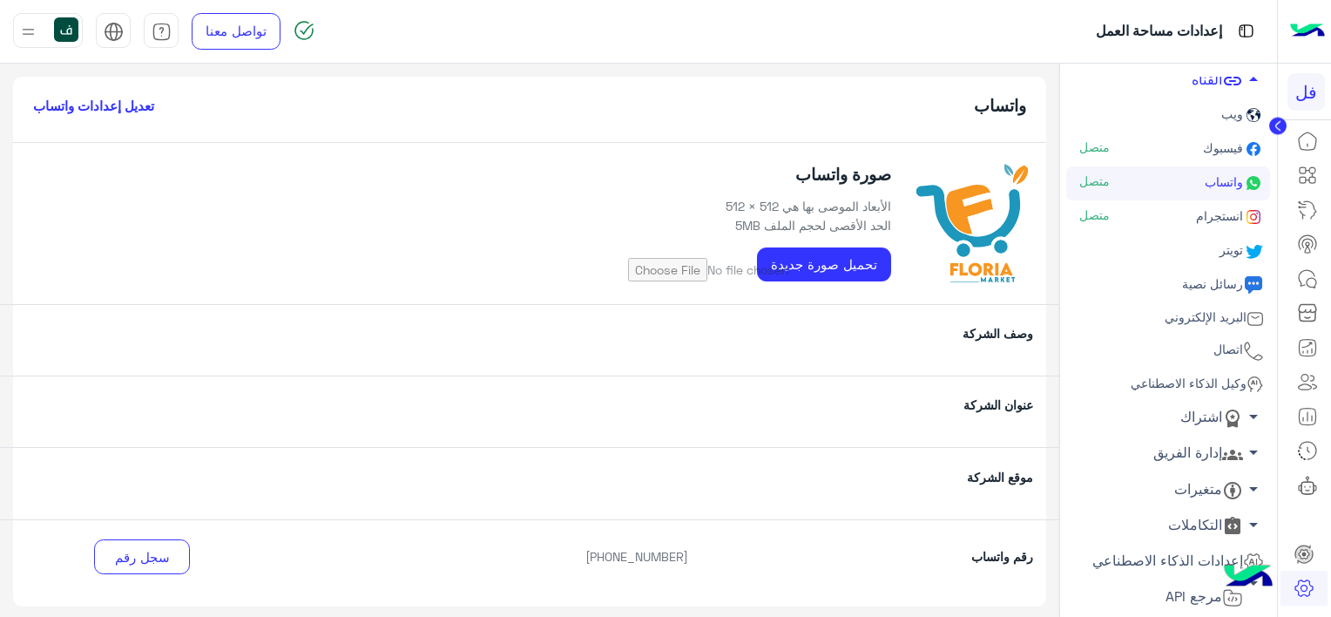
click at [1188, 450] on link "إدارة الفريق arrow_drop_down" at bounding box center [1169, 454] width 204 height 36
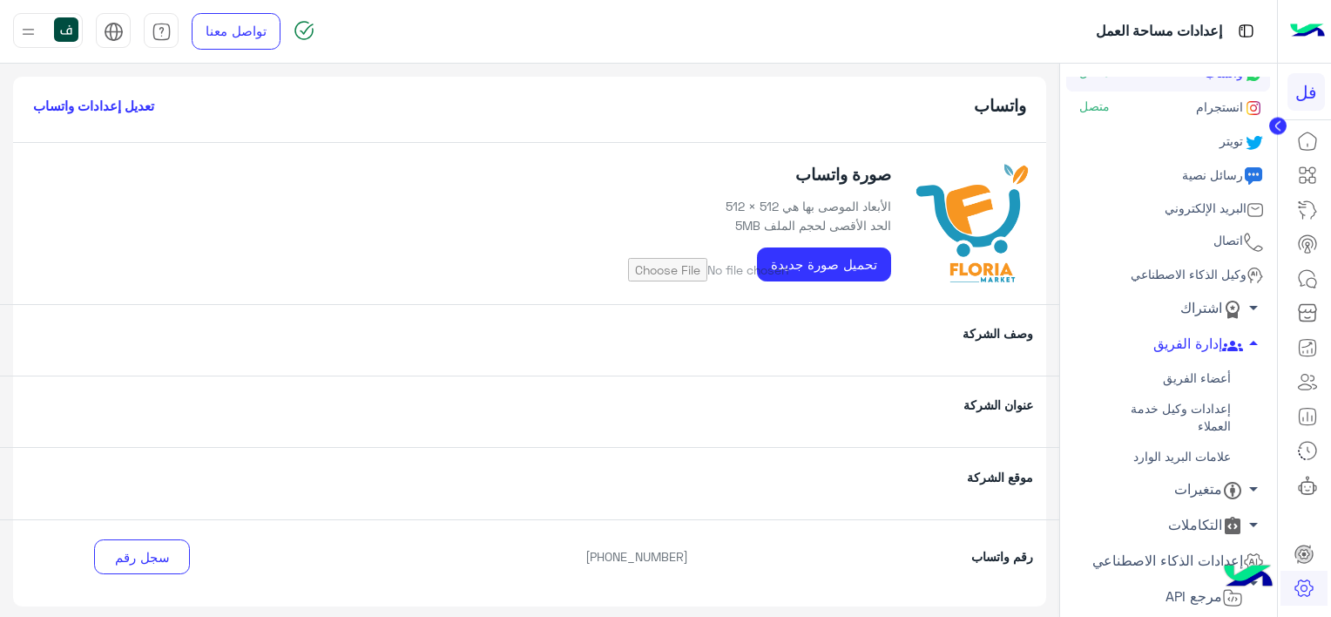
scroll to position [161, 0]
click at [1183, 377] on link "أعضاء الفريق" at bounding box center [1169, 377] width 204 height 30
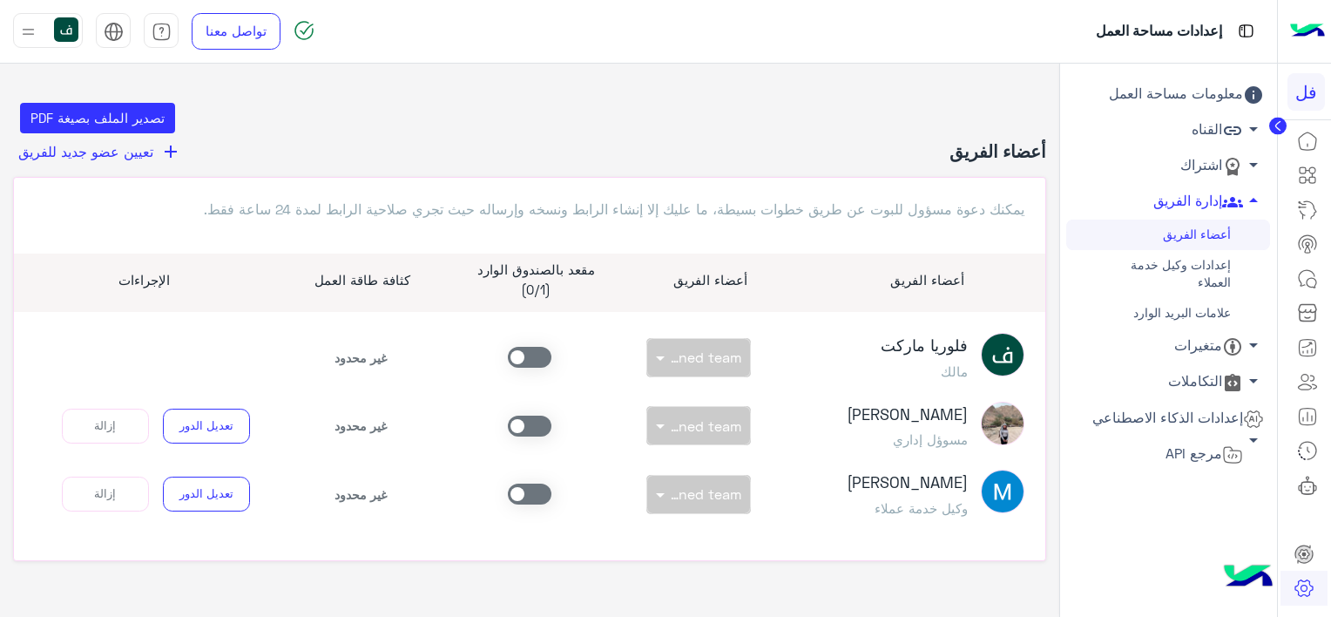
click at [537, 359] on span at bounding box center [530, 357] width 44 height 21
click at [545, 498] on span at bounding box center [530, 494] width 44 height 21
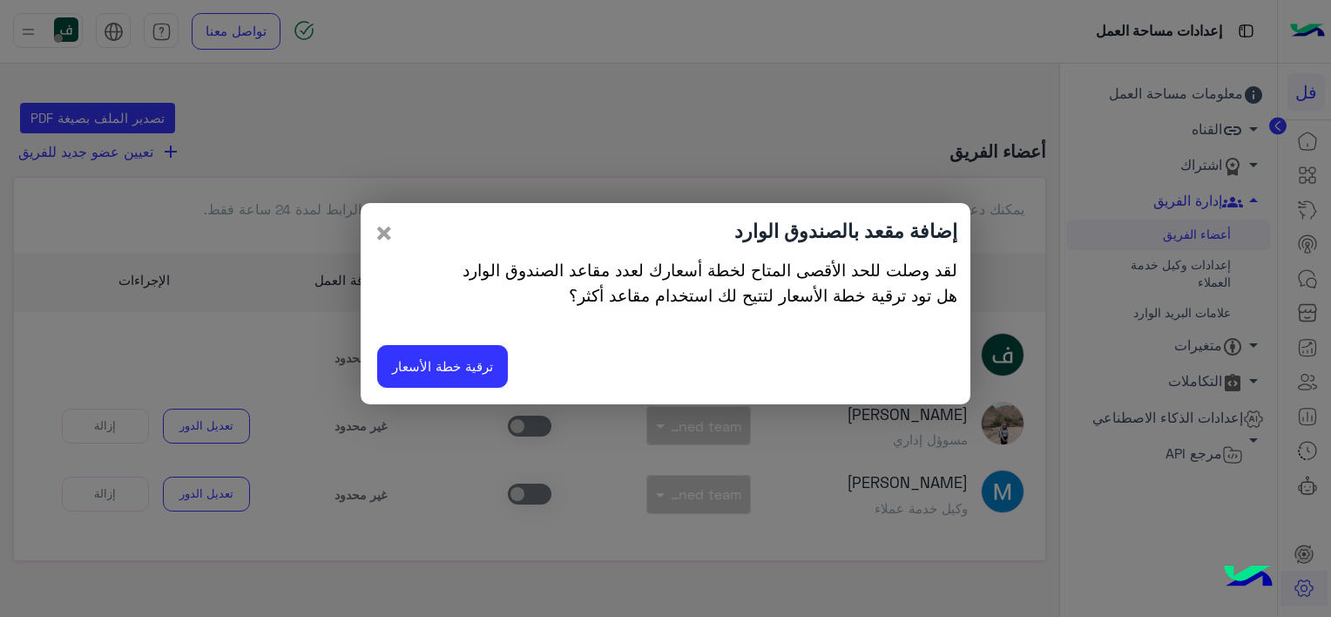
click at [392, 243] on span "×" at bounding box center [384, 232] width 21 height 39
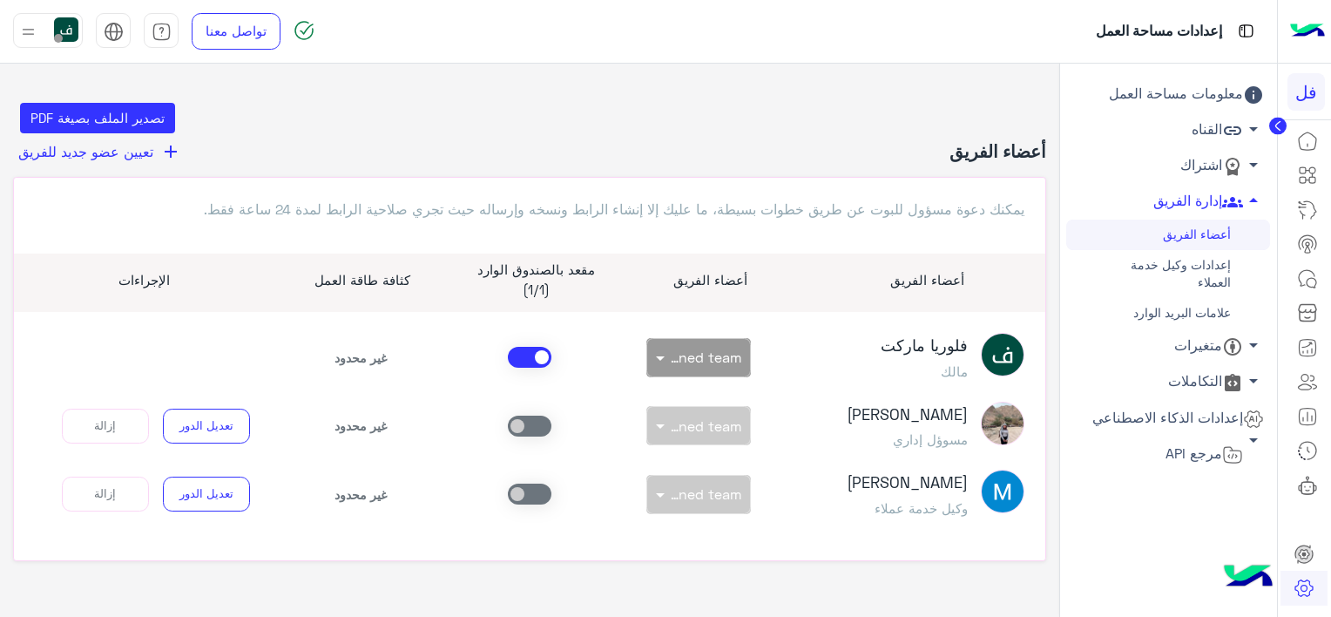
click at [532, 505] on span at bounding box center [530, 494] width 44 height 21
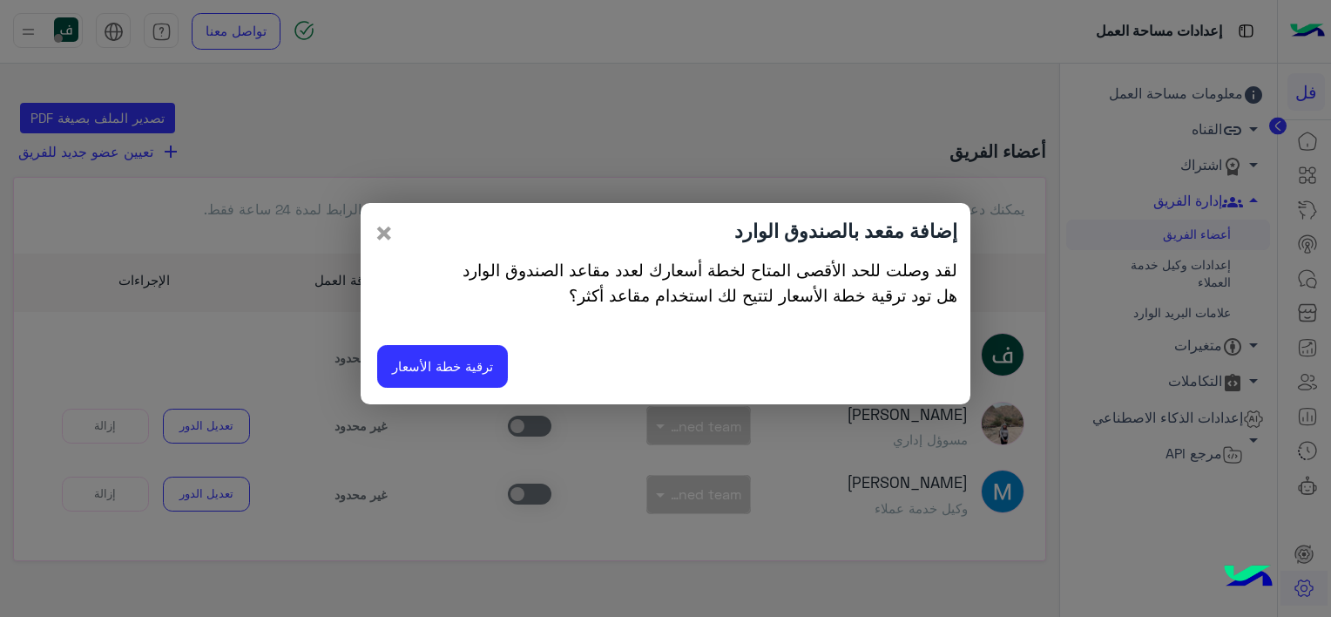
click at [386, 237] on span "×" at bounding box center [384, 232] width 21 height 39
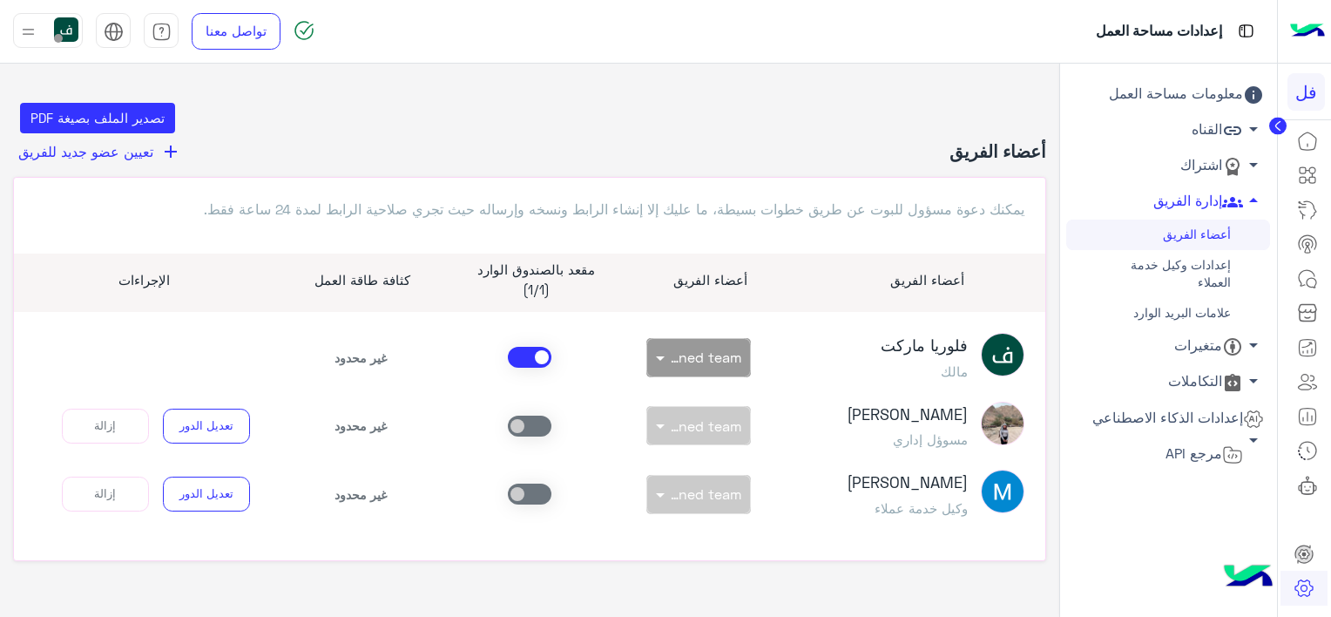
click at [1175, 132] on link "القناه arrow_drop_down" at bounding box center [1169, 130] width 204 height 36
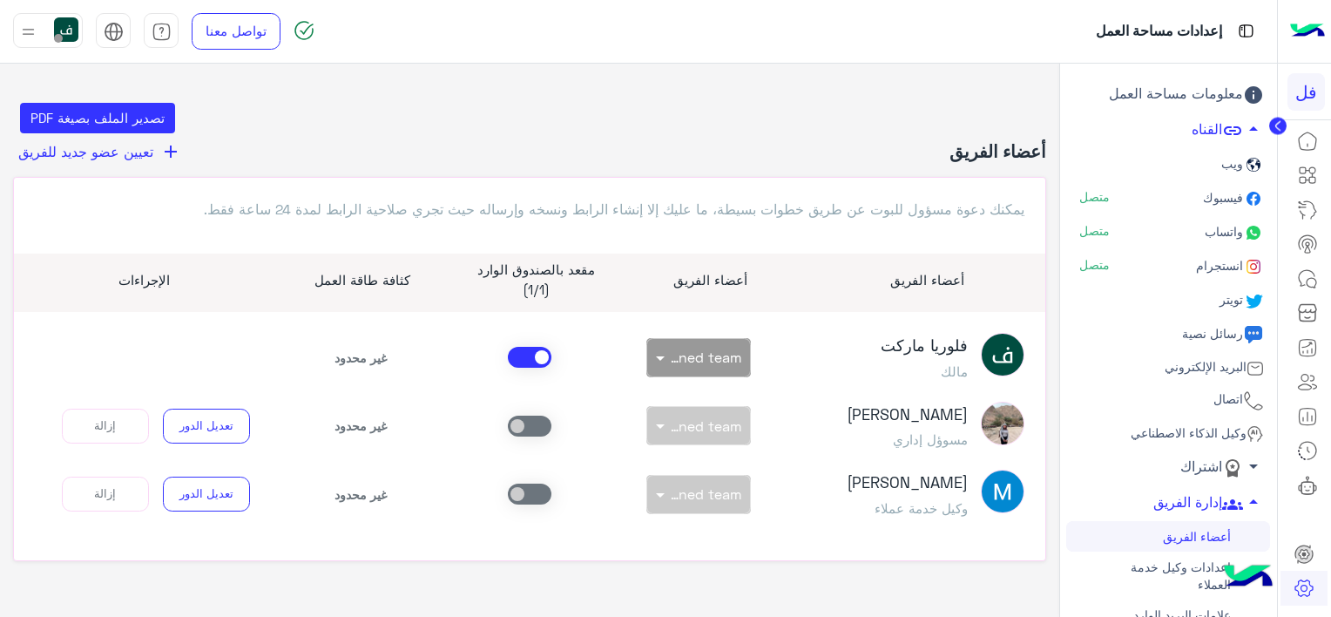
click at [1206, 224] on span "واتساب" at bounding box center [1223, 231] width 42 height 15
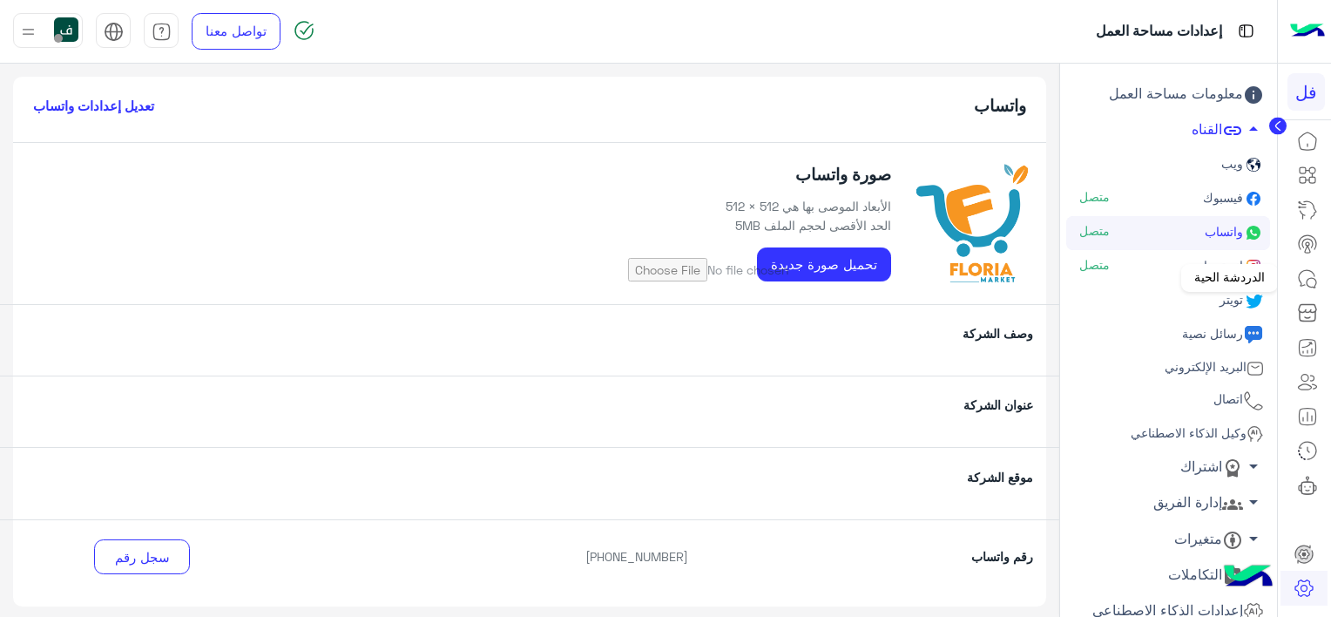
click at [1301, 273] on icon at bounding box center [1307, 278] width 21 height 21
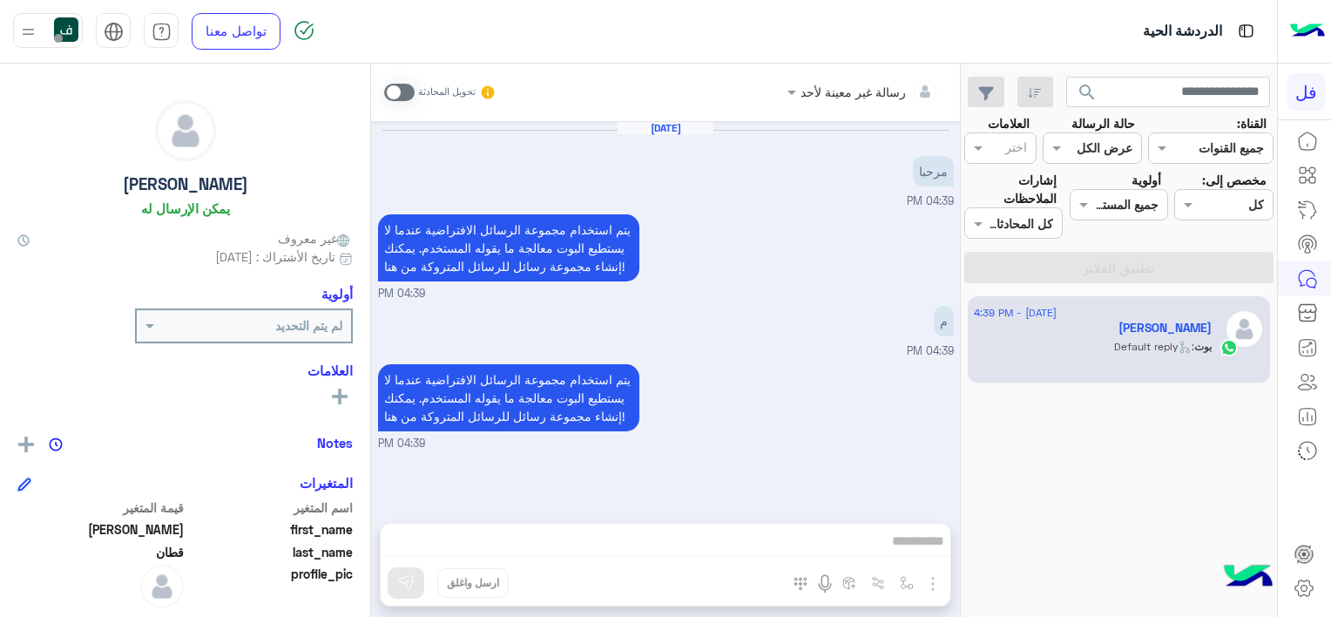
click at [401, 88] on span at bounding box center [399, 92] width 30 height 17
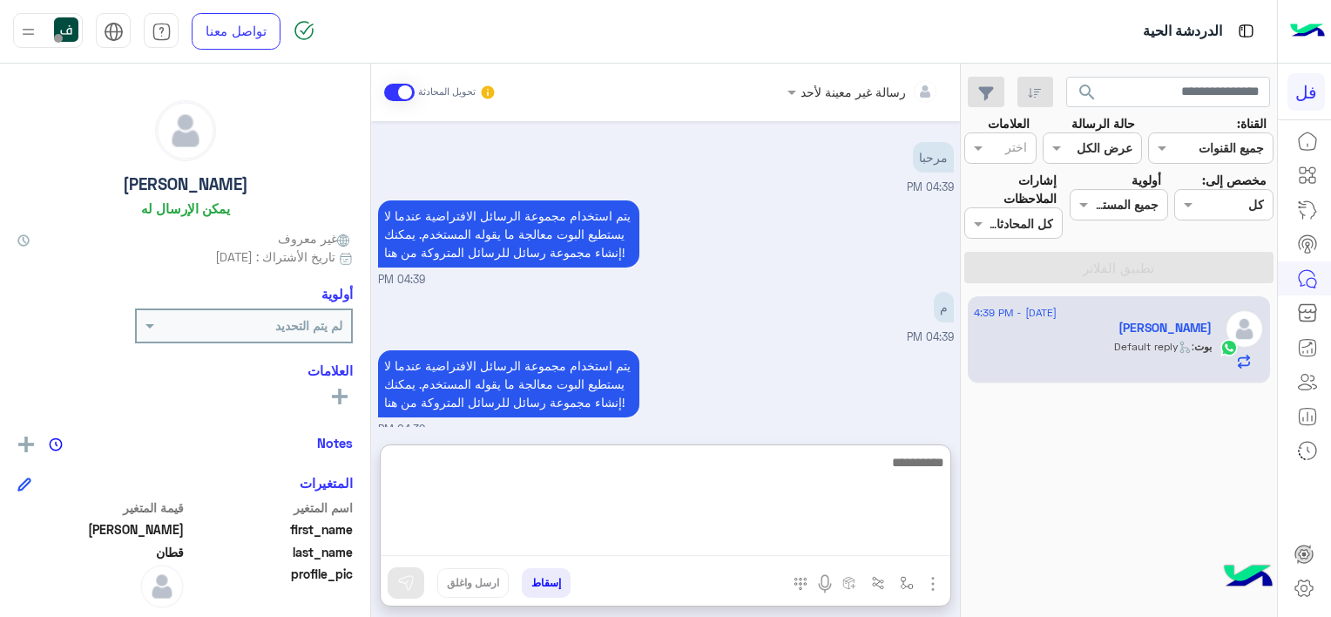
click at [854, 539] on textarea at bounding box center [666, 503] width 570 height 105
type textarea "*"
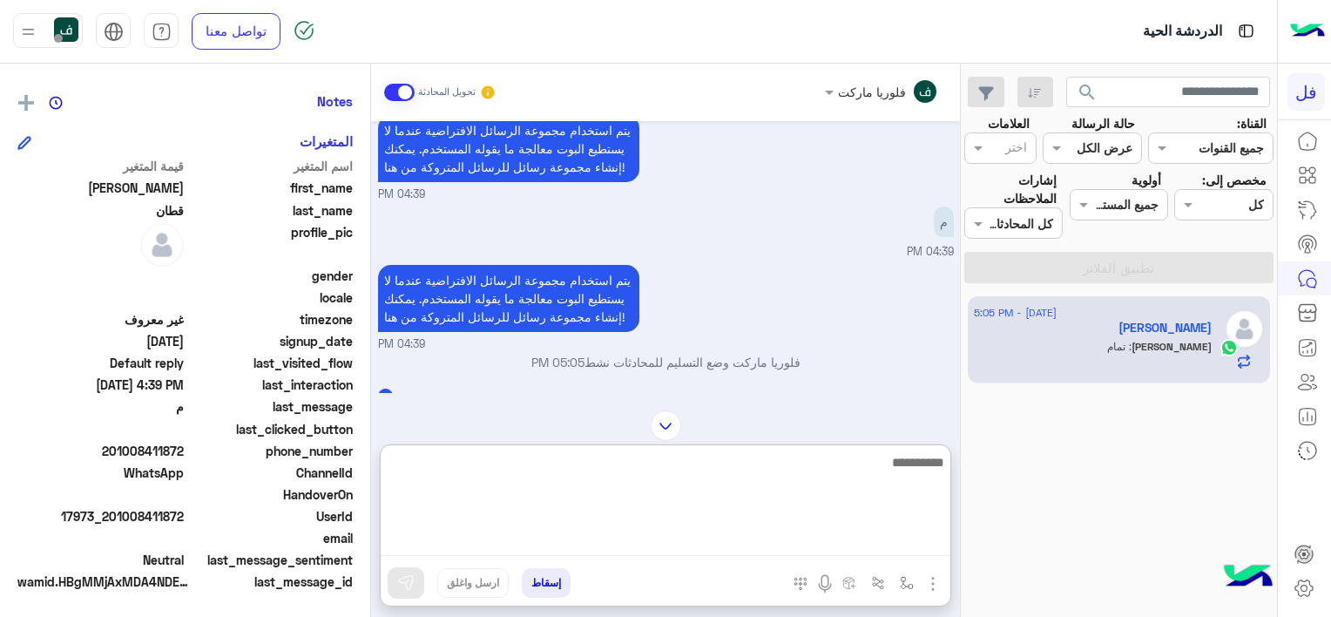
scroll to position [0, 0]
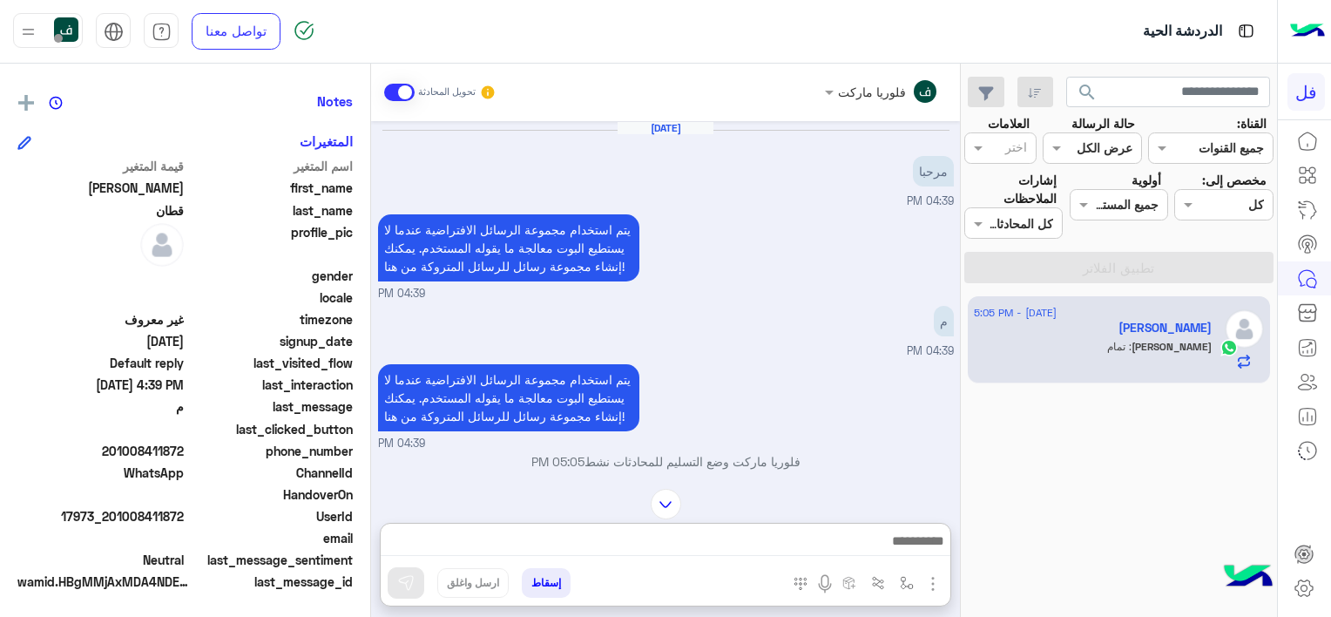
click at [934, 576] on img "button" at bounding box center [933, 583] width 21 height 21
click at [910, 551] on span "الصور" at bounding box center [900, 546] width 32 height 20
click at [1311, 582] on icon at bounding box center [1304, 588] width 21 height 21
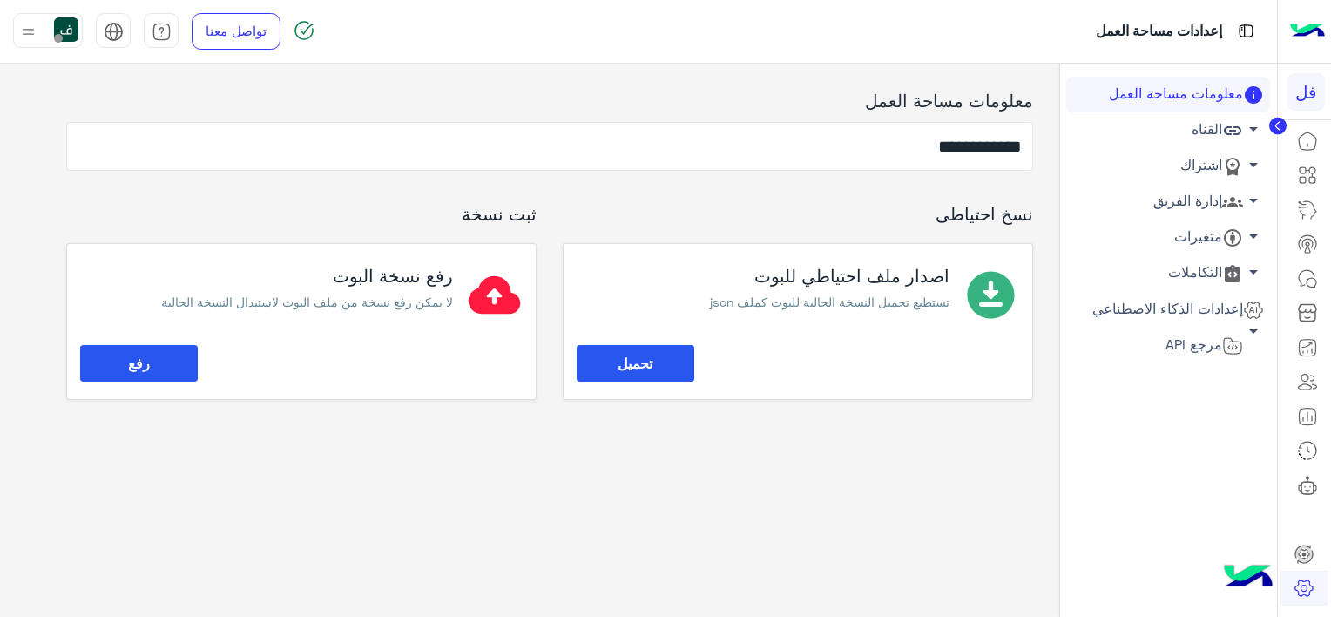
click at [1226, 191] on link "إدارة الفريق arrow_drop_down" at bounding box center [1169, 202] width 204 height 36
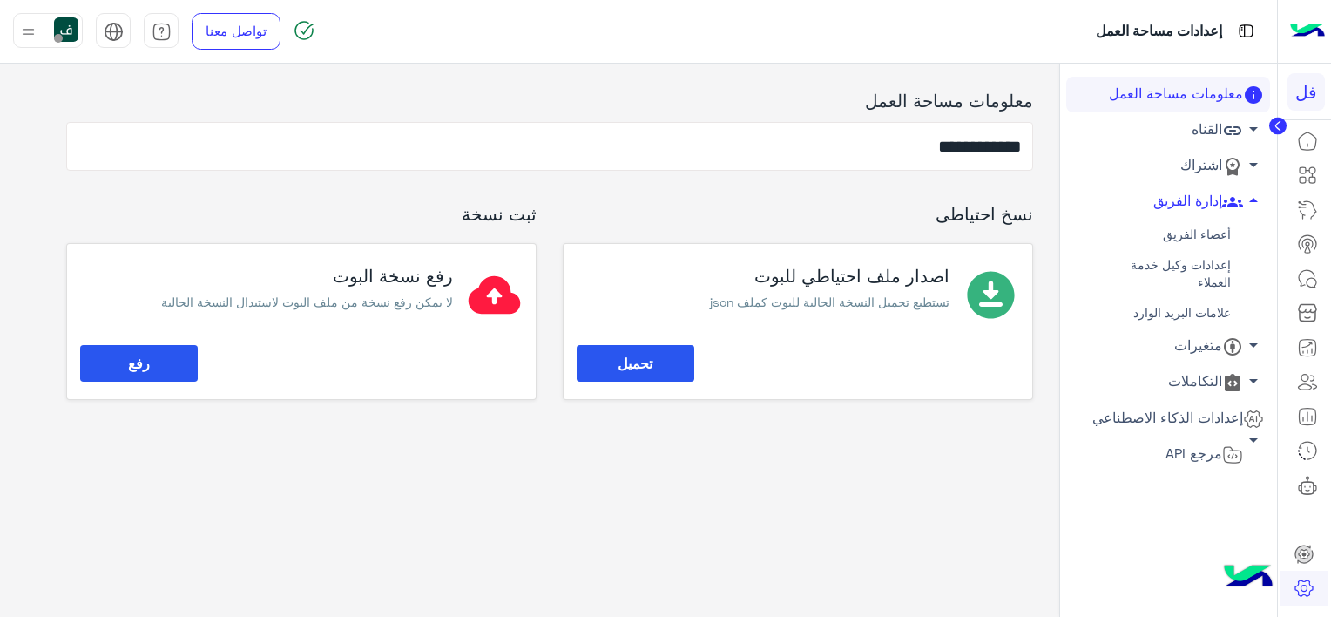
click at [1201, 236] on link "أعضاء الفريق" at bounding box center [1169, 235] width 204 height 30
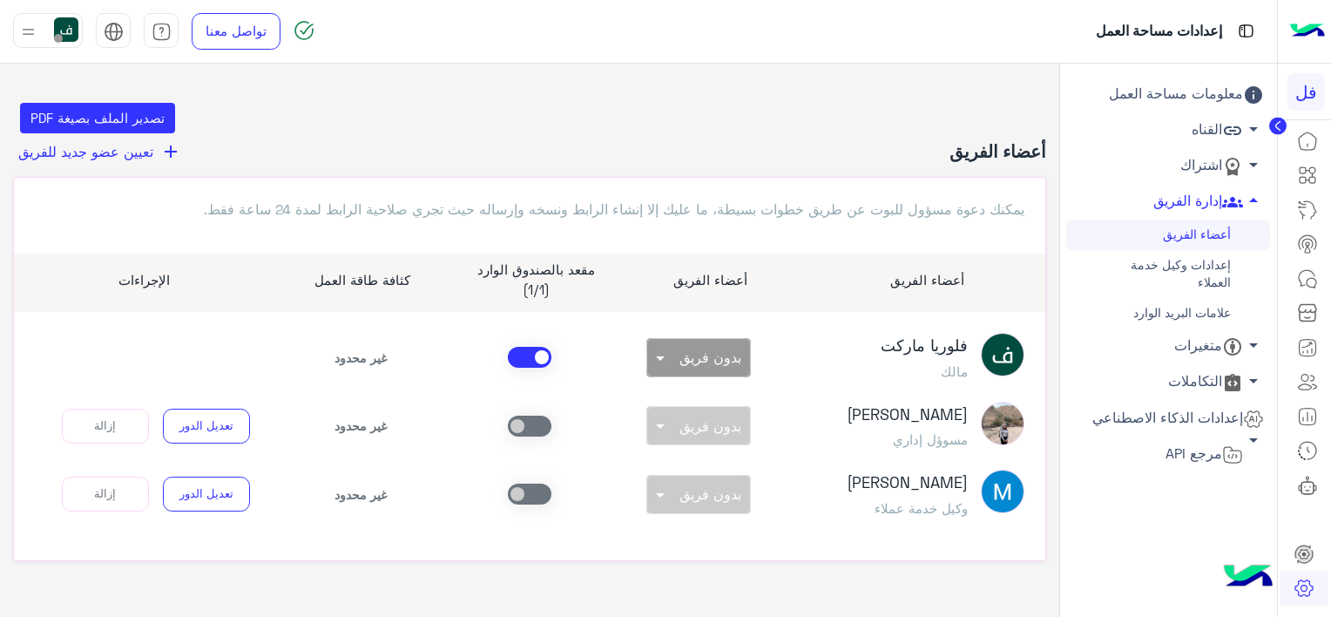
click at [528, 356] on span at bounding box center [530, 357] width 44 height 21
click at [540, 492] on span at bounding box center [530, 494] width 44 height 21
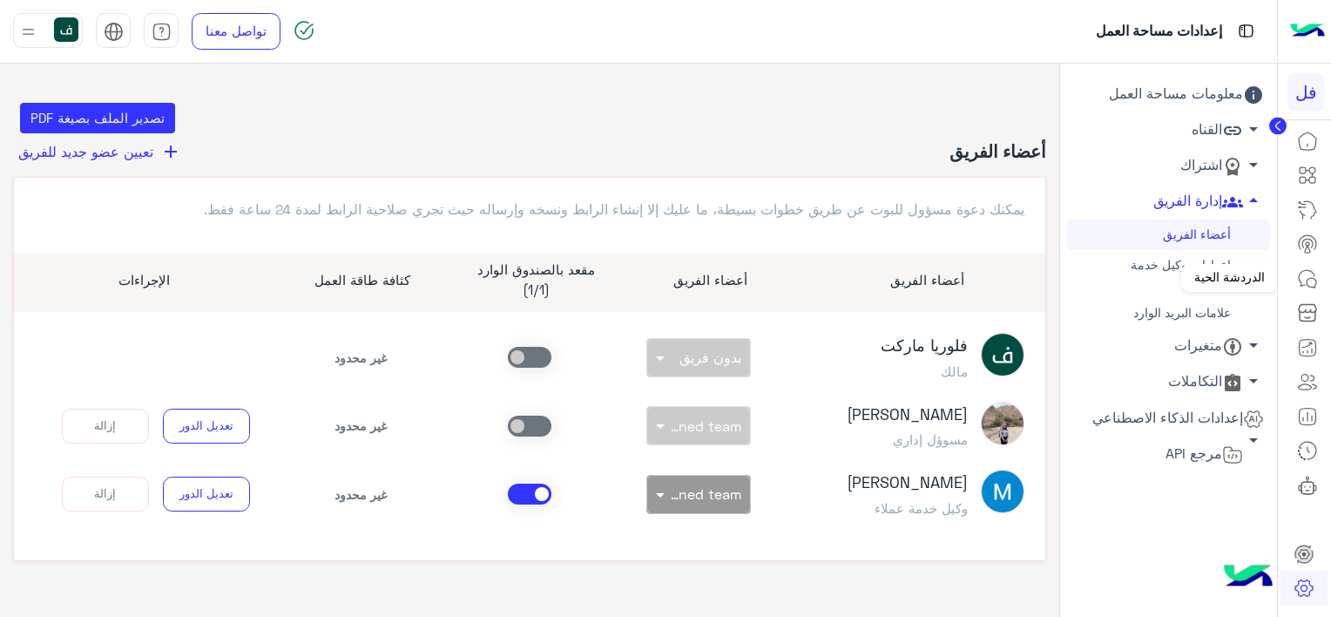
click at [1307, 274] on icon at bounding box center [1307, 278] width 21 height 21
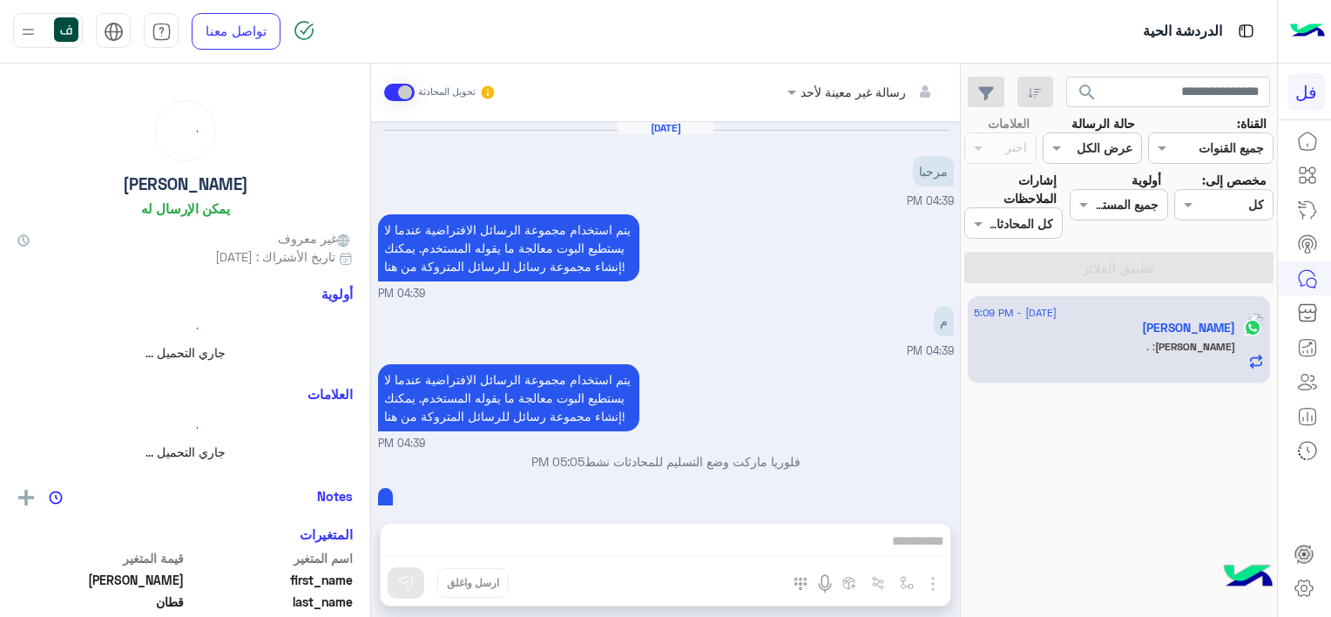
scroll to position [216, 0]
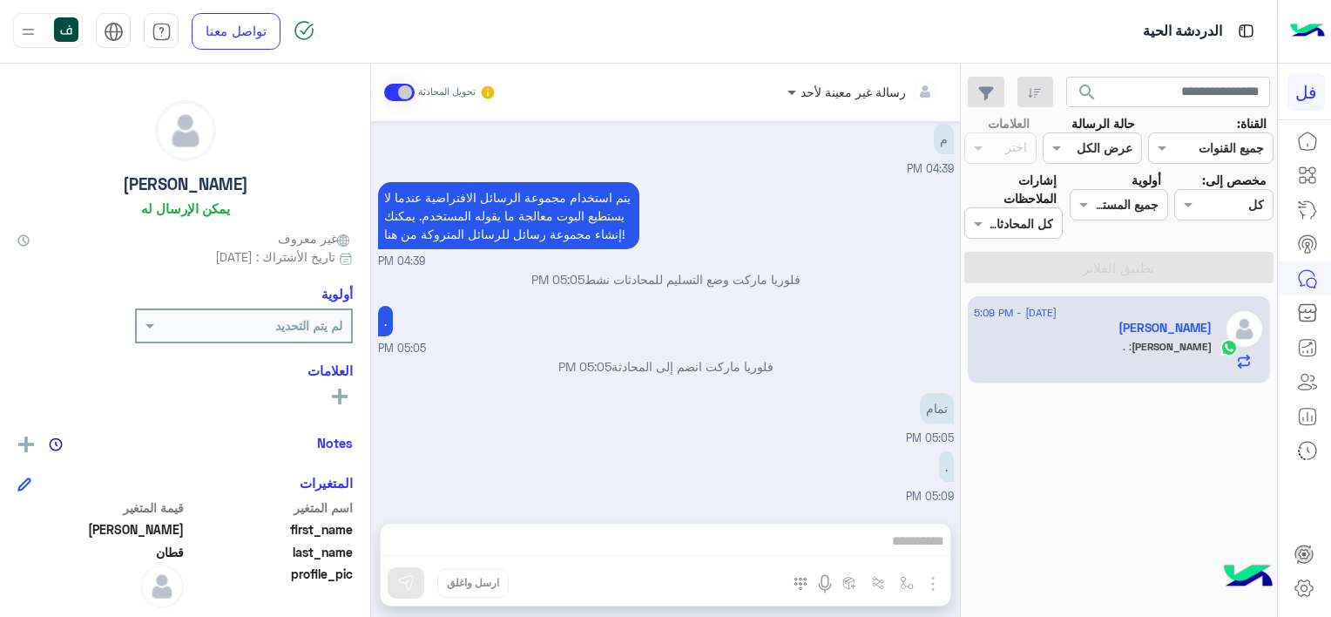
click at [790, 91] on span at bounding box center [790, 92] width 22 height 18
click at [812, 92] on div at bounding box center [863, 91] width 169 height 20
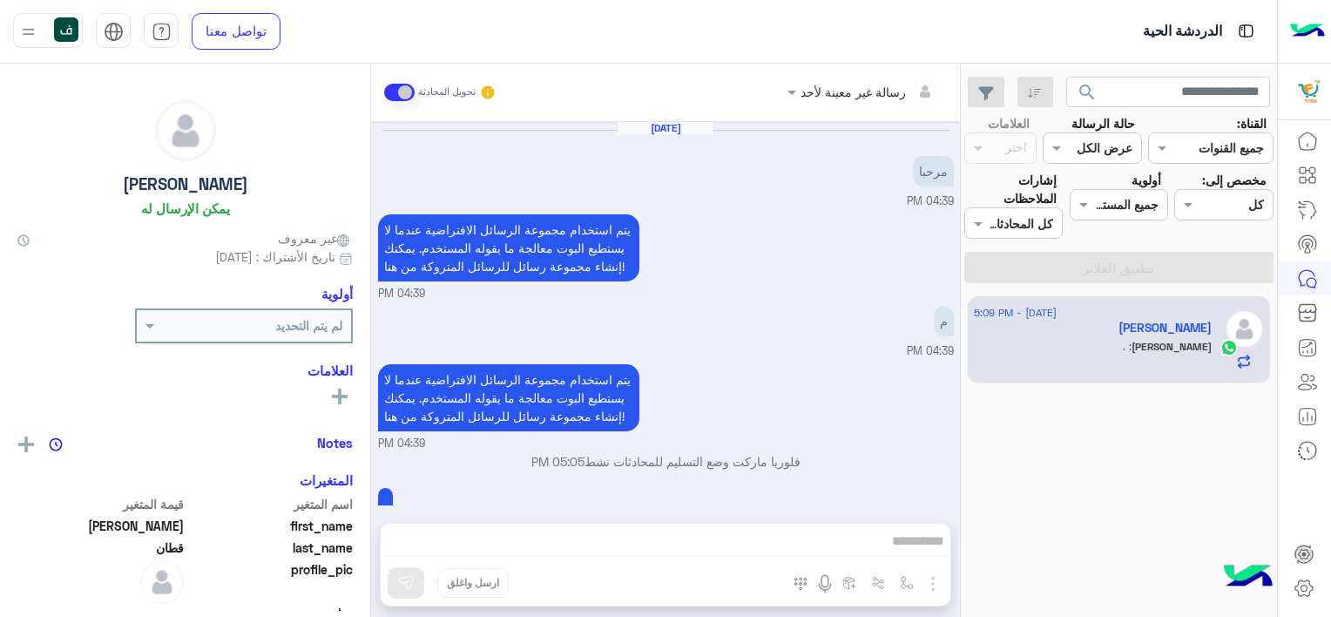
scroll to position [216, 0]
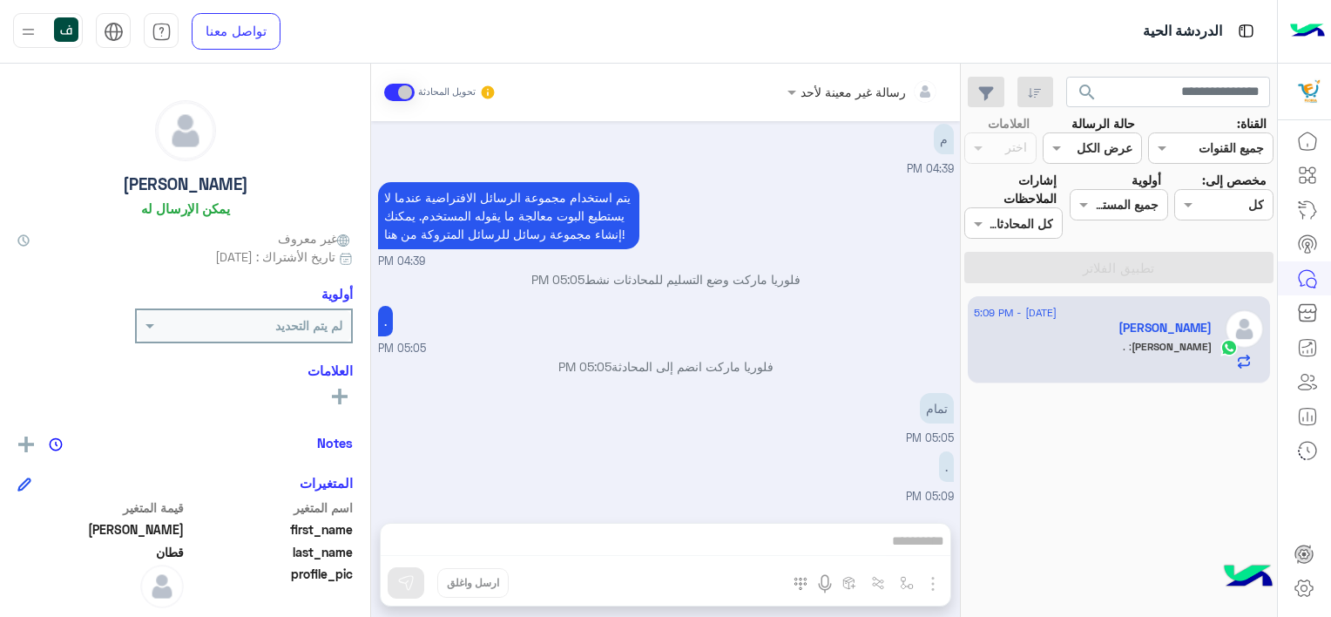
click at [811, 87] on div at bounding box center [863, 91] width 169 height 20
click at [795, 87] on span at bounding box center [790, 92] width 22 height 18
click at [820, 93] on div at bounding box center [863, 91] width 169 height 20
click at [211, 318] on input "text" at bounding box center [270, 325] width 146 height 18
click at [261, 318] on input "text" at bounding box center [270, 325] width 146 height 18
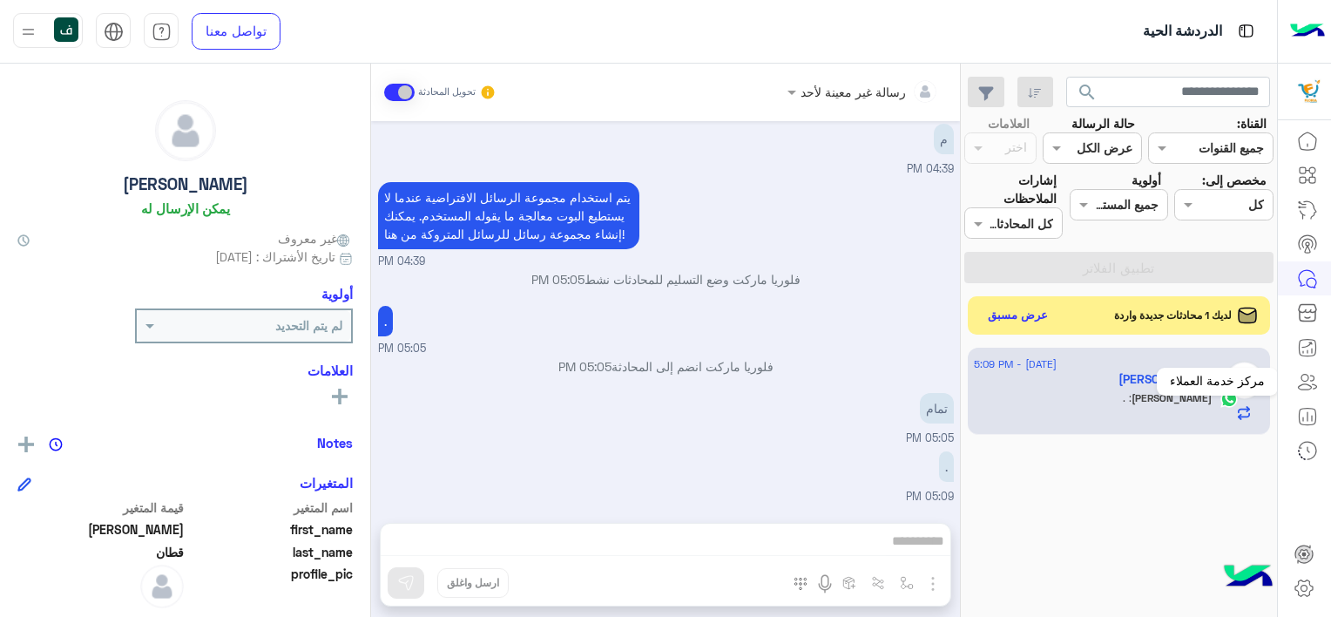
click at [1308, 376] on icon at bounding box center [1305, 378] width 7 height 7
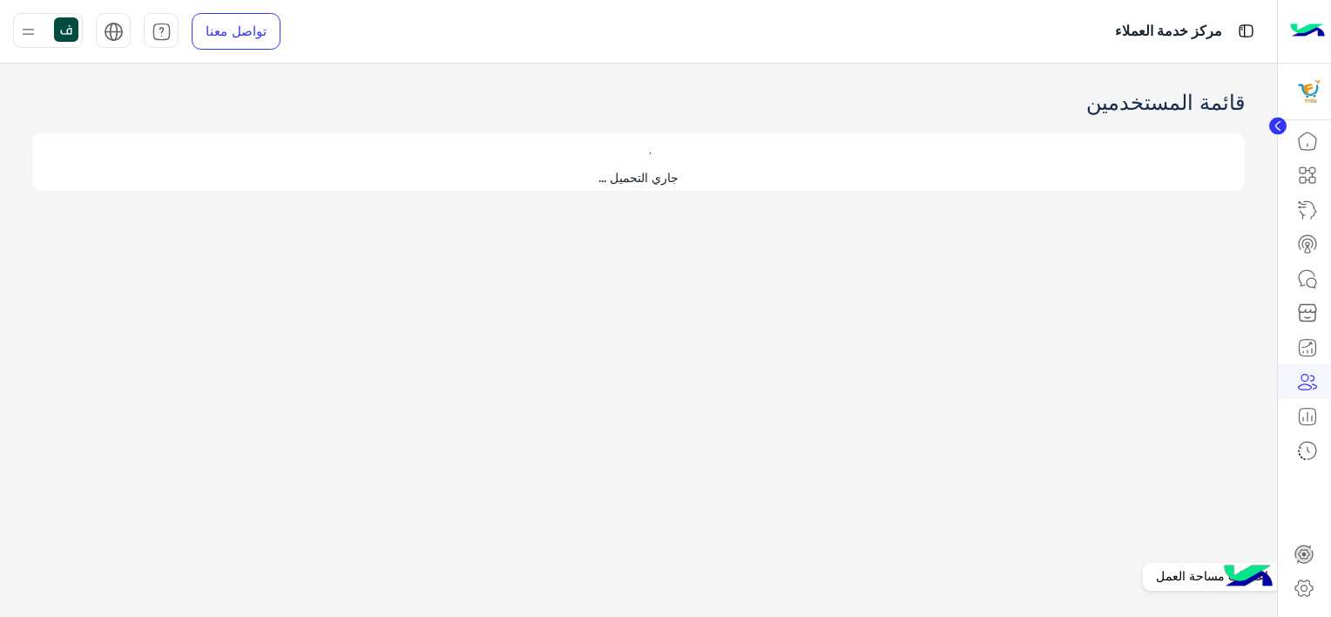
click at [1303, 589] on icon at bounding box center [1304, 588] width 21 height 21
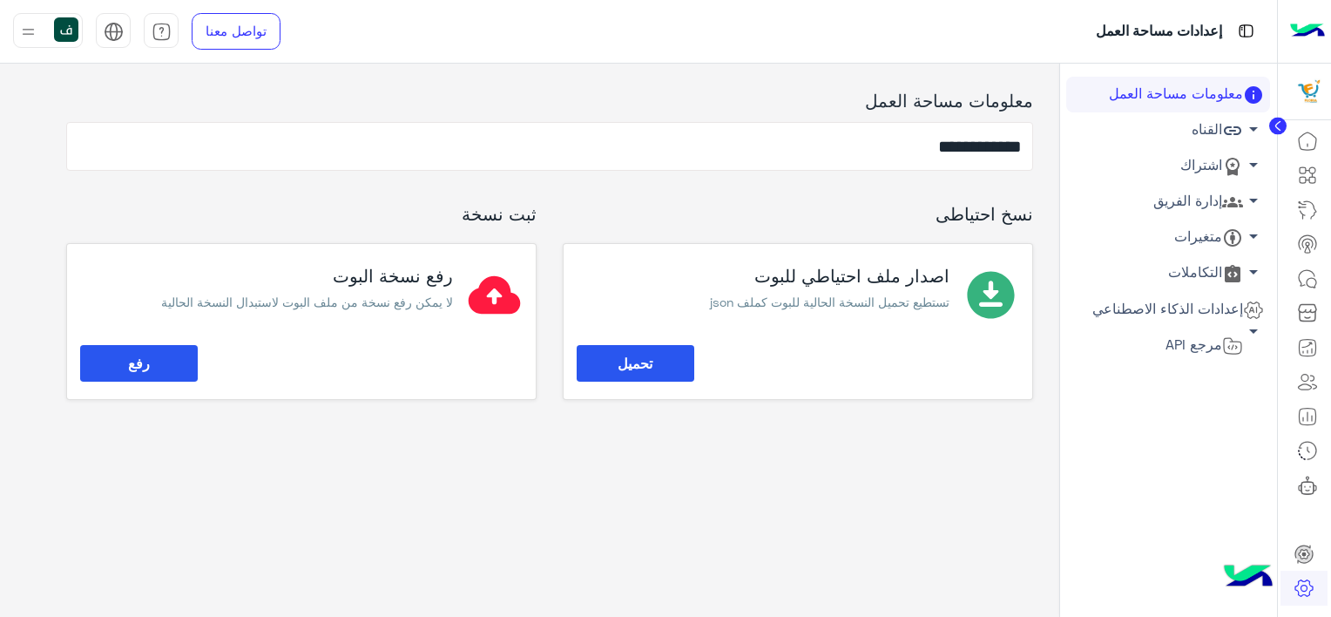
click at [1195, 203] on link "إدارة الفريق arrow_drop_down" at bounding box center [1169, 202] width 204 height 36
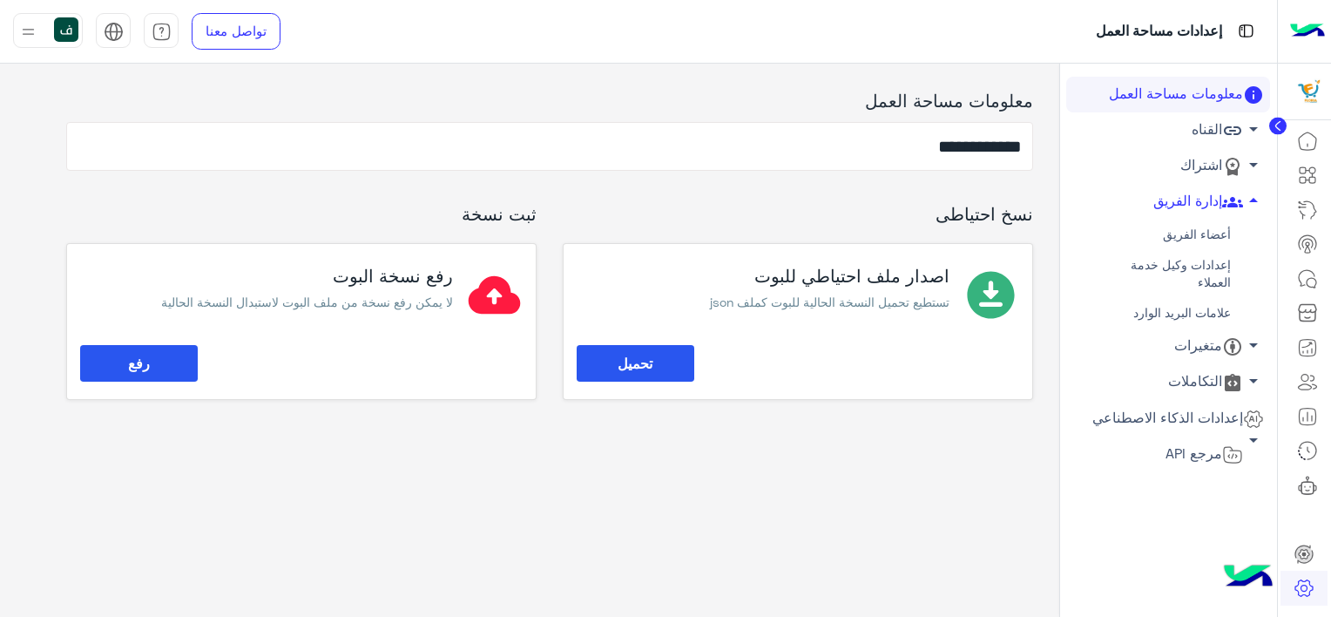
click at [1189, 235] on link "أعضاء الفريق" at bounding box center [1169, 235] width 204 height 30
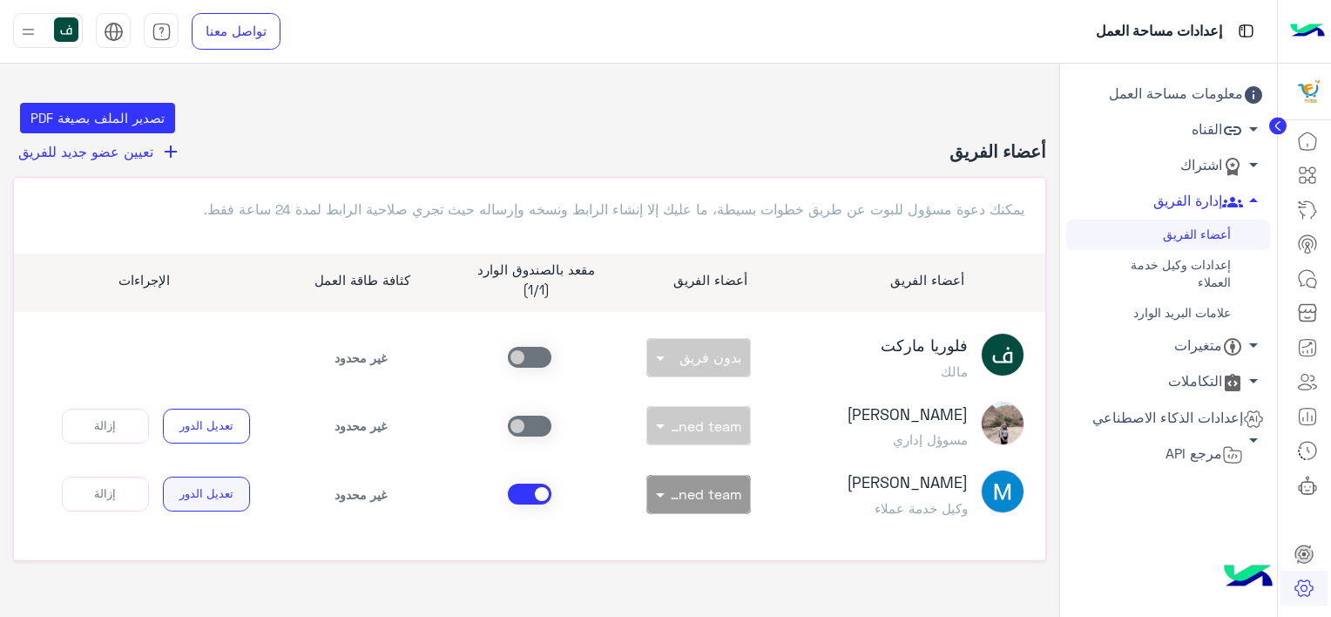
click at [213, 506] on button "تعديل الدور" at bounding box center [206, 494] width 87 height 35
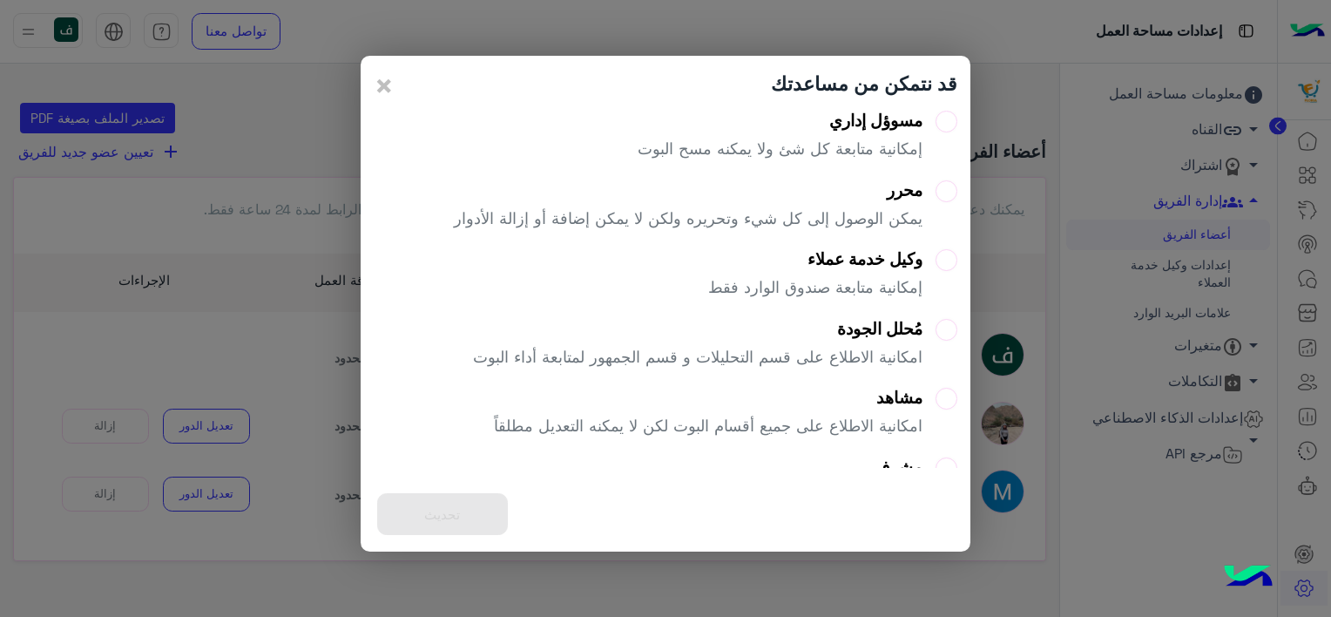
click at [935, 192] on label "محرر يمكن الوصول إلى كل شيء وتحريره ولكن لا يمكن إضافة أو إزالة الأدوار" at bounding box center [706, 211] width 504 height 63
click at [943, 258] on label "وكيل خدمة عملاء إمكانية متابعة صندوق الوارد فقط" at bounding box center [832, 280] width 249 height 63
click at [383, 87] on span "×" at bounding box center [384, 84] width 21 height 39
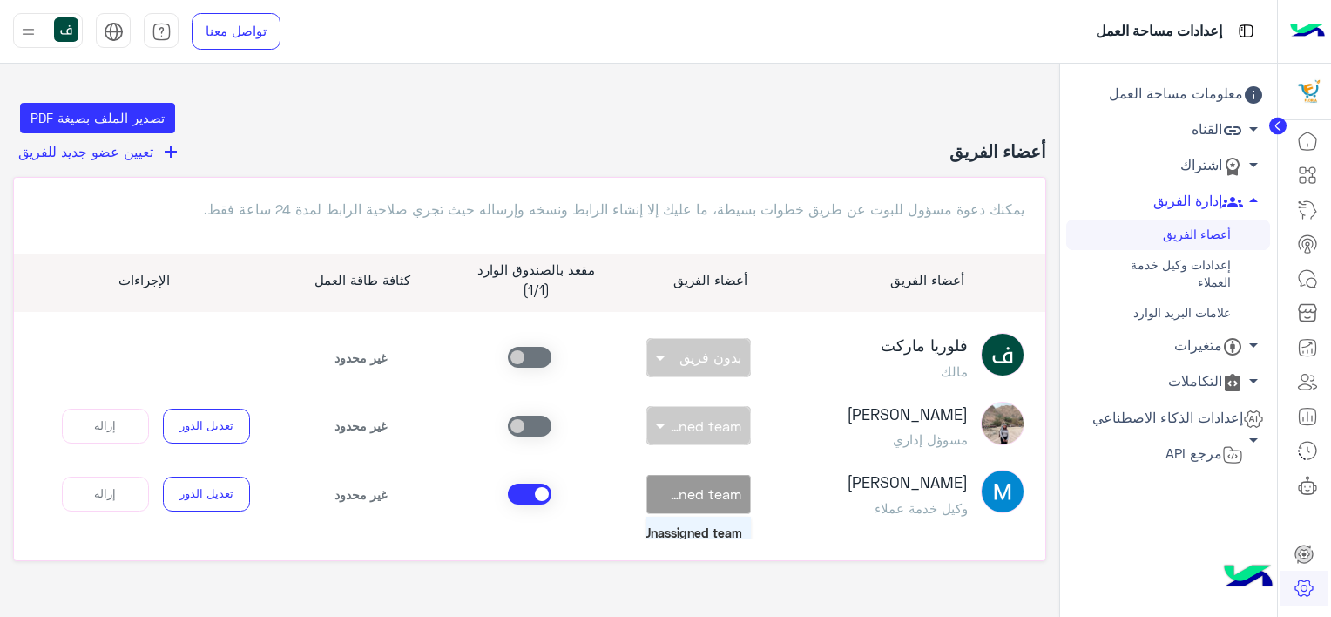
click at [667, 500] on span at bounding box center [658, 494] width 22 height 18
click at [1312, 269] on icon at bounding box center [1307, 278] width 21 height 21
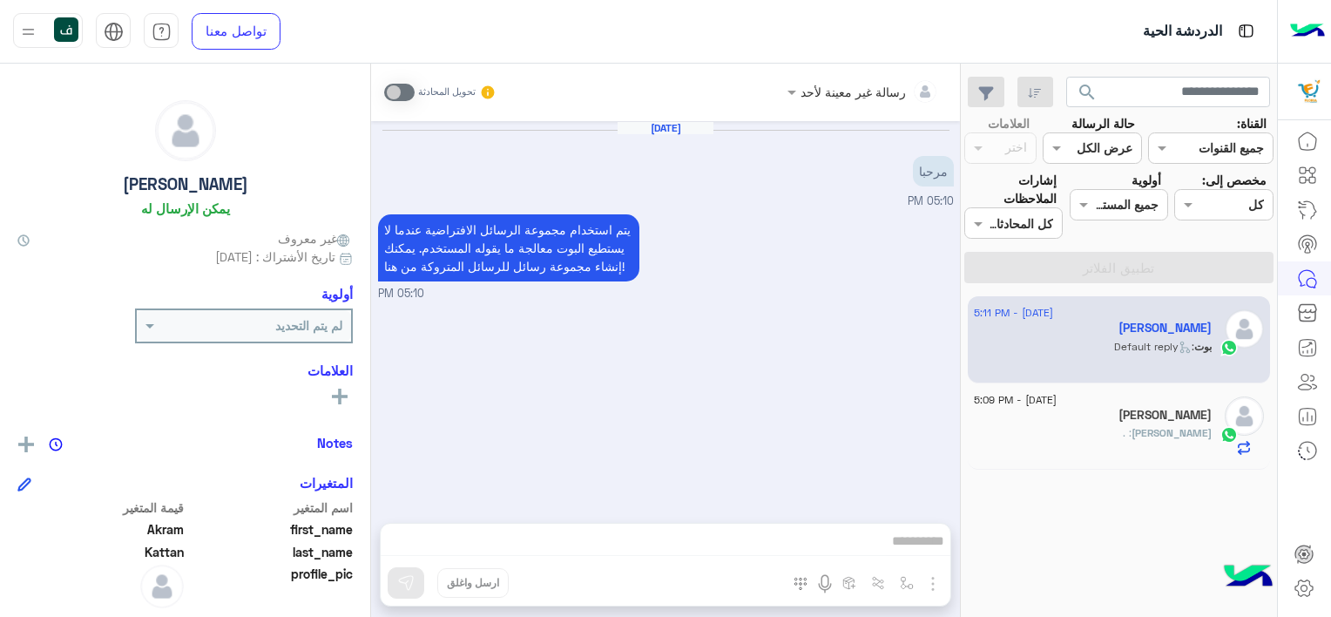
click at [808, 91] on div at bounding box center [863, 91] width 169 height 20
click at [418, 90] on small "تحويل المحادثة" at bounding box center [447, 92] width 58 height 14
click at [404, 88] on span at bounding box center [399, 92] width 30 height 17
click at [480, 88] on icon at bounding box center [487, 92] width 15 height 15
click at [30, 24] on img at bounding box center [28, 32] width 22 height 22
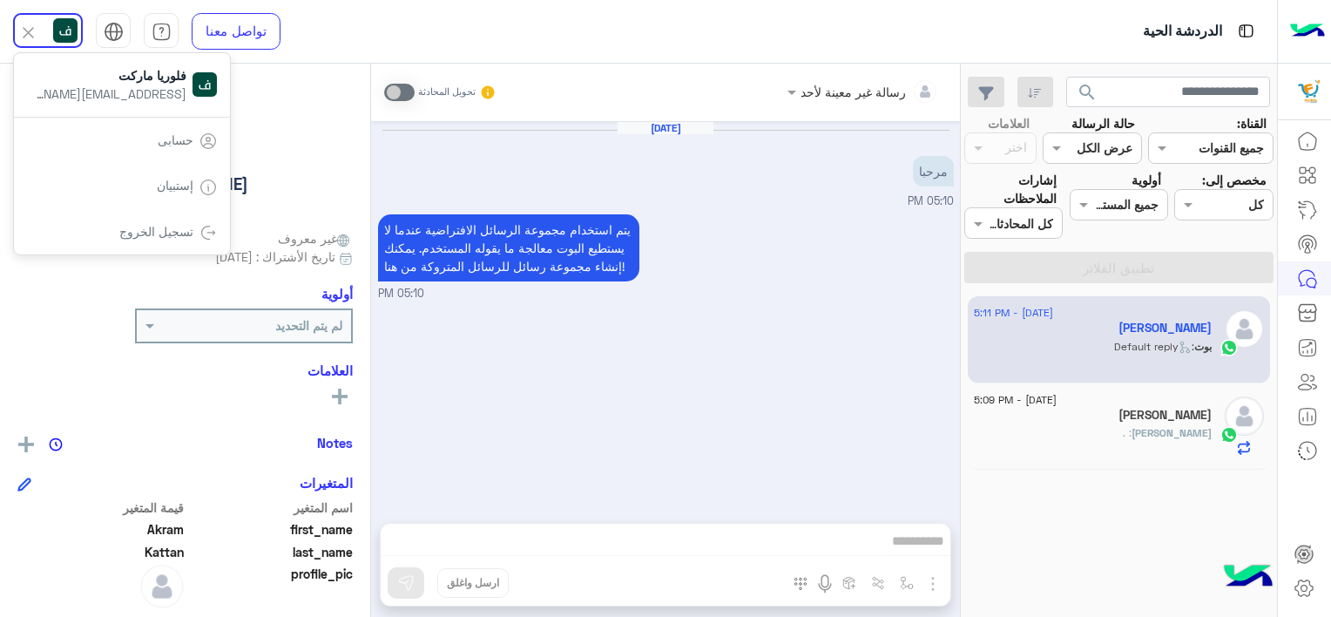
click at [146, 227] on link "تسجيل الخروج" at bounding box center [156, 231] width 74 height 15
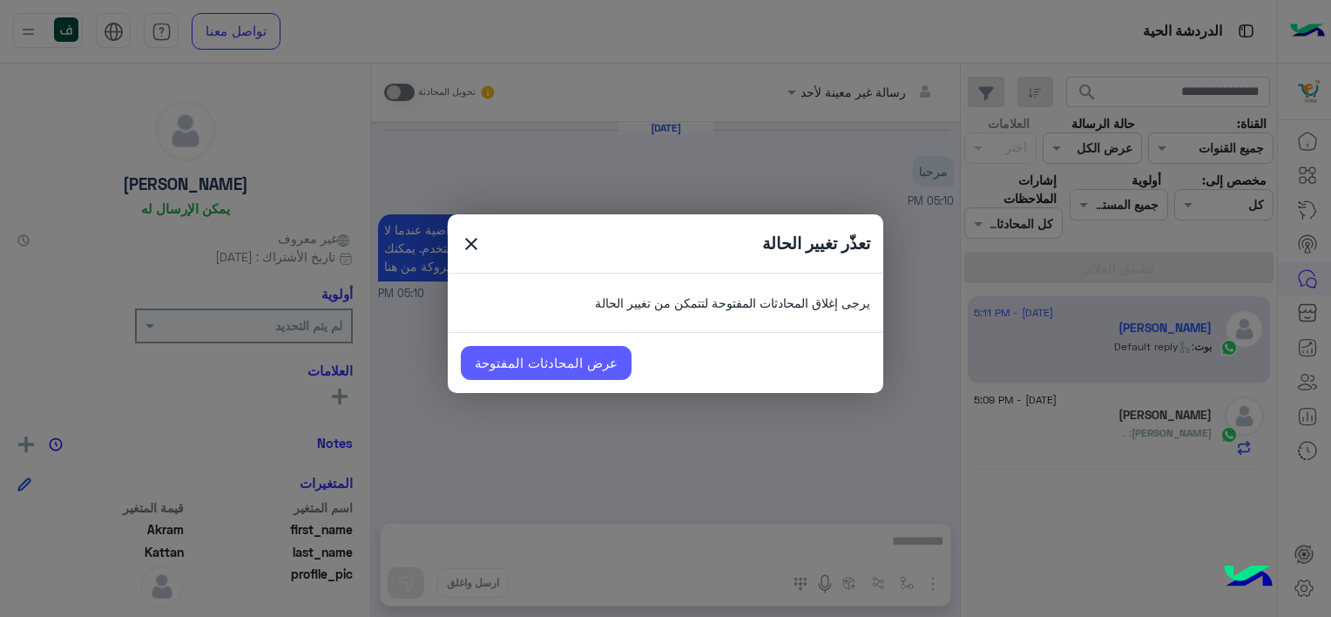
click at [515, 362] on link "عرض المحادثات المفتوحة" at bounding box center [546, 363] width 171 height 35
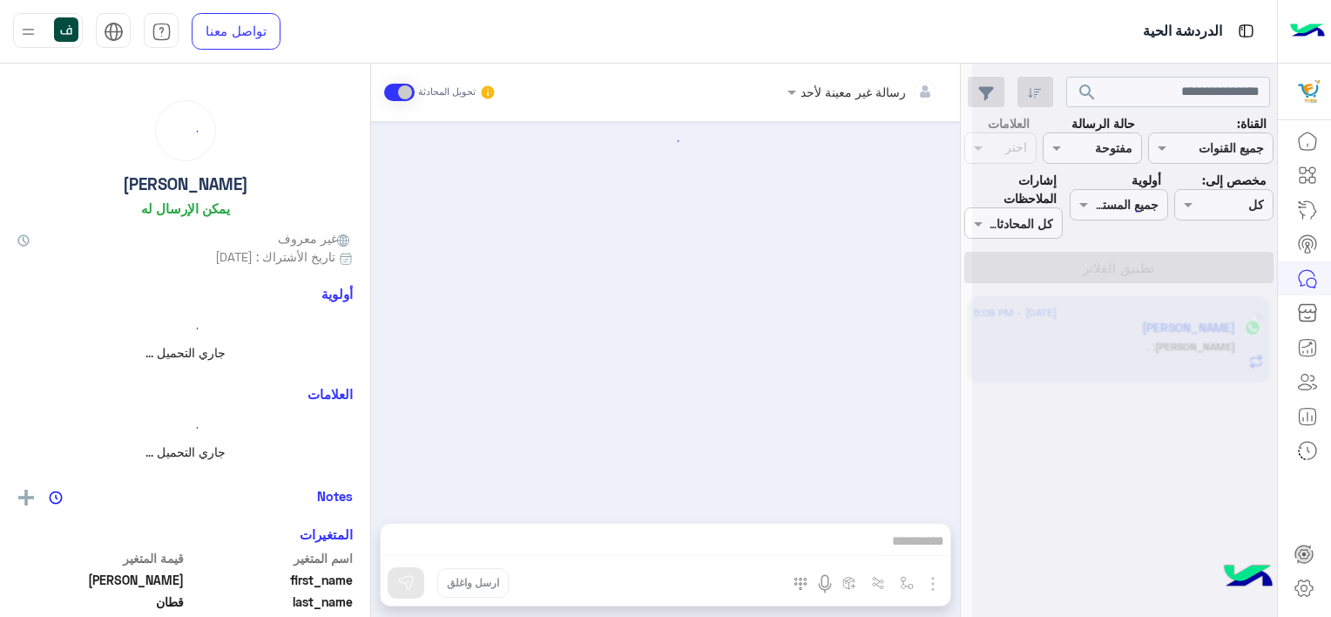
scroll to position [216, 0]
